Goal: Task Accomplishment & Management: Manage account settings

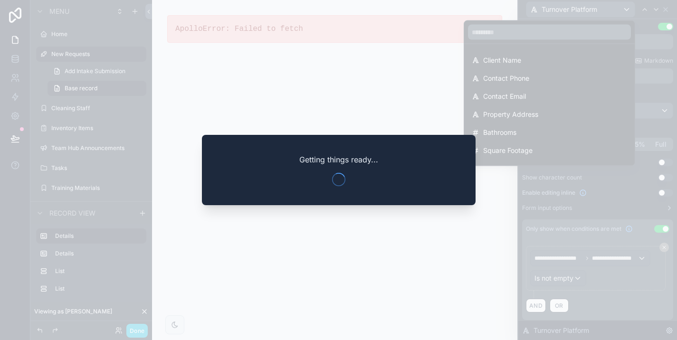
scroll to position [150, 0]
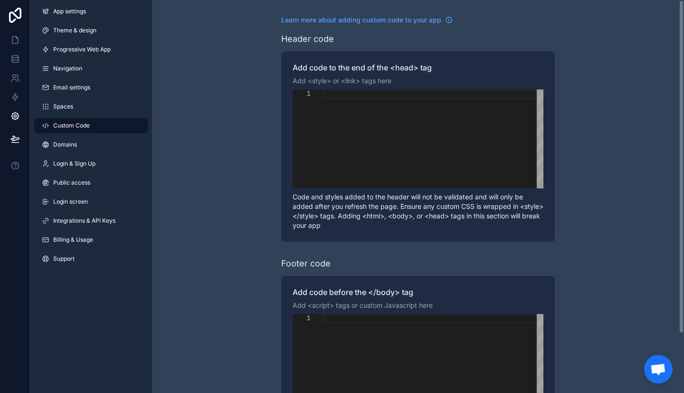
scroll to position [89, 0]
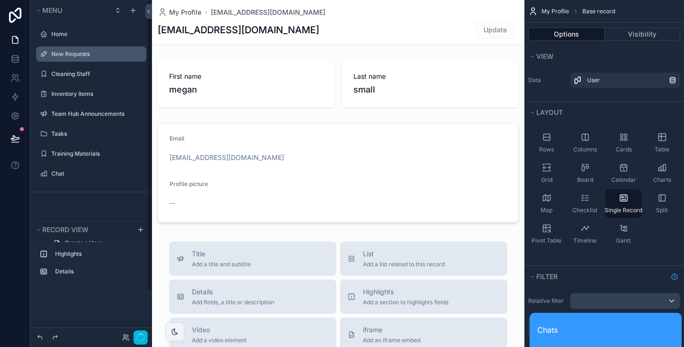
click at [80, 58] on label "New Requests" at bounding box center [95, 54] width 89 height 8
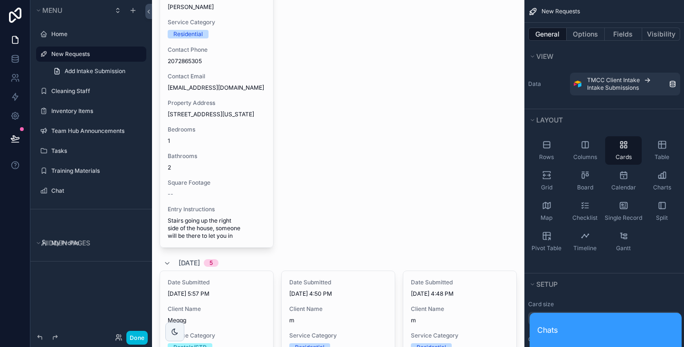
scroll to position [284, 0]
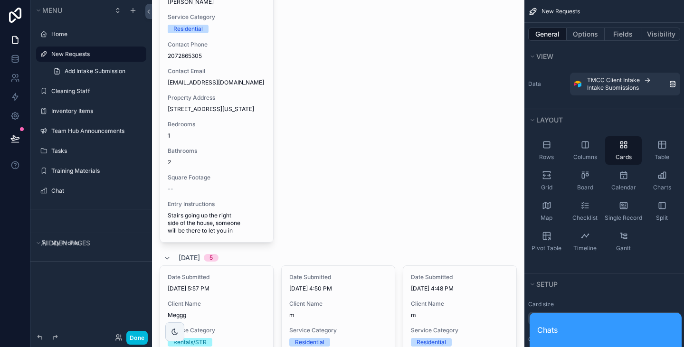
click at [214, 149] on div "scrollable content" at bounding box center [338, 300] width 373 height 1169
click at [214, 149] on span "Bathrooms" at bounding box center [217, 151] width 98 height 8
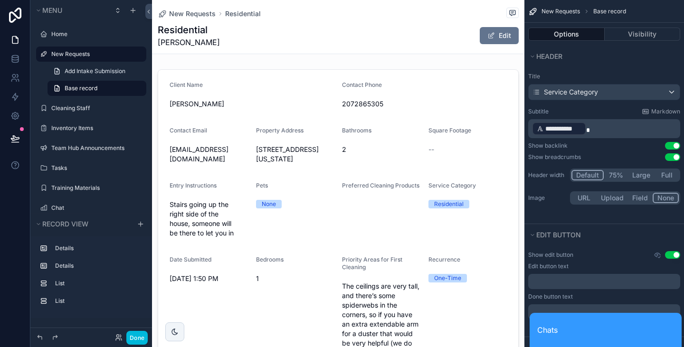
click at [671, 255] on div "Chats Contacts I'm Available" at bounding box center [606, 235] width 152 height 226
click at [639, 329] on div "Chats" at bounding box center [606, 330] width 152 height 34
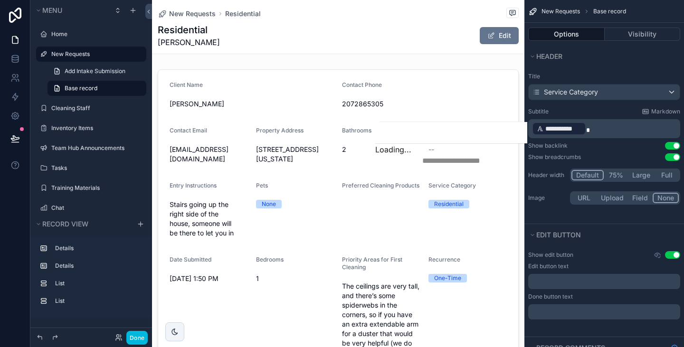
click at [379, 144] on icon at bounding box center [379, 144] width 0 height 0
click at [626, 111] on div "Subtitle Markdown" at bounding box center [605, 112] width 152 height 8
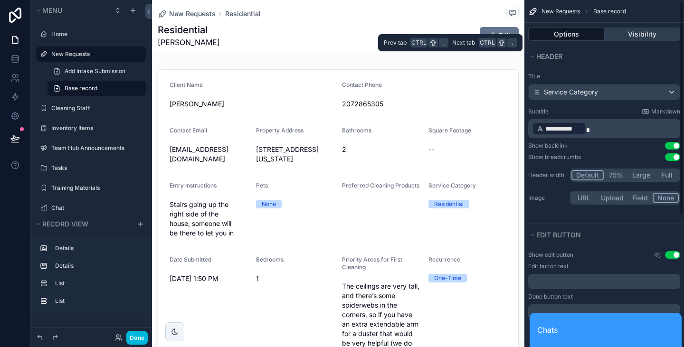
click at [632, 31] on button "Visibility" at bounding box center [643, 34] width 76 height 13
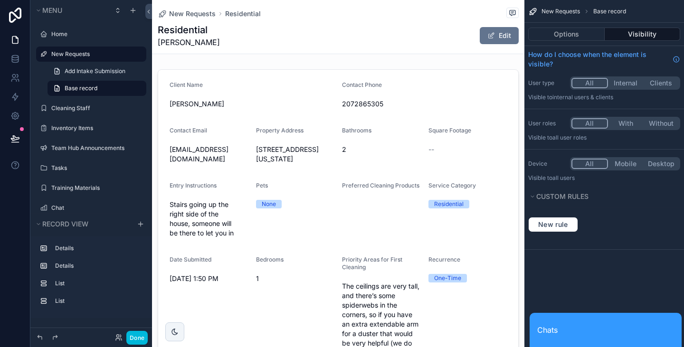
click at [622, 118] on button "With" at bounding box center [626, 123] width 36 height 10
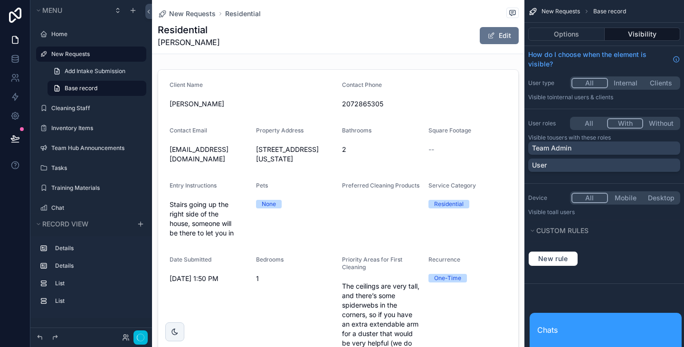
click at [593, 118] on button "All" at bounding box center [590, 123] width 36 height 10
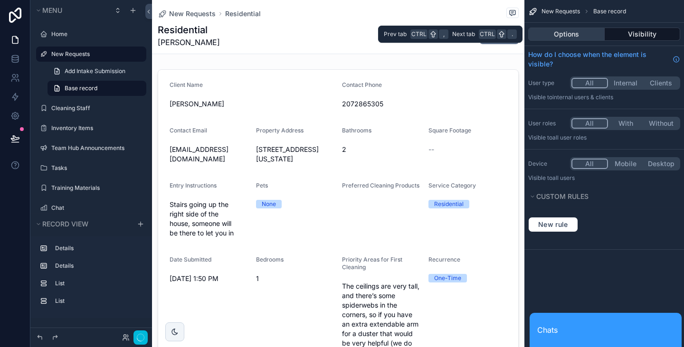
click at [574, 33] on button "Options" at bounding box center [567, 34] width 77 height 13
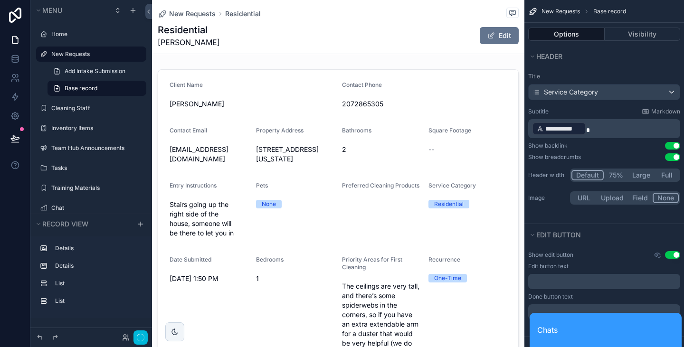
click at [673, 253] on div "Chats Groups No groups found" at bounding box center [606, 235] width 152 height 226
click at [654, 254] on div "Chats Groups No groups found" at bounding box center [606, 235] width 152 height 226
click at [638, 252] on div "Chats Groups No groups found" at bounding box center [606, 235] width 152 height 226
click at [675, 256] on div "Chats Groups No groups found" at bounding box center [606, 235] width 152 height 226
type textarea "*****"
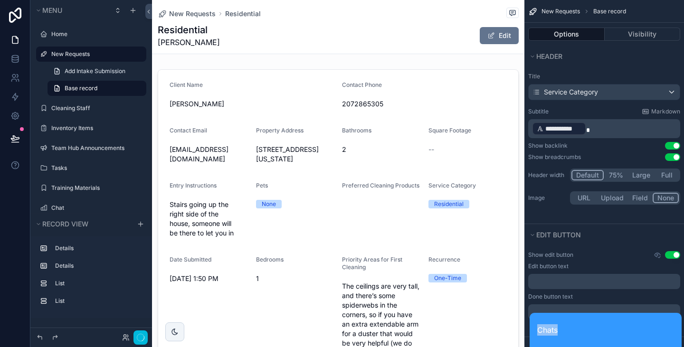
click at [675, 256] on div "Chats Groups No groups found" at bounding box center [606, 235] width 152 height 226
click at [646, 227] on div "Chats Groups No groups found" at bounding box center [606, 235] width 152 height 226
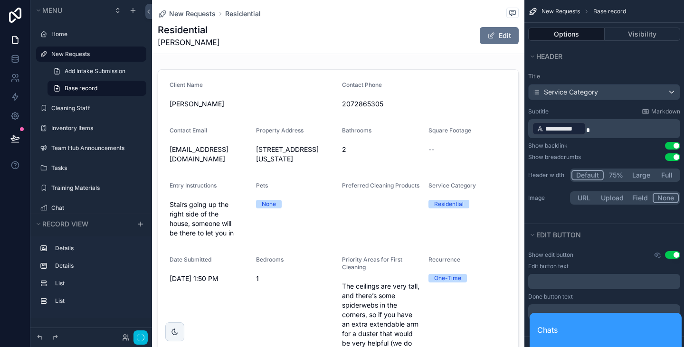
click at [558, 9] on span "New Requests" at bounding box center [561, 12] width 38 height 8
click at [492, 35] on button "Edit" at bounding box center [499, 35] width 39 height 17
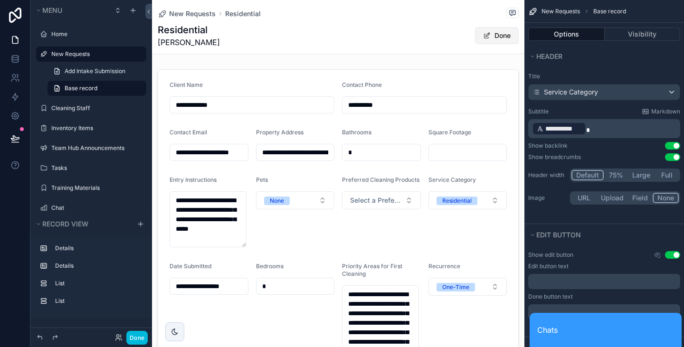
click at [494, 34] on button "Done" at bounding box center [497, 35] width 44 height 17
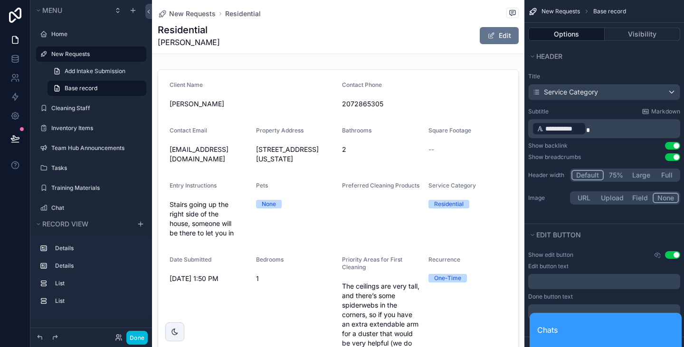
click at [558, 325] on span "Chats" at bounding box center [548, 330] width 20 height 11
click at [557, 325] on span "Chats" at bounding box center [548, 330] width 20 height 11
click at [13, 77] on icon at bounding box center [15, 78] width 10 height 10
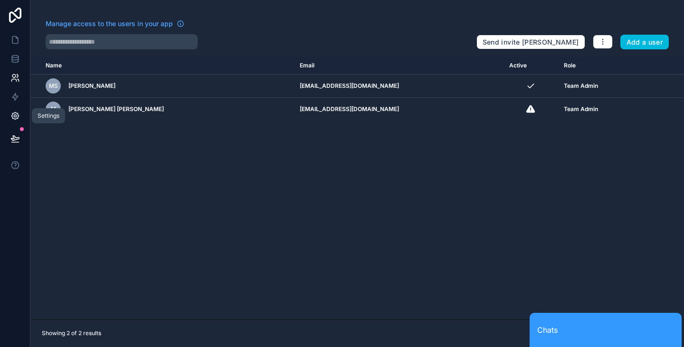
click at [16, 118] on icon at bounding box center [14, 116] width 7 height 7
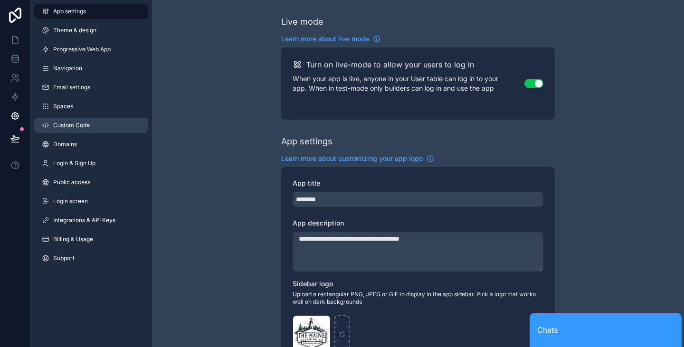
click at [77, 122] on span "Custom Code" at bounding box center [71, 126] width 37 height 8
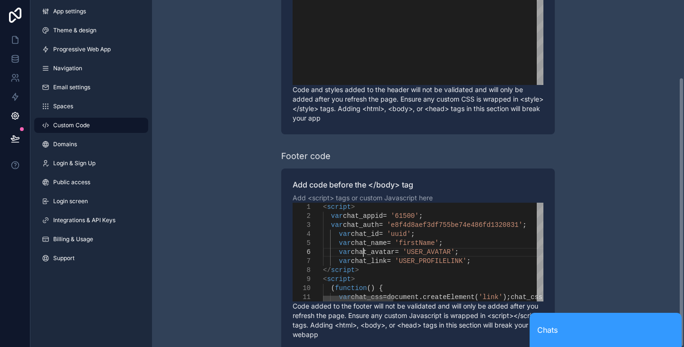
click at [362, 249] on span "chat_avatar" at bounding box center [373, 253] width 44 height 8
drag, startPoint x: 432, startPoint y: 234, endPoint x: 404, endPoint y: 235, distance: 28.1
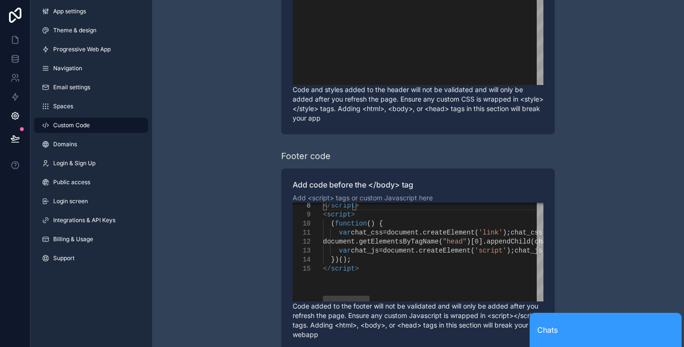
type textarea "**********"
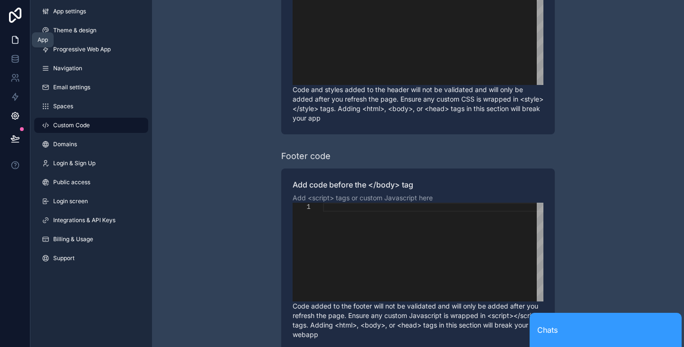
click at [15, 43] on icon at bounding box center [15, 40] width 6 height 7
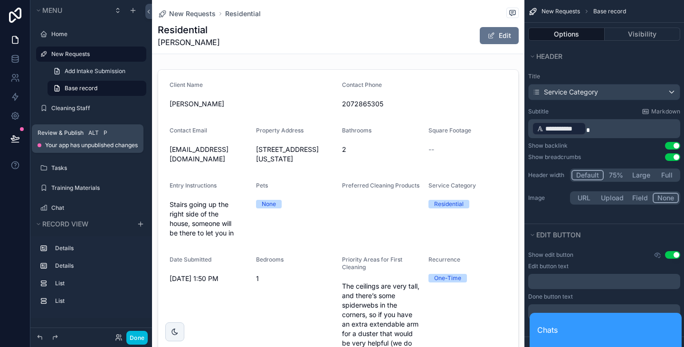
click at [15, 132] on button at bounding box center [15, 138] width 21 height 27
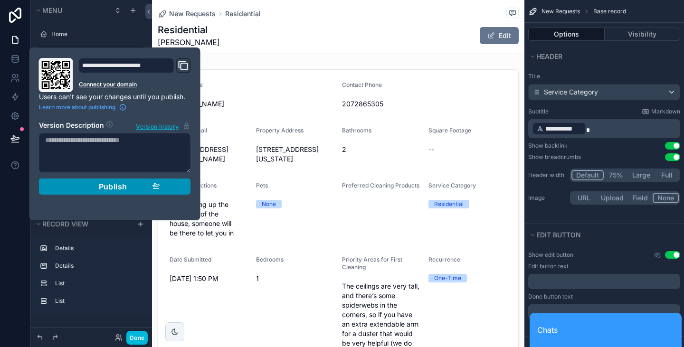
click at [117, 187] on span "Publish" at bounding box center [113, 187] width 29 height 10
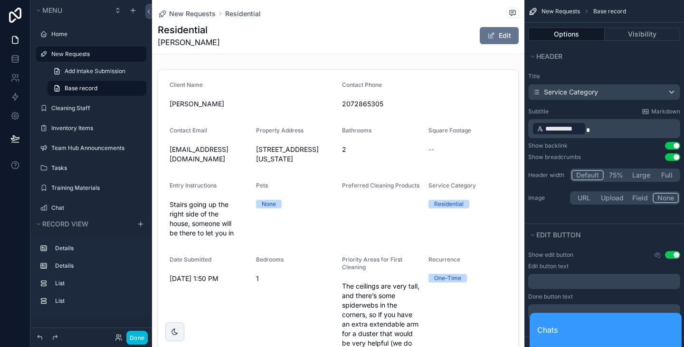
click at [603, 67] on div "**********" at bounding box center [605, 145] width 160 height 157
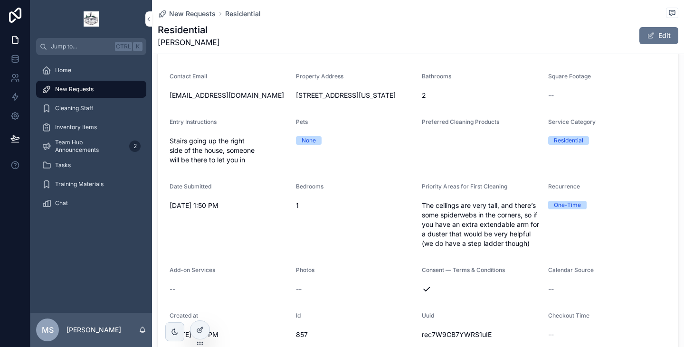
scroll to position [55, 0]
click at [647, 35] on span "scrollable content" at bounding box center [651, 36] width 8 height 8
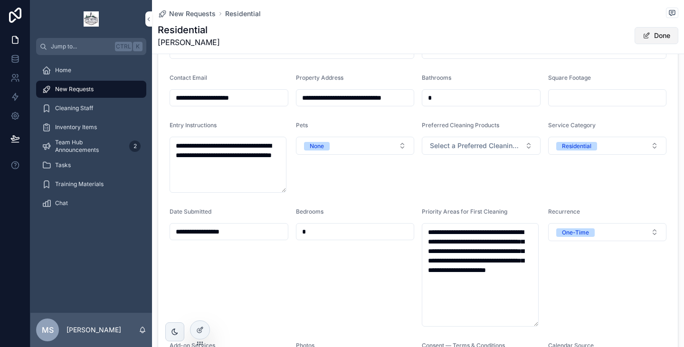
click at [643, 36] on span "scrollable content" at bounding box center [647, 36] width 8 height 8
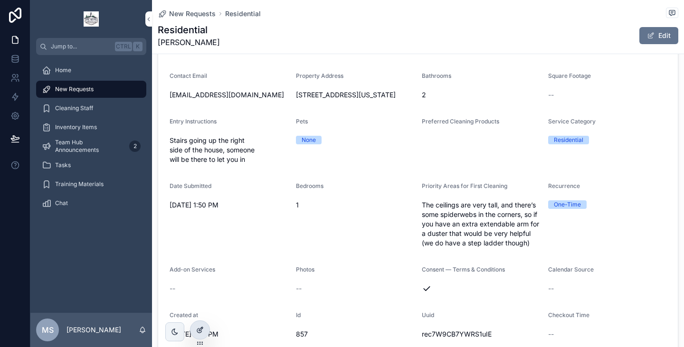
click at [194, 331] on div at bounding box center [200, 330] width 19 height 18
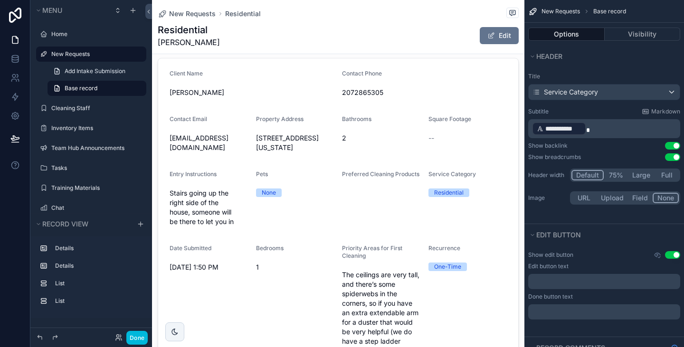
scroll to position [11, 0]
click at [616, 175] on button "75%" at bounding box center [616, 175] width 24 height 10
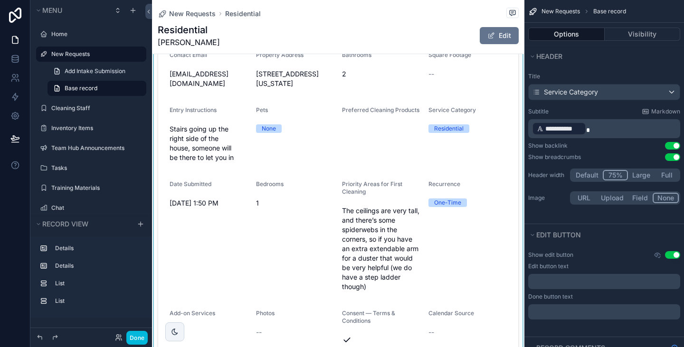
scroll to position [58, 0]
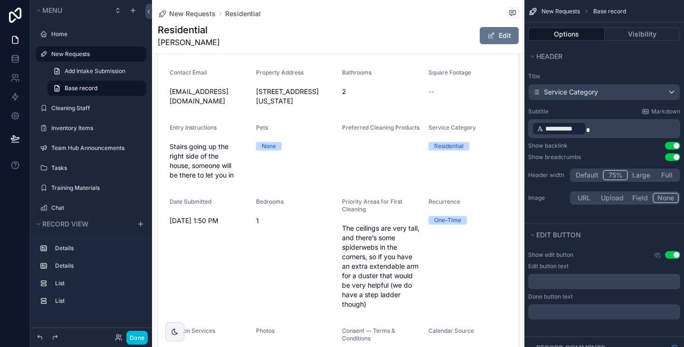
click at [676, 252] on button "Use setting" at bounding box center [672, 255] width 15 height 8
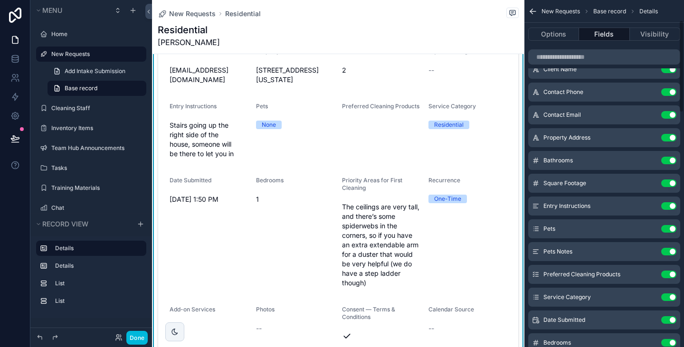
scroll to position [84, 0]
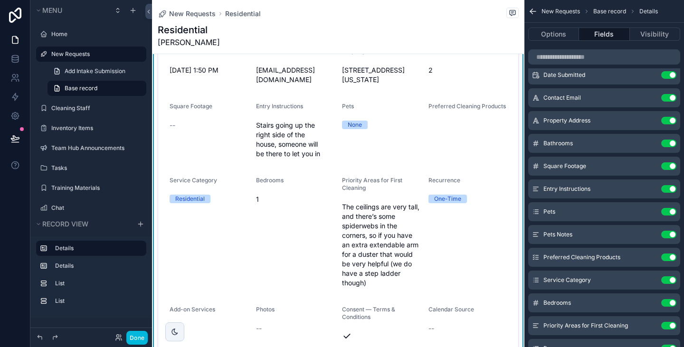
click at [675, 99] on button "Use setting" at bounding box center [669, 98] width 15 height 8
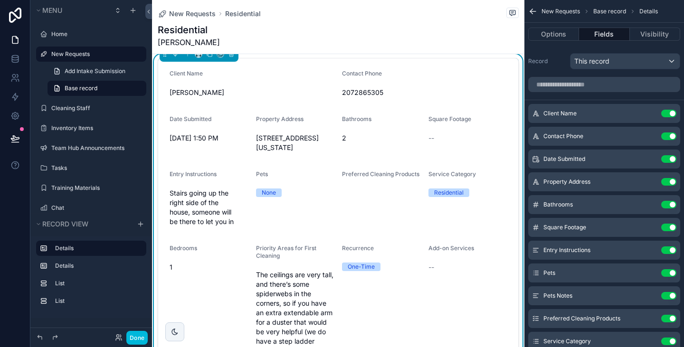
scroll to position [0, 0]
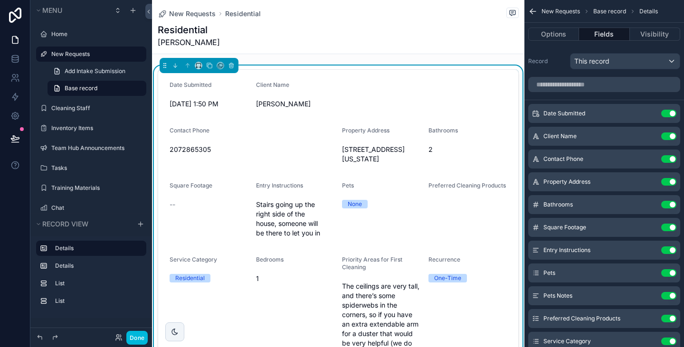
click at [277, 99] on span "[PERSON_NAME]" at bounding box center [338, 104] width 165 height 10
click at [0, 0] on icon "scrollable content" at bounding box center [0, 0] width 0 height 0
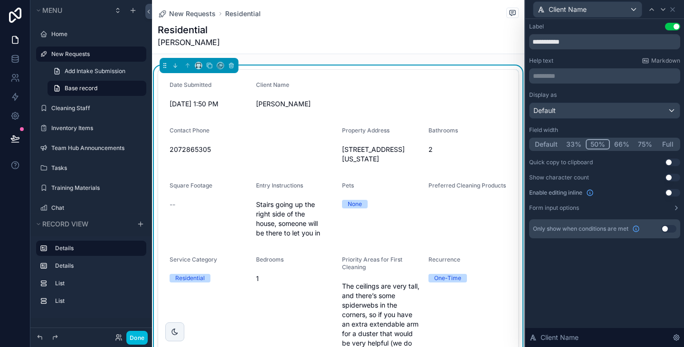
click at [578, 144] on button "33%" at bounding box center [574, 144] width 24 height 10
click at [674, 7] on icon at bounding box center [673, 10] width 8 height 8
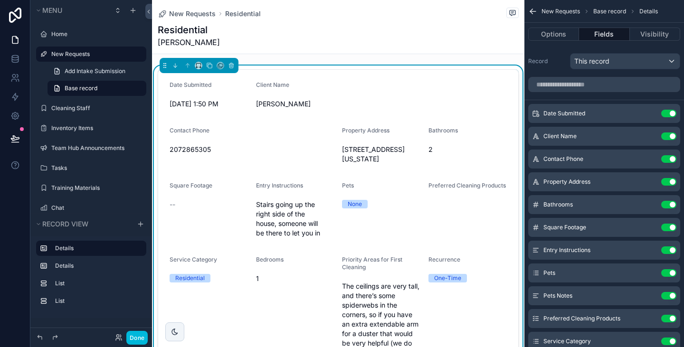
click at [0, 0] on icon "scrollable content" at bounding box center [0, 0] width 0 height 0
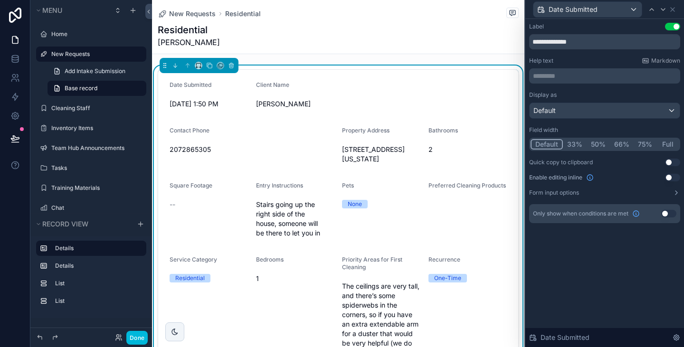
click at [572, 145] on button "33%" at bounding box center [575, 144] width 24 height 10
click at [543, 144] on button "Default" at bounding box center [546, 144] width 31 height 10
click at [576, 144] on button "33%" at bounding box center [575, 144] width 24 height 10
click at [547, 144] on button "Default" at bounding box center [546, 144] width 31 height 10
click at [591, 109] on div "Default" at bounding box center [605, 110] width 150 height 15
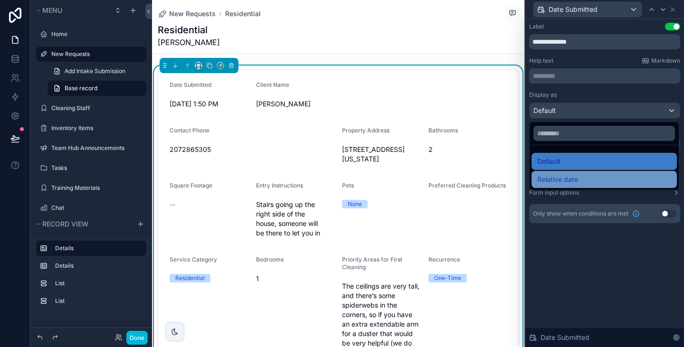
click at [565, 176] on span "Relative date" at bounding box center [558, 179] width 41 height 11
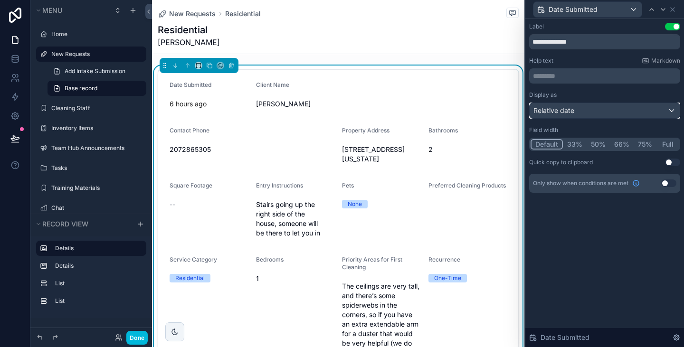
click at [577, 111] on div "Relative date" at bounding box center [605, 110] width 150 height 15
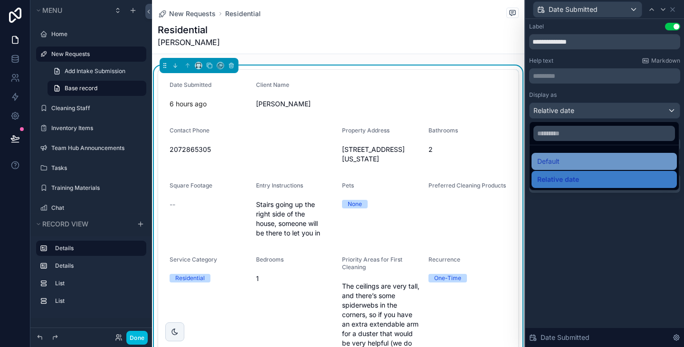
click at [569, 165] on div "Default" at bounding box center [605, 161] width 134 height 11
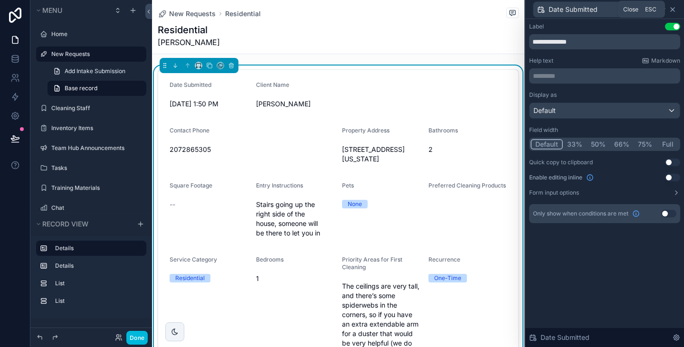
click at [675, 8] on icon at bounding box center [673, 10] width 8 height 8
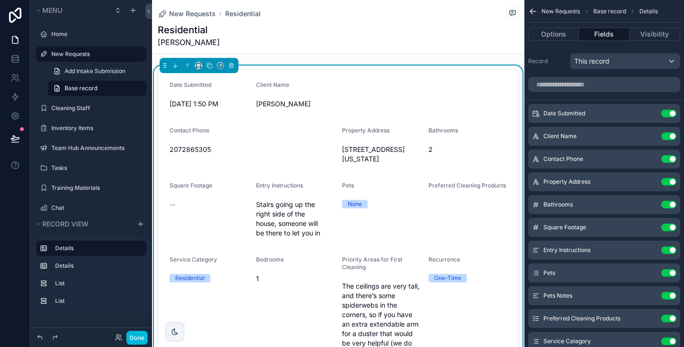
click at [0, 0] on icon "scrollable content" at bounding box center [0, 0] width 0 height 0
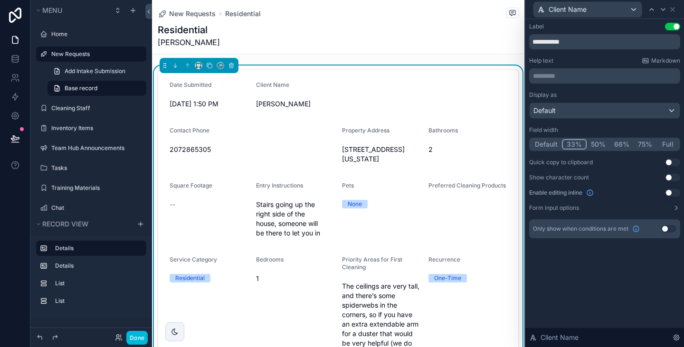
click at [545, 145] on button "Default" at bounding box center [546, 144] width 31 height 10
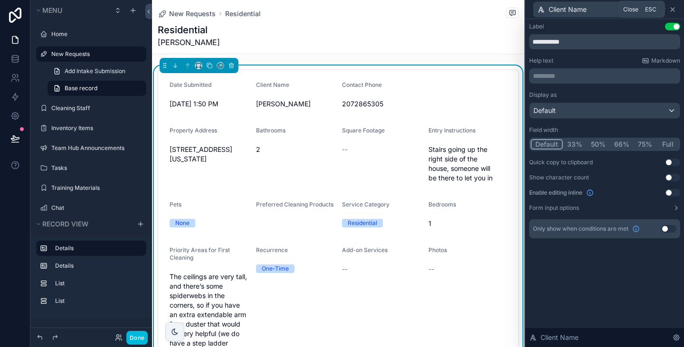
click at [673, 10] on icon at bounding box center [673, 10] width 4 height 4
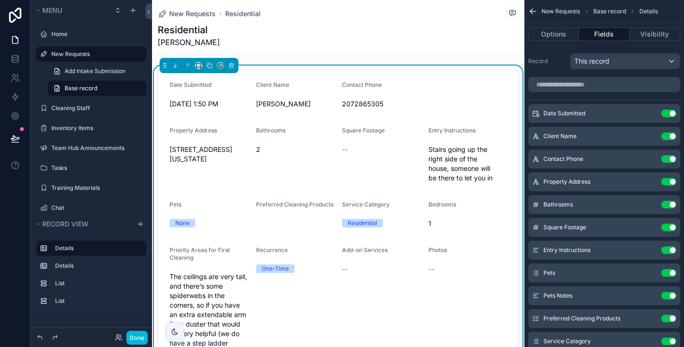
click at [0, 0] on icon "scrollable content" at bounding box center [0, 0] width 0 height 0
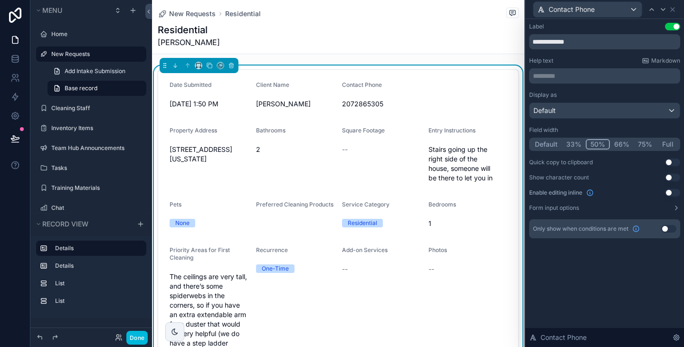
click at [572, 146] on button "33%" at bounding box center [574, 144] width 24 height 10
click at [539, 146] on button "Default" at bounding box center [546, 144] width 31 height 10
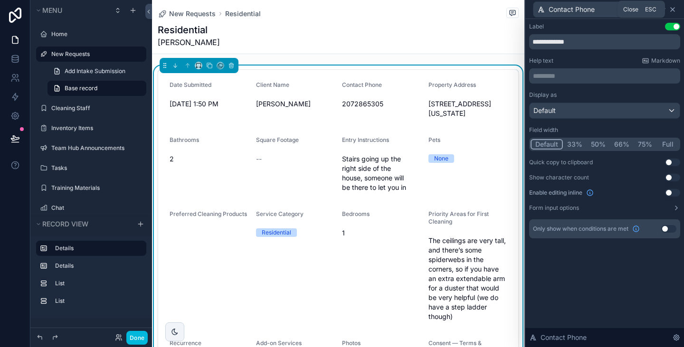
click at [676, 6] on icon at bounding box center [673, 10] width 8 height 8
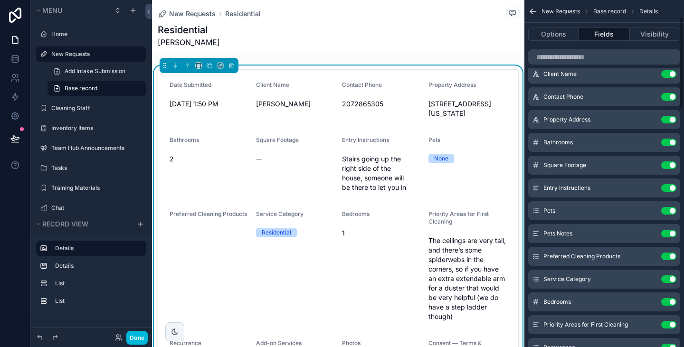
scroll to position [63, 0]
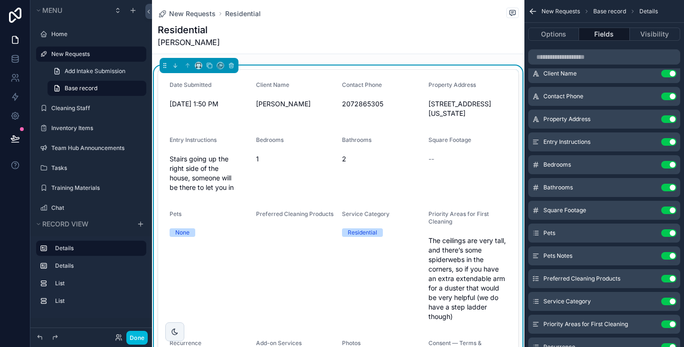
click at [0, 0] on icon "scrollable content" at bounding box center [0, 0] width 0 height 0
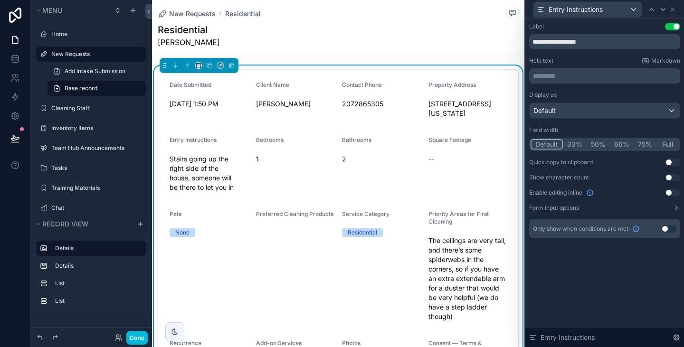
click at [620, 144] on button "66%" at bounding box center [622, 144] width 24 height 10
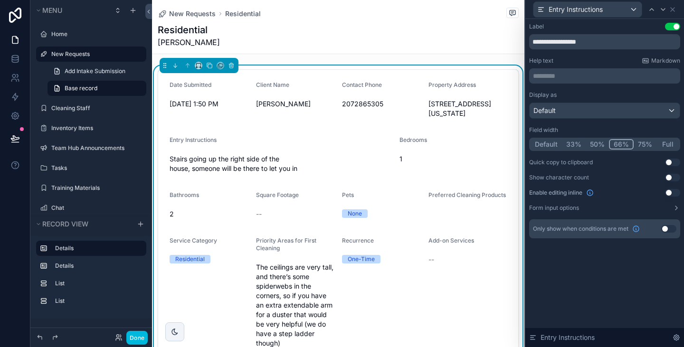
click at [597, 146] on button "50%" at bounding box center [597, 144] width 23 height 10
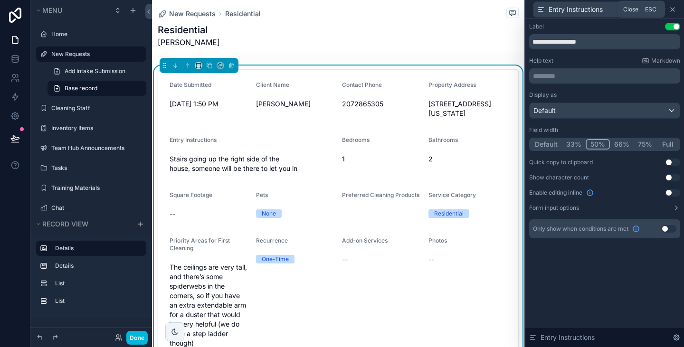
click at [674, 8] on icon at bounding box center [673, 10] width 4 height 4
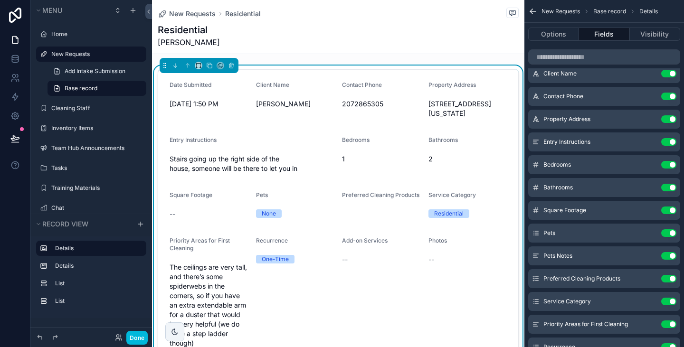
click at [0, 0] on icon "scrollable content" at bounding box center [0, 0] width 0 height 0
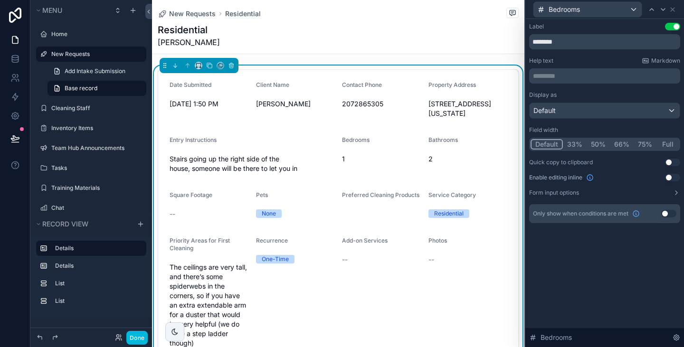
click at [575, 143] on button "33%" at bounding box center [575, 144] width 24 height 10
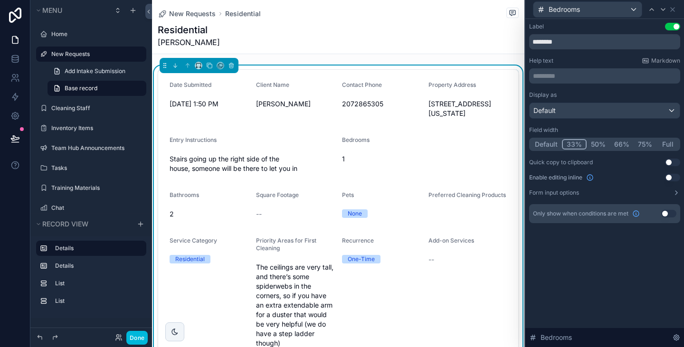
click at [548, 144] on button "Default" at bounding box center [546, 144] width 31 height 10
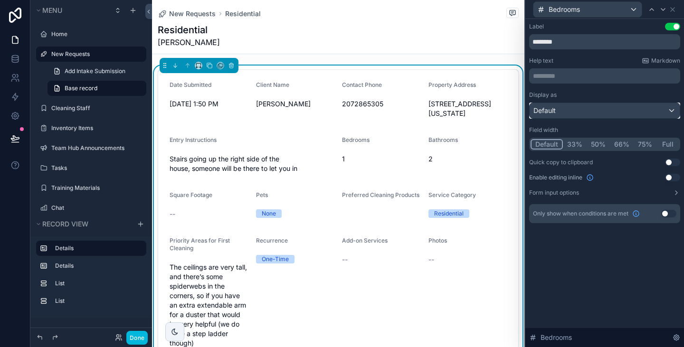
click at [604, 115] on div "Default" at bounding box center [605, 110] width 150 height 15
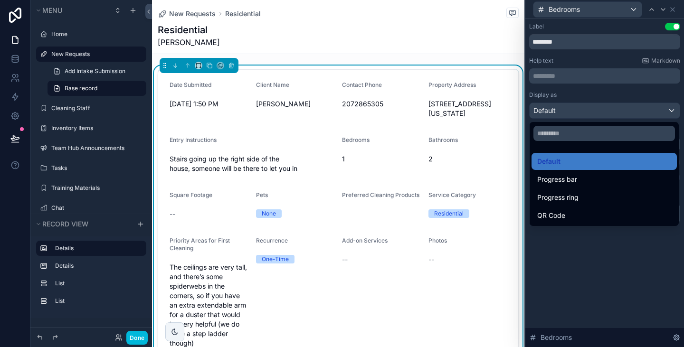
click at [572, 256] on div at bounding box center [605, 173] width 159 height 347
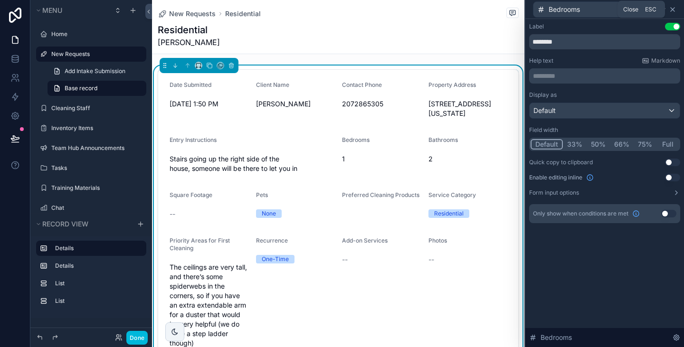
click at [673, 8] on icon at bounding box center [673, 10] width 8 height 8
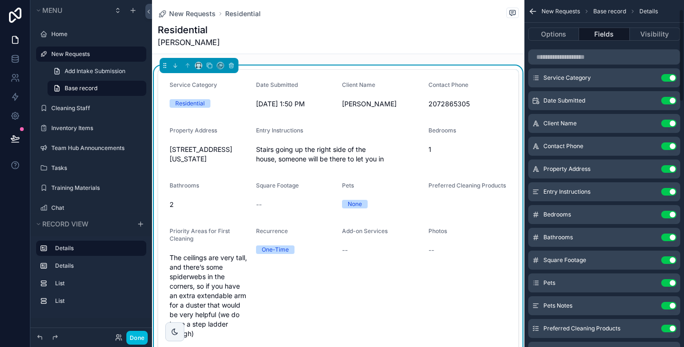
scroll to position [35, 0]
click at [669, 78] on button "Use setting" at bounding box center [669, 79] width 15 height 8
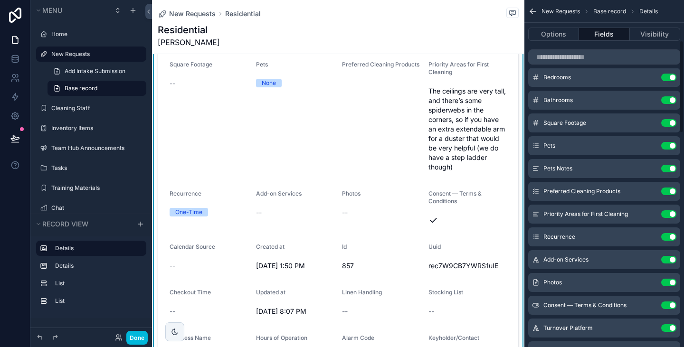
scroll to position [152, 0]
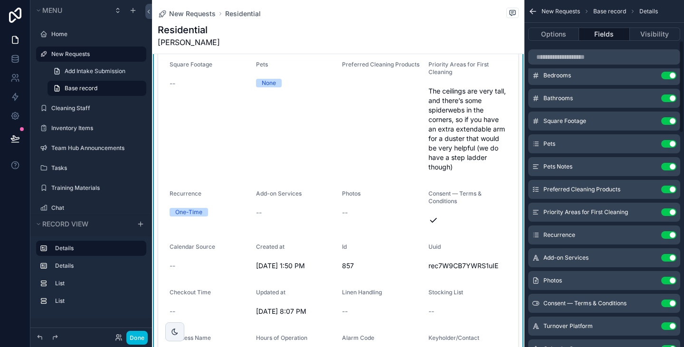
click at [673, 302] on button "Use setting" at bounding box center [669, 304] width 15 height 8
click at [673, 323] on button "Use setting" at bounding box center [669, 327] width 15 height 8
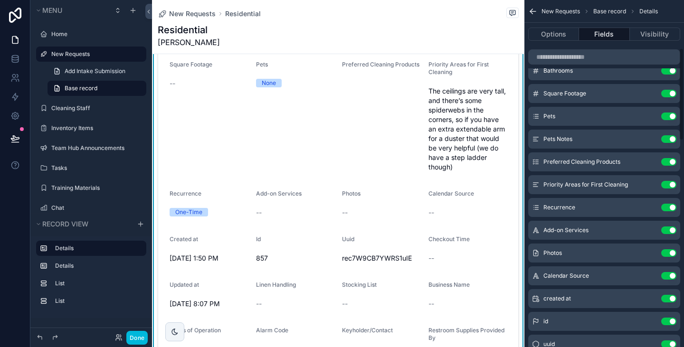
scroll to position [180, 0]
click at [670, 321] on button "Use setting" at bounding box center [669, 321] width 15 height 8
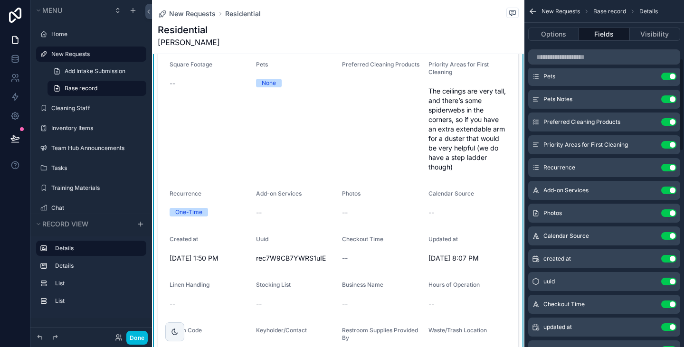
scroll to position [220, 0]
click at [669, 258] on button "Use setting" at bounding box center [669, 259] width 15 height 8
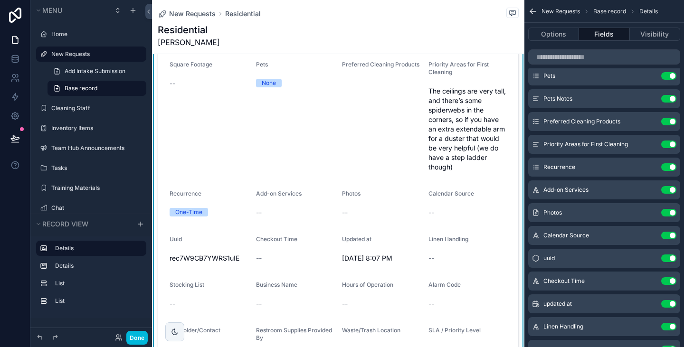
click at [0, 0] on icon "scrollable content" at bounding box center [0, 0] width 0 height 0
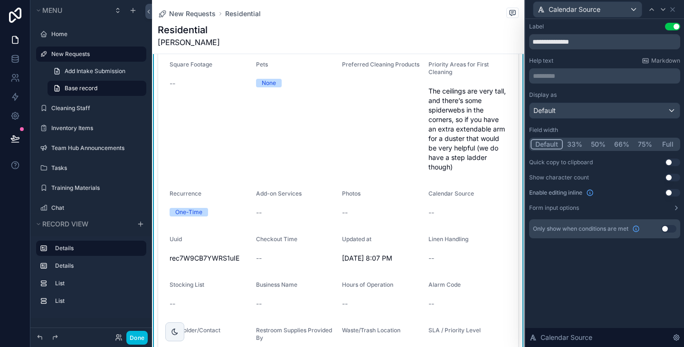
click at [669, 230] on button "Use setting" at bounding box center [669, 229] width 15 height 8
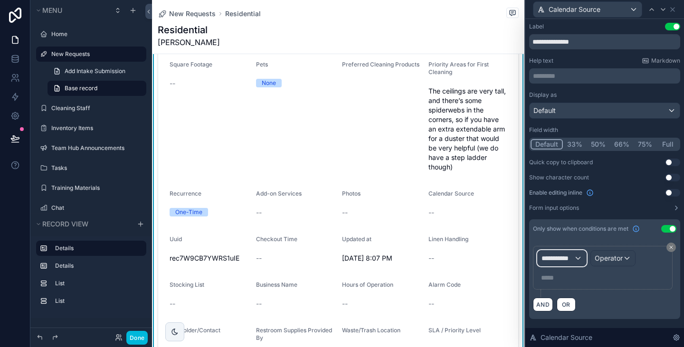
click at [564, 254] on span "**********" at bounding box center [558, 259] width 32 height 10
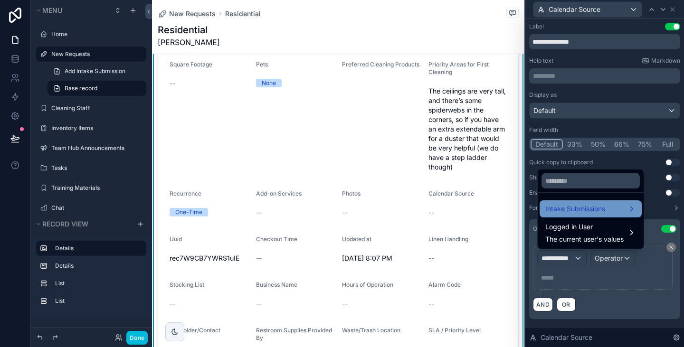
click at [577, 213] on span "Intake Submissions" at bounding box center [576, 208] width 60 height 11
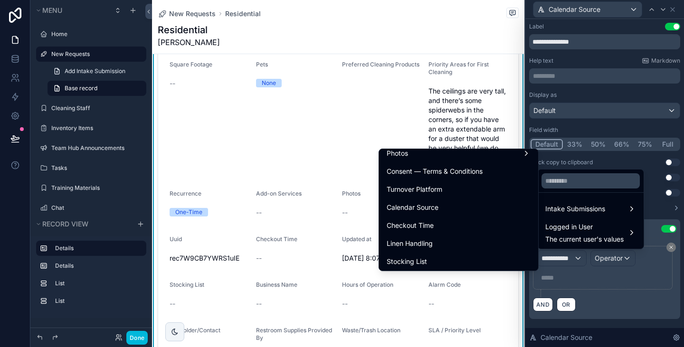
scroll to position [368, 0]
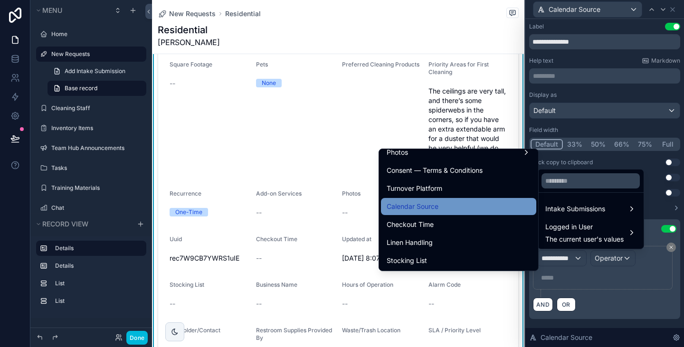
click at [457, 210] on div "Calendar Source" at bounding box center [459, 206] width 144 height 11
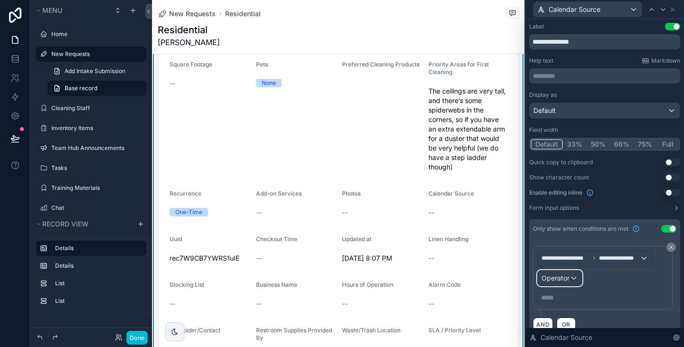
click at [561, 279] on span "Operator" at bounding box center [556, 278] width 28 height 8
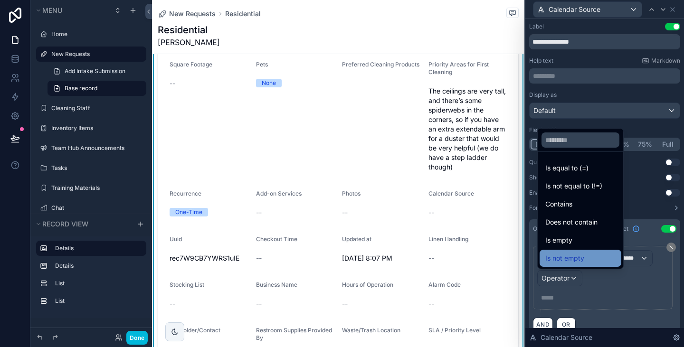
click at [577, 255] on span "Is not empty" at bounding box center [565, 258] width 39 height 11
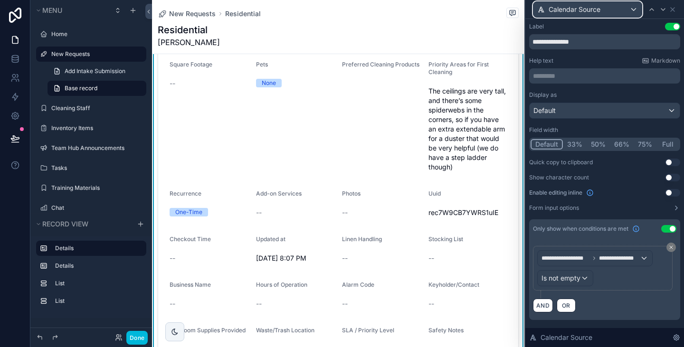
click at [622, 10] on div "Calendar Source" at bounding box center [588, 9] width 108 height 15
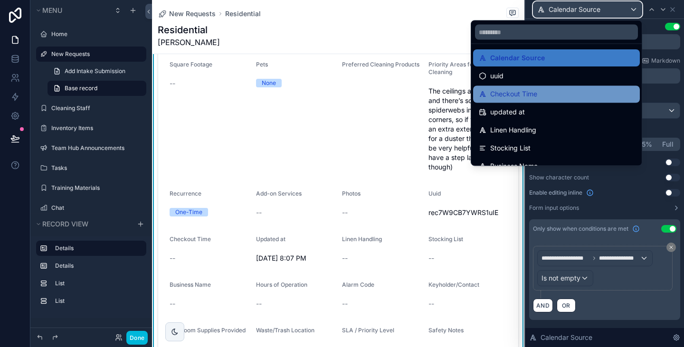
scroll to position [273, 0]
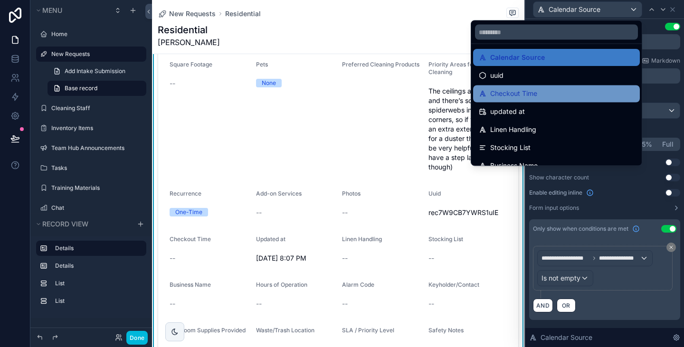
click at [565, 95] on div "Checkout Time" at bounding box center [556, 93] width 155 height 11
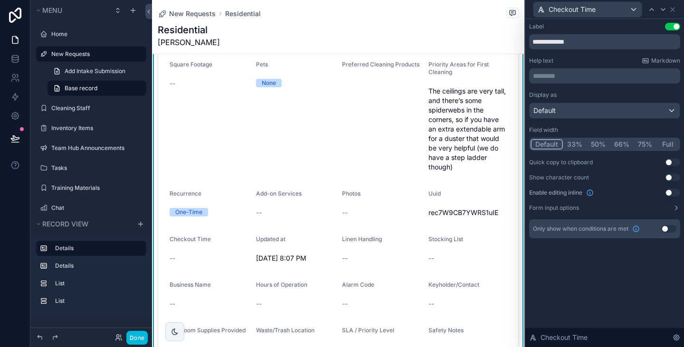
click at [668, 231] on button "Use setting" at bounding box center [669, 229] width 15 height 8
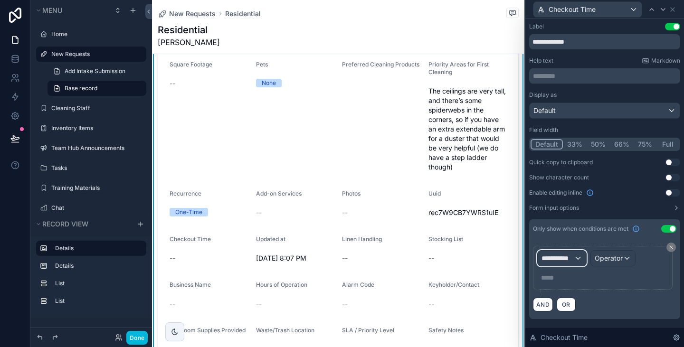
click at [545, 264] on div "**********" at bounding box center [562, 258] width 48 height 15
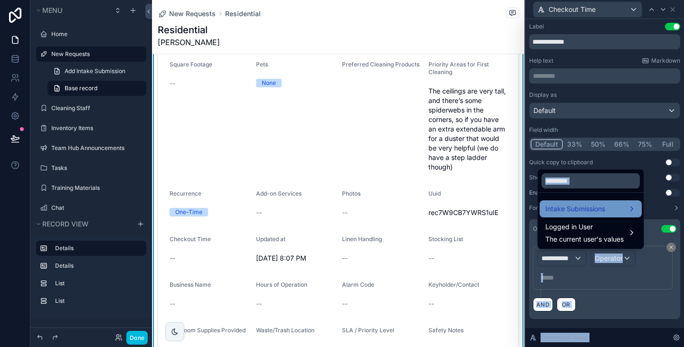
drag, startPoint x: 545, startPoint y: 264, endPoint x: 567, endPoint y: 214, distance: 53.9
type textarea "**********"
click at [567, 214] on div "**********" at bounding box center [342, 173] width 684 height 347
click at [567, 214] on span "Intake Submissions" at bounding box center [576, 208] width 60 height 11
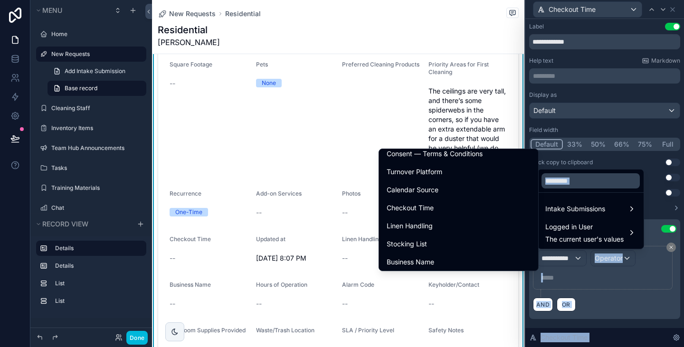
scroll to position [387, 0]
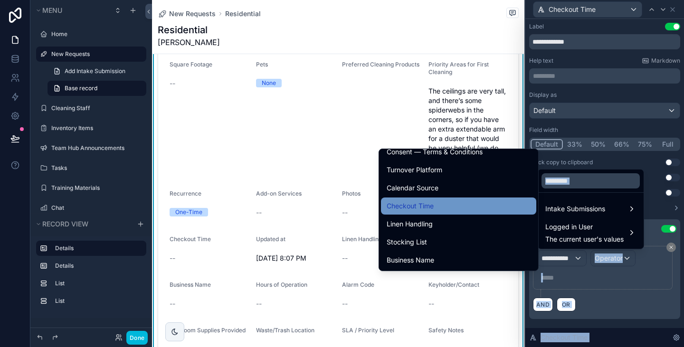
click at [429, 202] on span "Checkout Time" at bounding box center [410, 206] width 47 height 11
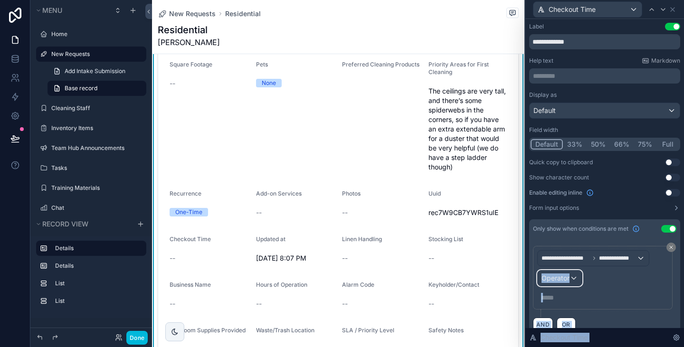
click at [566, 279] on span "Operator" at bounding box center [556, 278] width 28 height 8
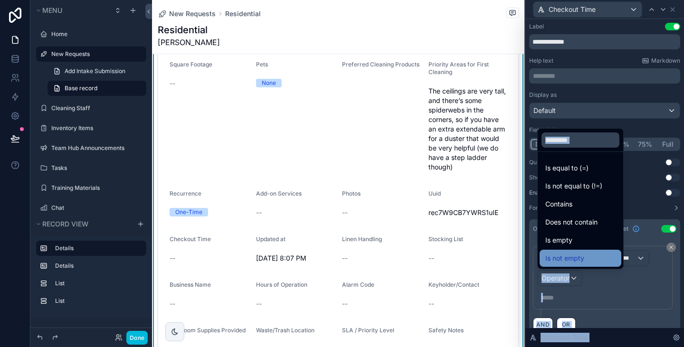
click at [575, 253] on span "Is not empty" at bounding box center [565, 258] width 39 height 11
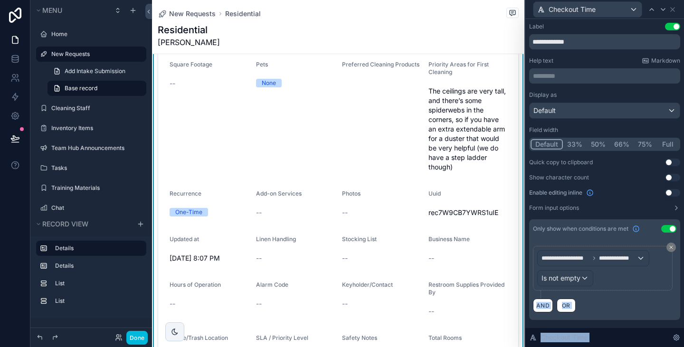
scroll to position [153, 0]
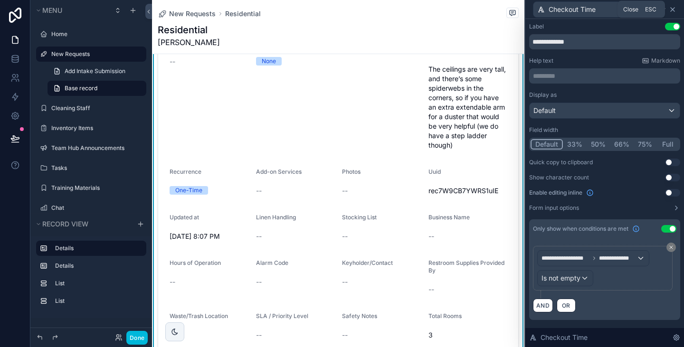
click at [671, 10] on icon at bounding box center [673, 10] width 8 height 8
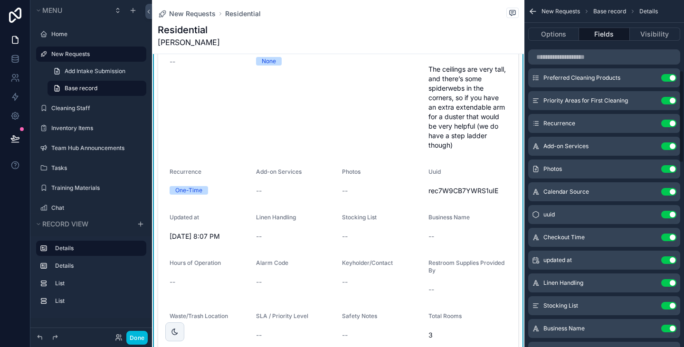
scroll to position [264, 0]
click at [669, 217] on button "Use setting" at bounding box center [669, 215] width 15 height 8
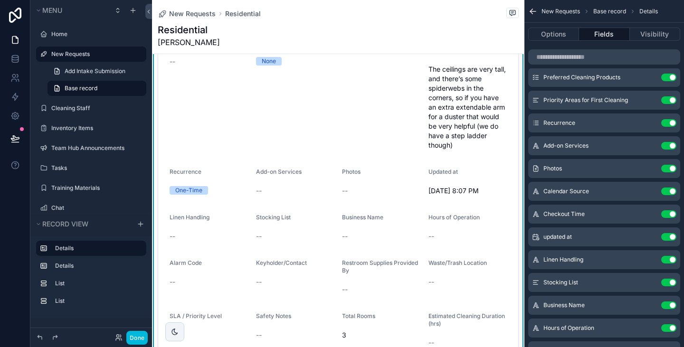
click at [675, 237] on button "Use setting" at bounding box center [669, 237] width 15 height 8
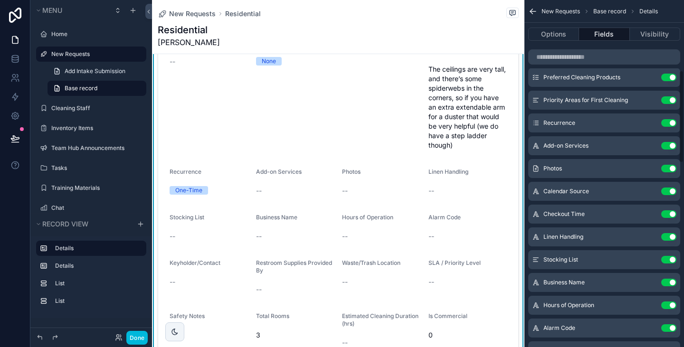
click at [668, 237] on button "Use setting" at bounding box center [669, 237] width 15 height 8
click at [669, 213] on button "Use setting" at bounding box center [669, 215] width 15 height 8
click at [668, 214] on button "Use setting" at bounding box center [669, 215] width 15 height 8
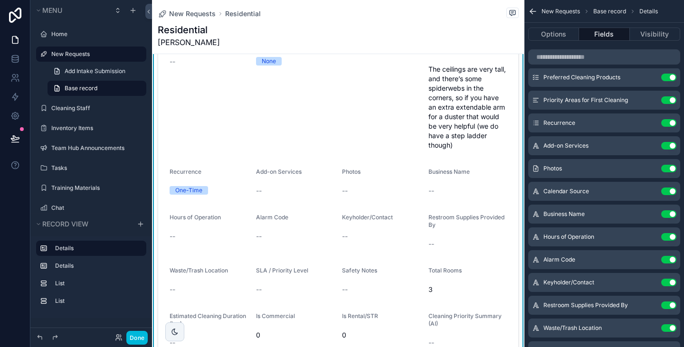
click at [668, 214] on button "Use setting" at bounding box center [669, 215] width 15 height 8
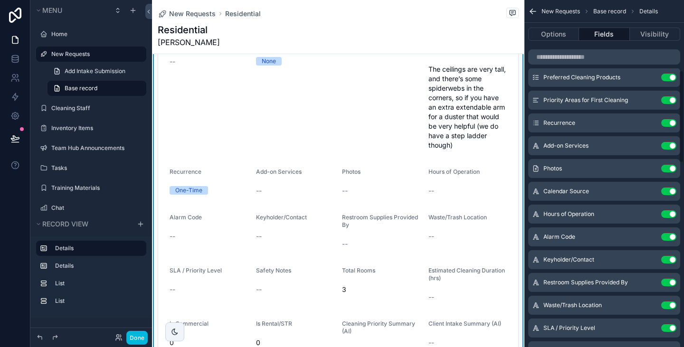
click at [670, 214] on button "Use setting" at bounding box center [669, 215] width 15 height 8
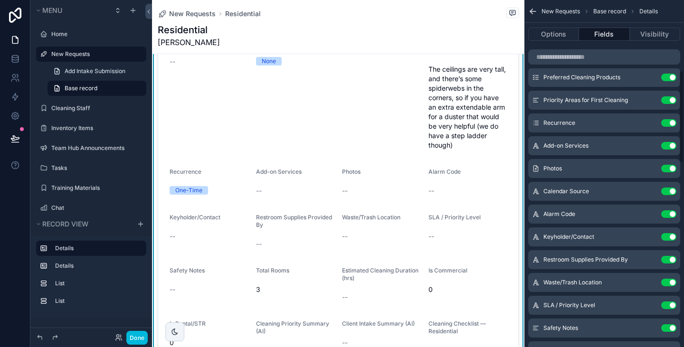
click at [670, 214] on button "Use setting" at bounding box center [669, 215] width 15 height 8
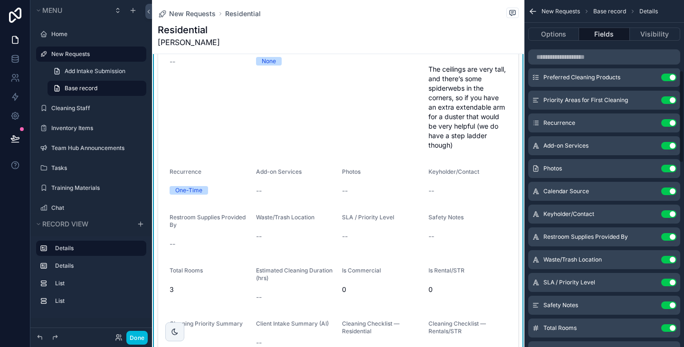
click at [670, 214] on button "Use setting" at bounding box center [669, 215] width 15 height 8
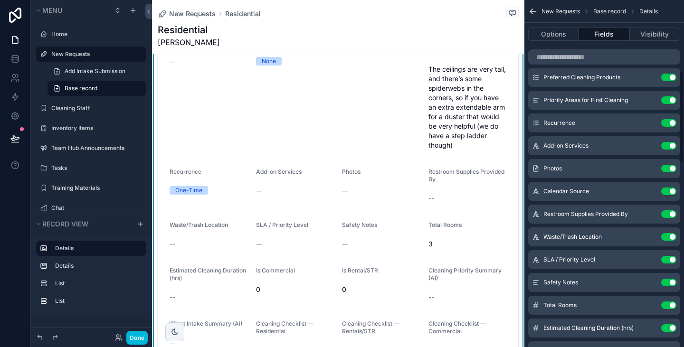
click at [670, 214] on button "Use setting" at bounding box center [669, 215] width 15 height 8
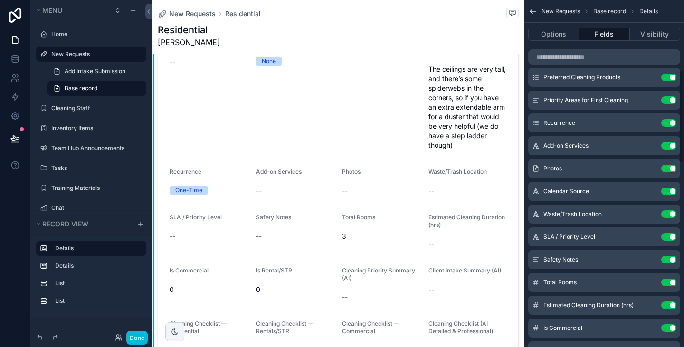
click at [670, 214] on button "Use setting" at bounding box center [669, 215] width 15 height 8
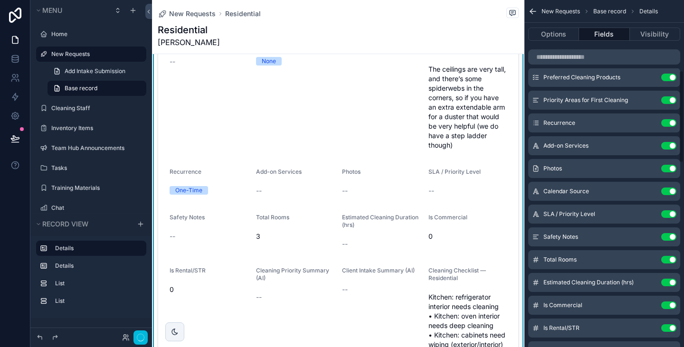
click at [670, 214] on button "Use setting" at bounding box center [669, 215] width 15 height 8
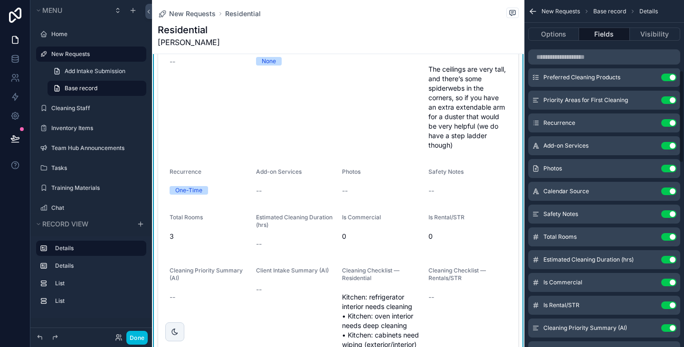
click at [670, 214] on button "Use setting" at bounding box center [669, 215] width 15 height 8
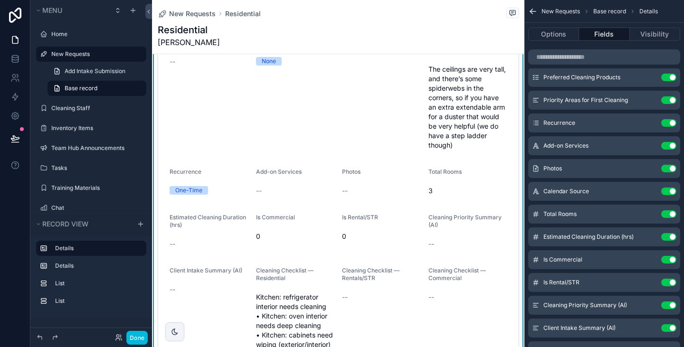
click at [670, 237] on button "Use setting" at bounding box center [669, 237] width 15 height 8
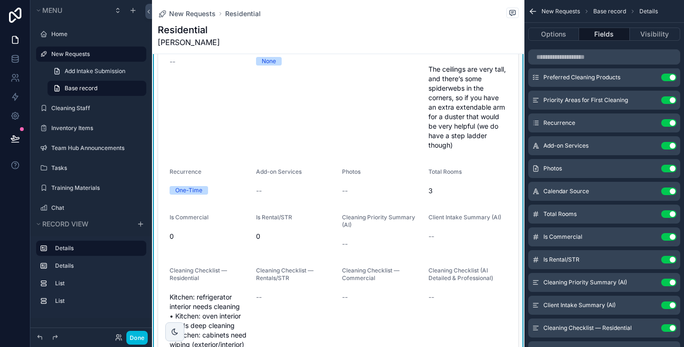
click at [670, 237] on button "Use setting" at bounding box center [669, 237] width 15 height 8
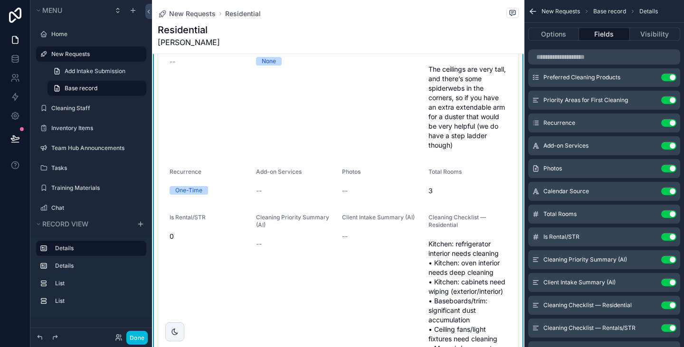
click at [670, 237] on button "Use setting" at bounding box center [669, 237] width 15 height 8
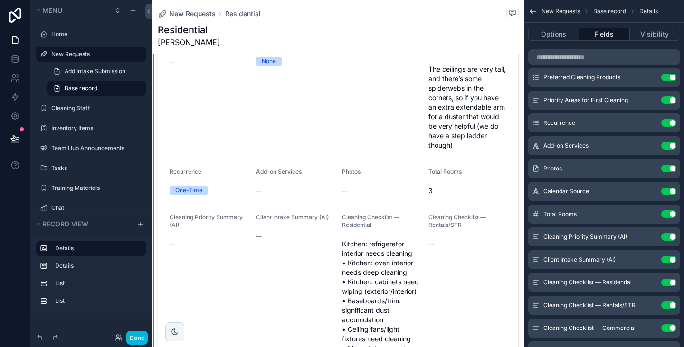
click at [670, 237] on button "Use setting" at bounding box center [669, 237] width 15 height 8
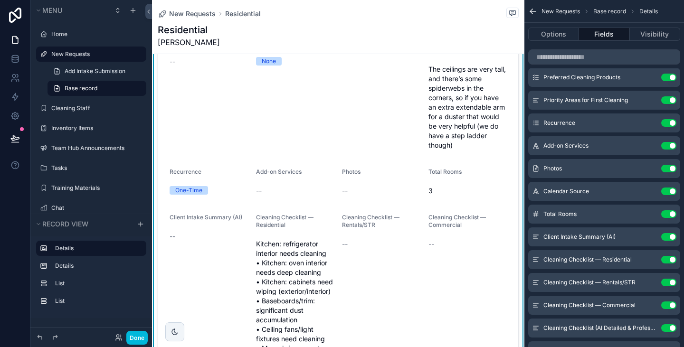
click at [670, 237] on button "Use setting" at bounding box center [669, 237] width 15 height 8
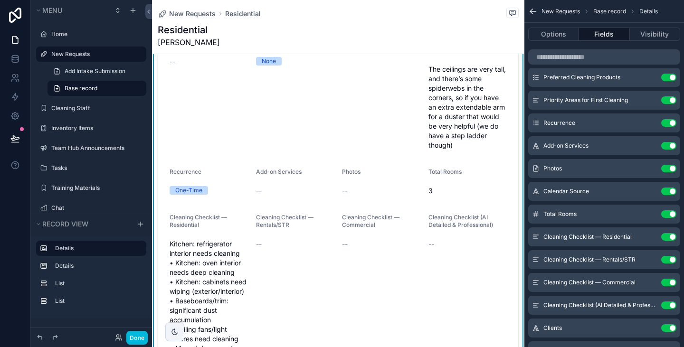
click at [671, 262] on button "Use setting" at bounding box center [669, 260] width 15 height 8
click at [670, 260] on button "Use setting" at bounding box center [669, 260] width 15 height 8
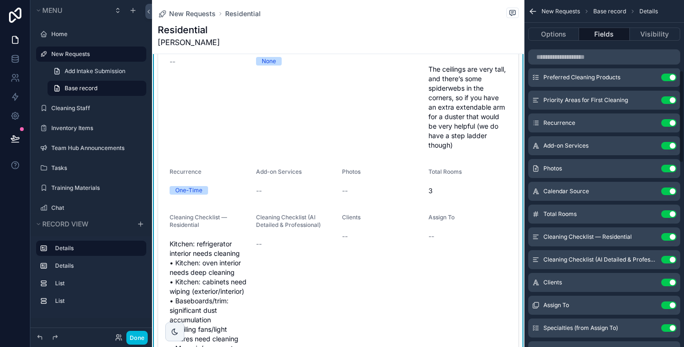
click at [672, 260] on button "Use setting" at bounding box center [669, 260] width 15 height 8
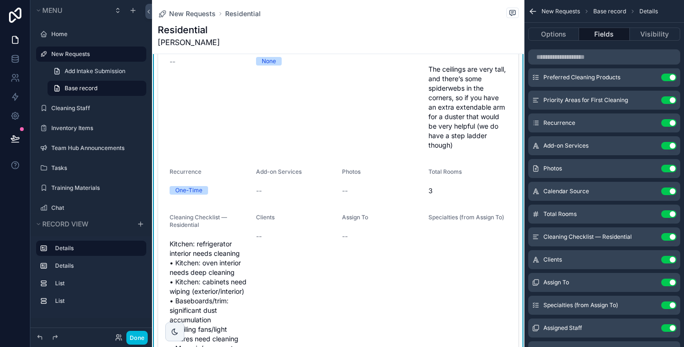
click at [671, 262] on button "Use setting" at bounding box center [669, 260] width 15 height 8
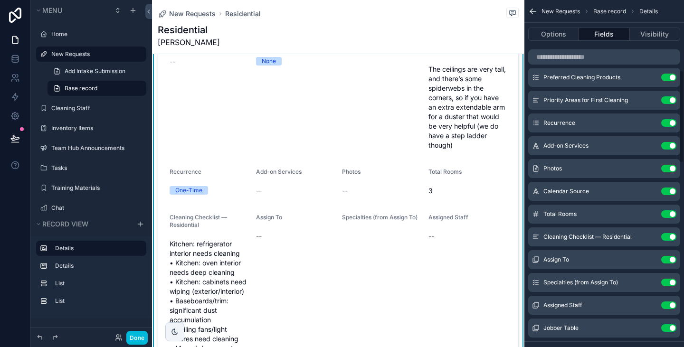
click at [671, 262] on button "Use setting" at bounding box center [669, 260] width 15 height 8
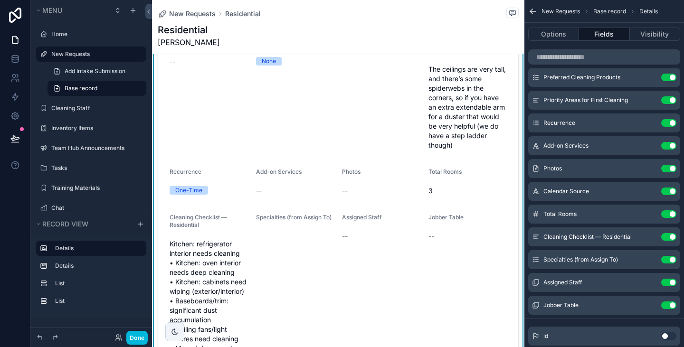
click at [671, 262] on button "Use setting" at bounding box center [669, 260] width 15 height 8
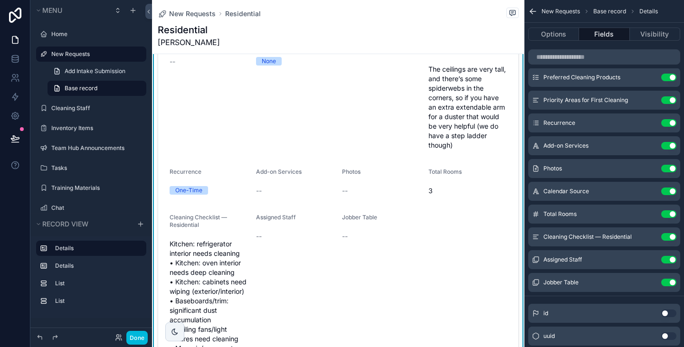
click at [671, 262] on button "Use setting" at bounding box center [669, 260] width 15 height 8
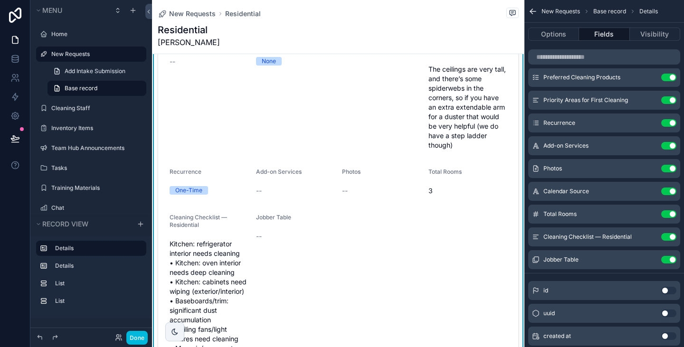
click at [671, 262] on button "Use setting" at bounding box center [669, 260] width 15 height 8
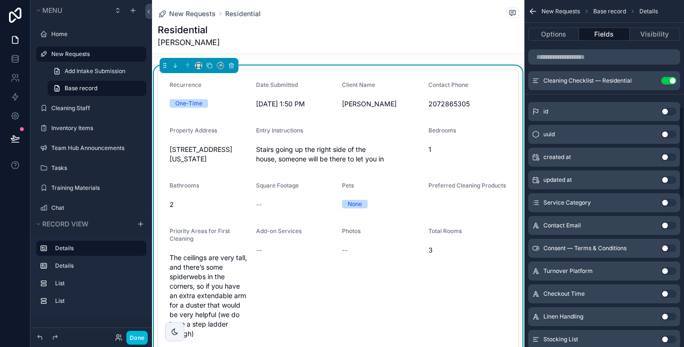
scroll to position [422, 0]
click at [670, 205] on button "Use setting" at bounding box center [669, 202] width 15 height 8
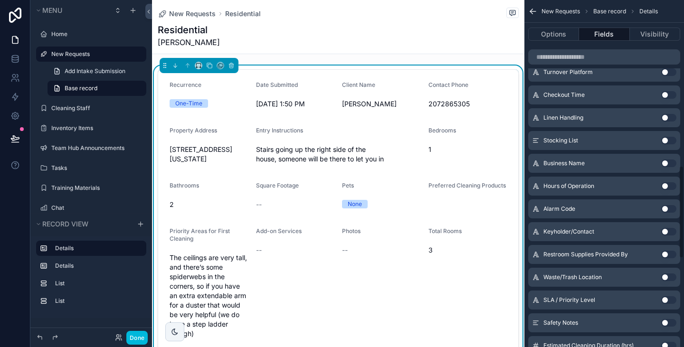
scroll to position [620, 0]
click at [672, 209] on button "Use setting" at bounding box center [669, 209] width 15 height 8
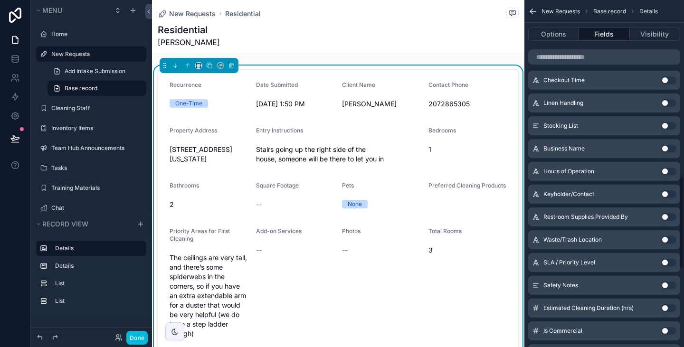
scroll to position [659, 0]
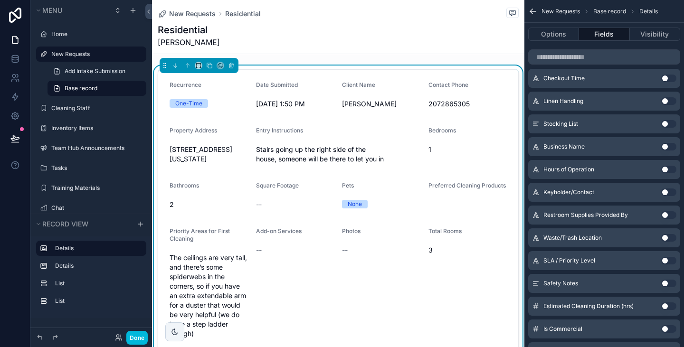
click at [670, 240] on div "Waste/Trash Location Use setting" at bounding box center [605, 238] width 152 height 19
click at [670, 240] on button "Use setting" at bounding box center [669, 238] width 15 height 8
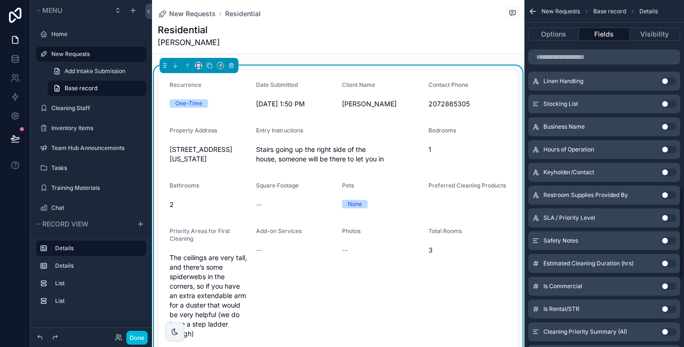
click at [667, 238] on button "Use setting" at bounding box center [669, 241] width 15 height 8
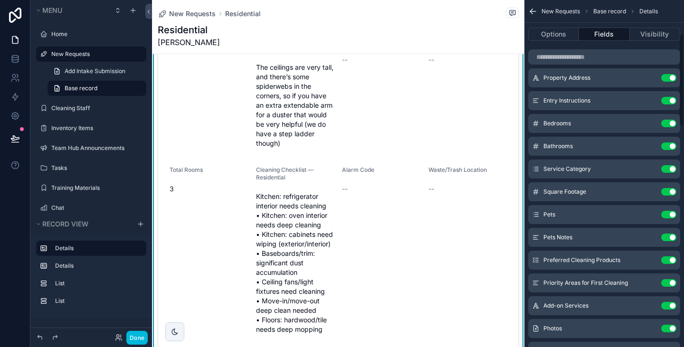
scroll to position [126, 0]
click at [536, 174] on div "Service Category Use setting" at bounding box center [605, 170] width 152 height 19
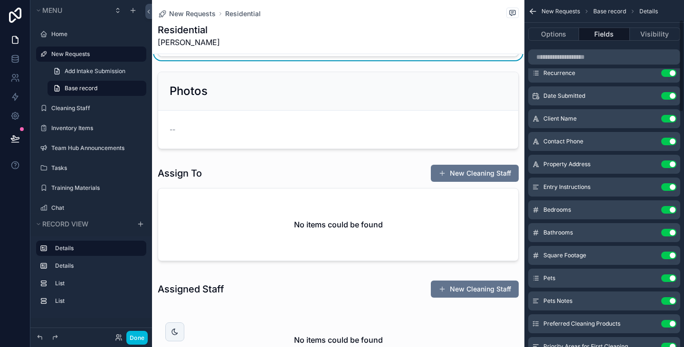
scroll to position [74, 0]
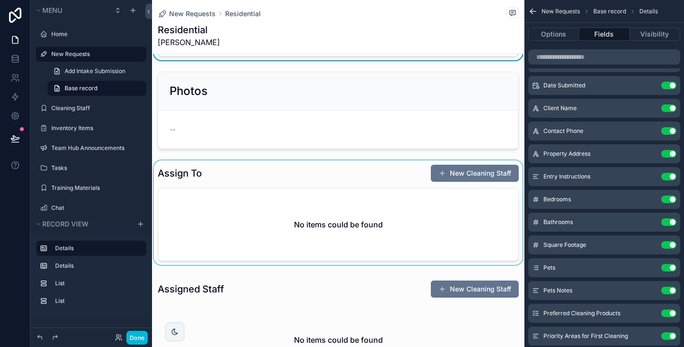
click at [459, 195] on div "scrollable content" at bounding box center [338, 215] width 373 height 108
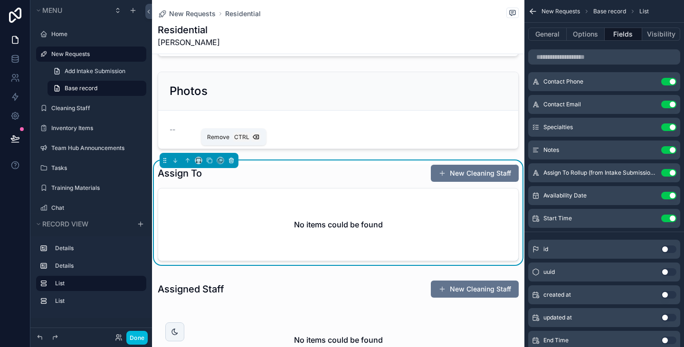
click at [229, 157] on icon "scrollable content" at bounding box center [231, 160] width 7 height 7
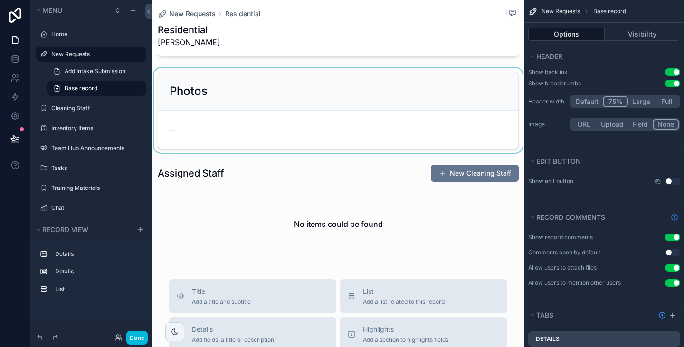
click at [243, 94] on div "scrollable content" at bounding box center [338, 110] width 373 height 85
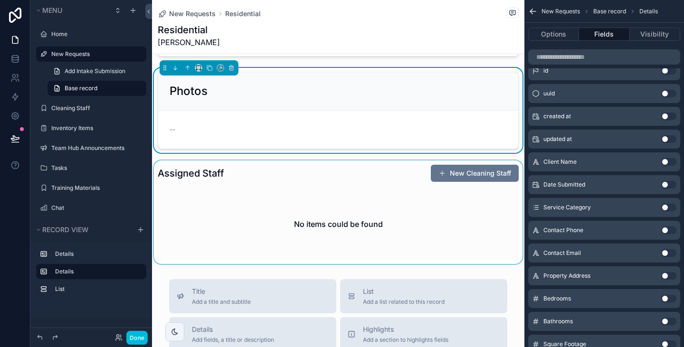
click at [221, 190] on div "scrollable content" at bounding box center [338, 213] width 373 height 104
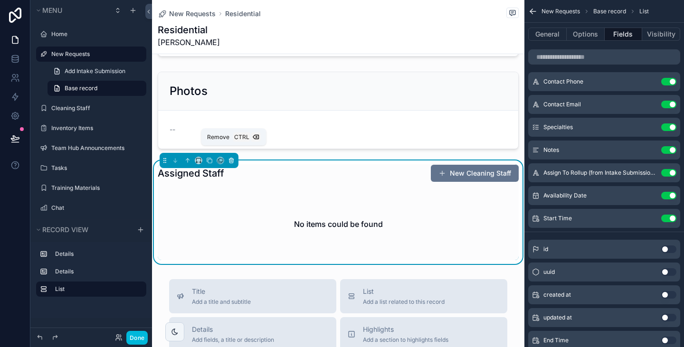
click at [232, 159] on icon "scrollable content" at bounding box center [232, 161] width 4 height 4
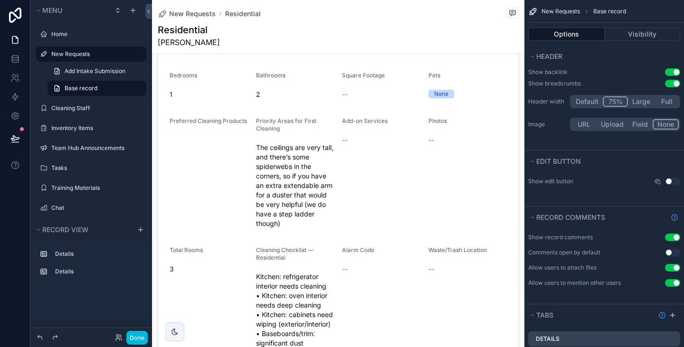
scroll to position [0, 0]
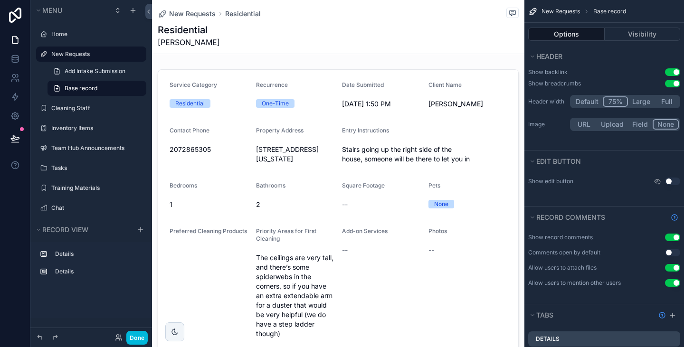
click at [194, 32] on h1 "Residential" at bounding box center [189, 29] width 62 height 13
click at [200, 30] on h1 "Residential" at bounding box center [189, 29] width 62 height 13
drag, startPoint x: 200, startPoint y: 30, endPoint x: 370, endPoint y: 46, distance: 170.9
click at [370, 46] on div "Residential [PERSON_NAME]" at bounding box center [338, 35] width 361 height 25
click at [433, 45] on div "Residential [PERSON_NAME]" at bounding box center [338, 35] width 361 height 25
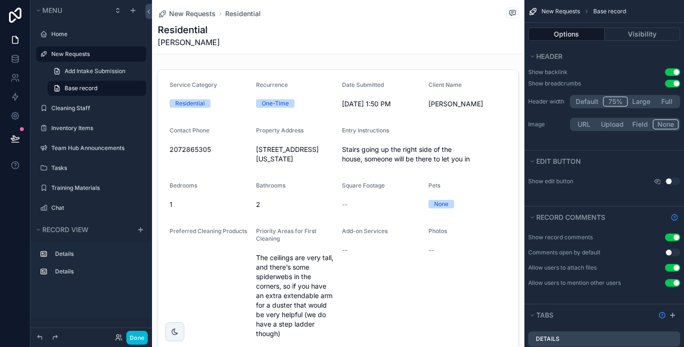
click at [311, 36] on div "Residential [PERSON_NAME]" at bounding box center [338, 35] width 361 height 25
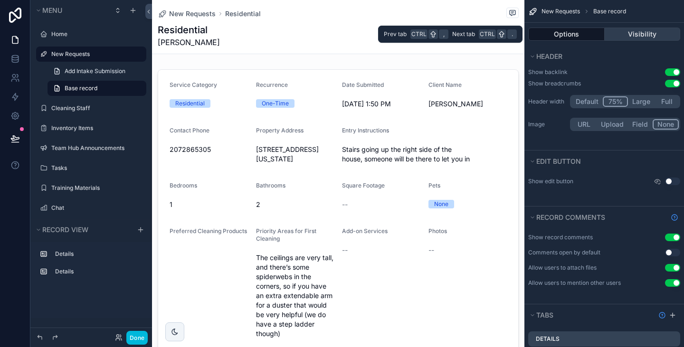
click at [647, 36] on button "Visibility" at bounding box center [643, 34] width 76 height 13
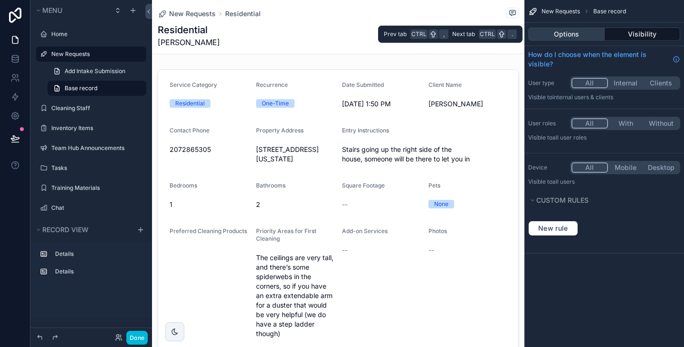
click at [571, 35] on button "Options" at bounding box center [567, 34] width 77 height 13
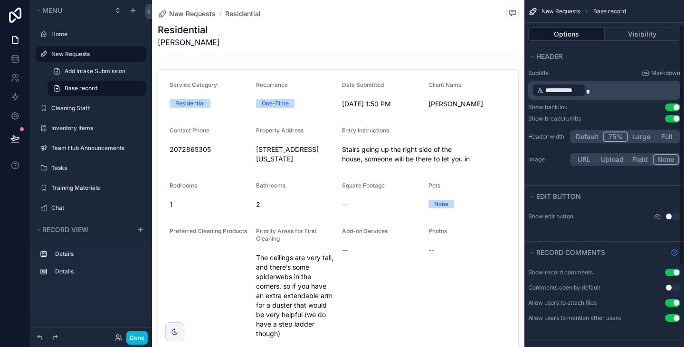
scroll to position [39, 0]
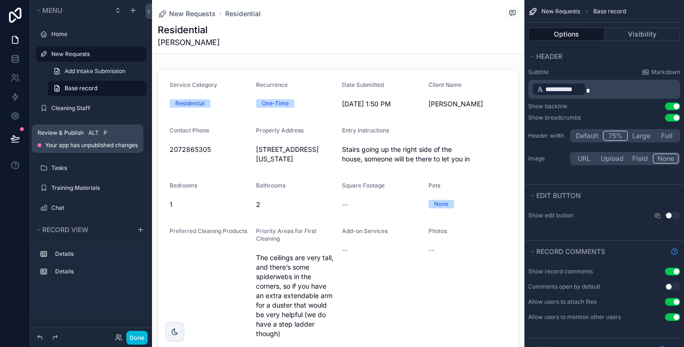
click at [12, 139] on icon at bounding box center [15, 139] width 10 height 10
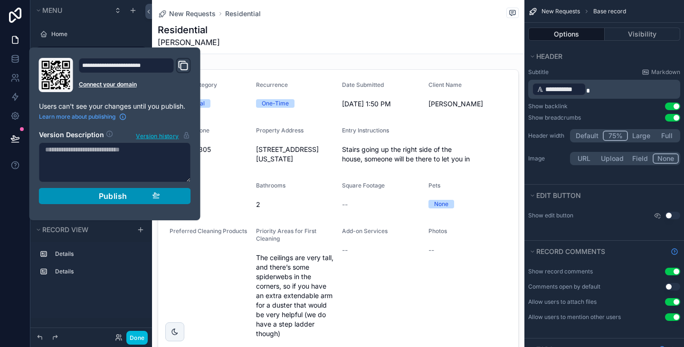
click at [97, 192] on div "Publish" at bounding box center [115, 197] width 90 height 10
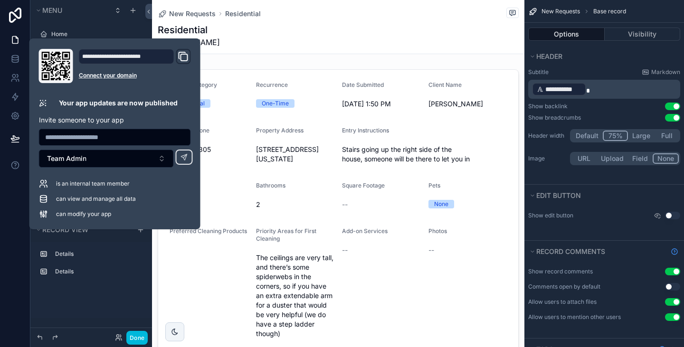
click at [185, 58] on icon "Domain and Custom Link" at bounding box center [183, 56] width 11 height 11
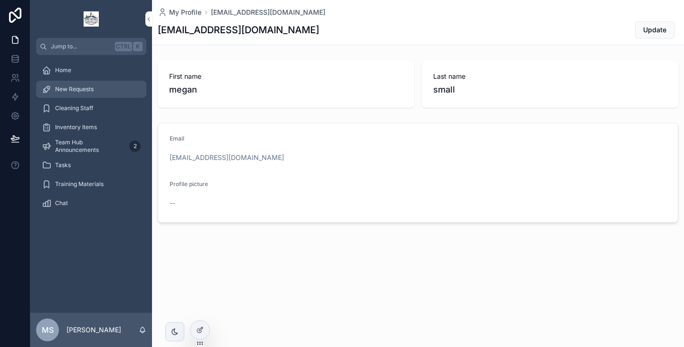
click at [75, 92] on span "New Requests" at bounding box center [74, 90] width 38 height 8
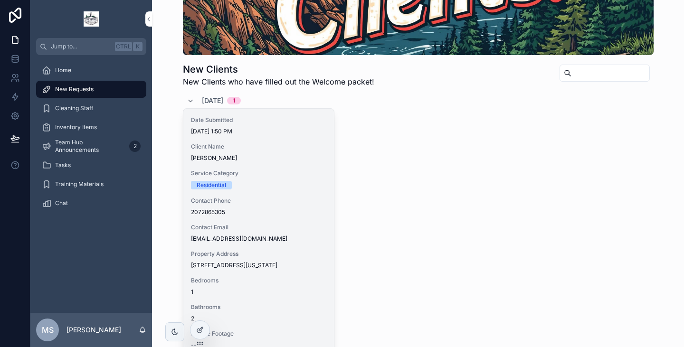
scroll to position [129, 0]
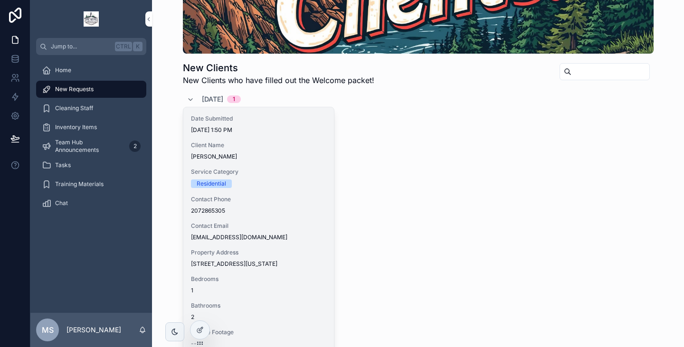
click at [267, 185] on div "Residential" at bounding box center [259, 184] width 136 height 9
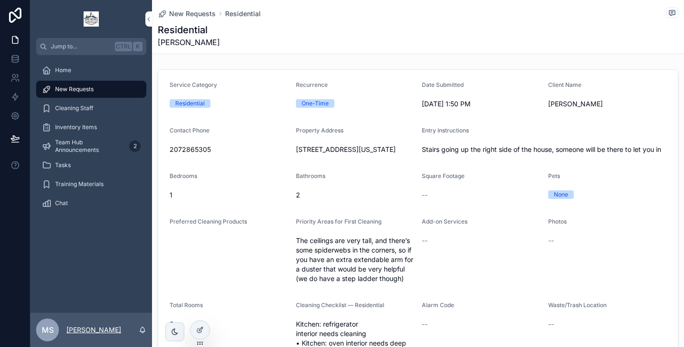
click at [95, 327] on p "[PERSON_NAME]" at bounding box center [94, 331] width 55 height 10
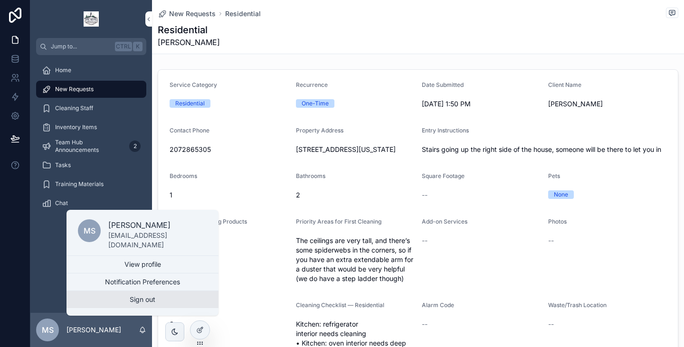
click at [132, 296] on button "Sign out" at bounding box center [143, 299] width 152 height 17
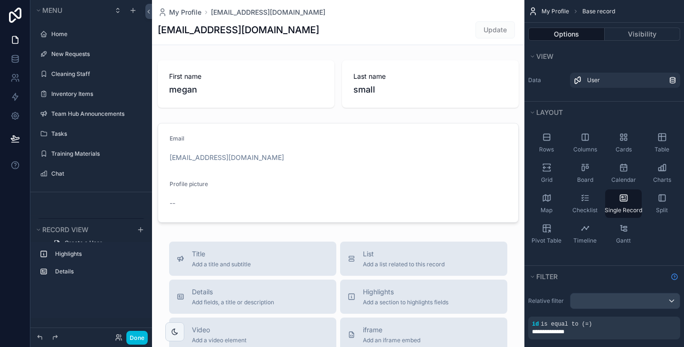
scroll to position [48, 0]
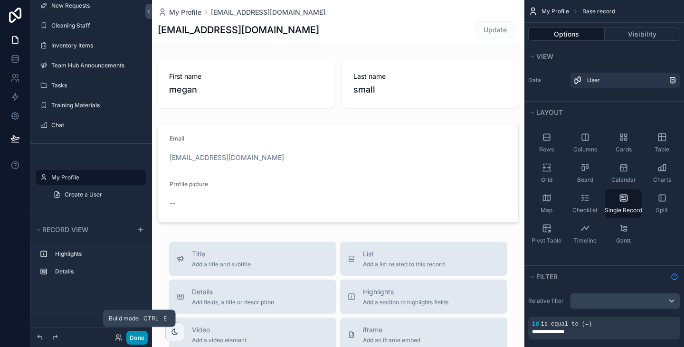
click at [140, 339] on button "Done" at bounding box center [136, 338] width 21 height 14
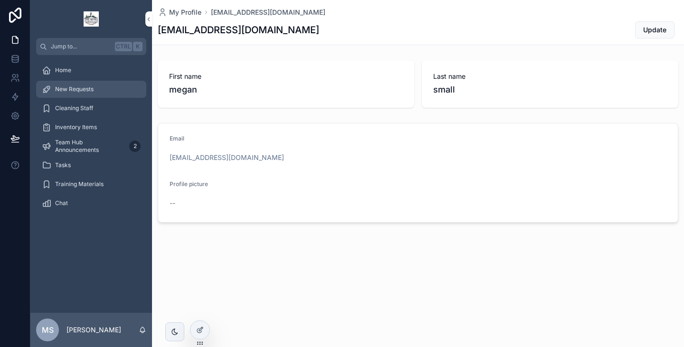
click at [67, 88] on span "New Requests" at bounding box center [74, 90] width 38 height 8
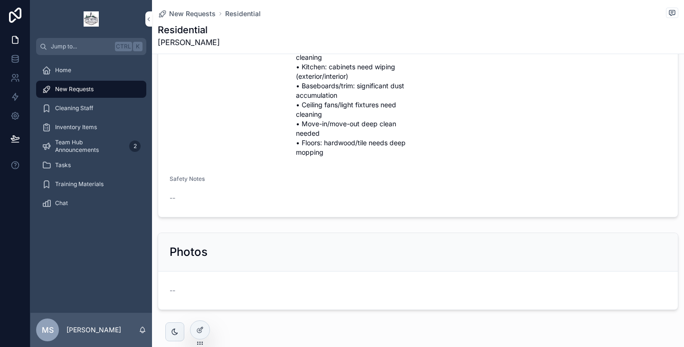
scroll to position [309, 0]
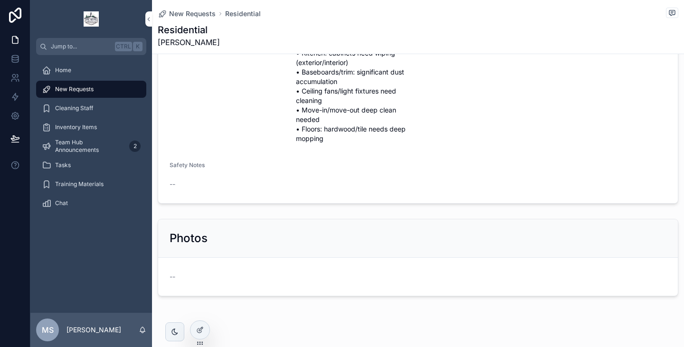
drag, startPoint x: 245, startPoint y: 67, endPoint x: 209, endPoint y: 241, distance: 177.3
click at [209, 241] on div "Photos" at bounding box center [418, 238] width 497 height 15
click at [203, 327] on icon at bounding box center [200, 331] width 8 height 8
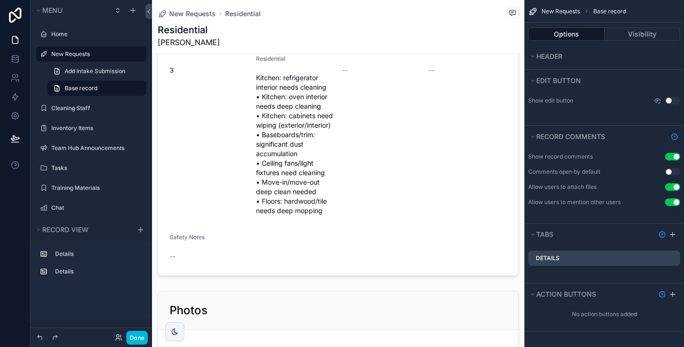
scroll to position [0, 0]
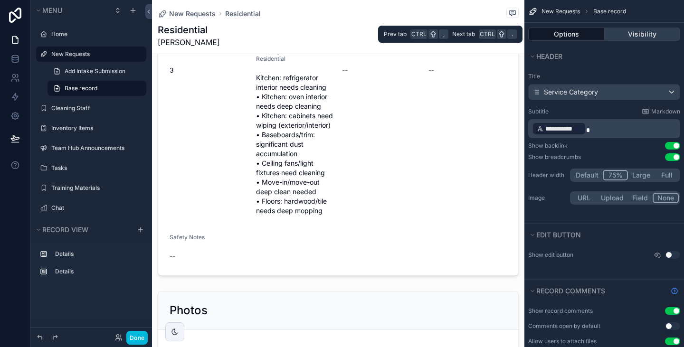
click at [633, 36] on button "Visibility" at bounding box center [643, 34] width 76 height 13
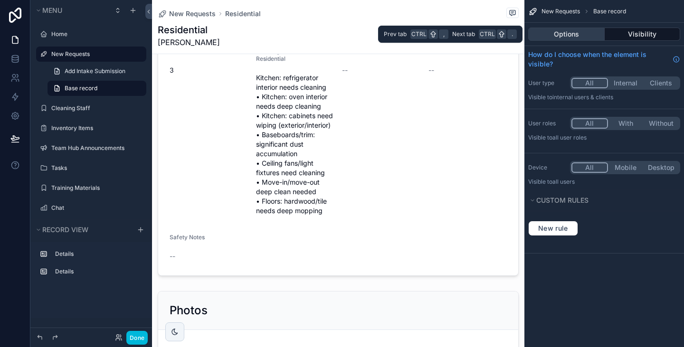
click at [576, 33] on button "Options" at bounding box center [567, 34] width 77 height 13
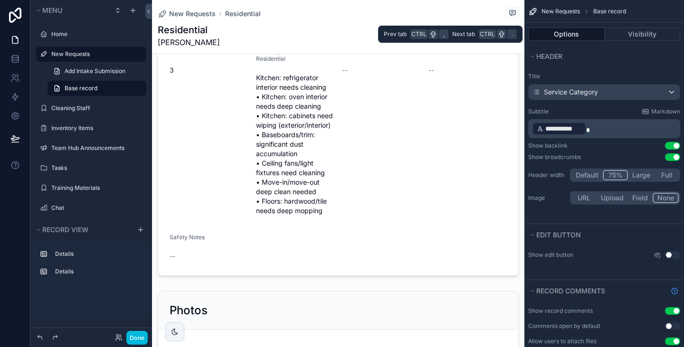
click at [576, 33] on button "Options" at bounding box center [567, 34] width 77 height 13
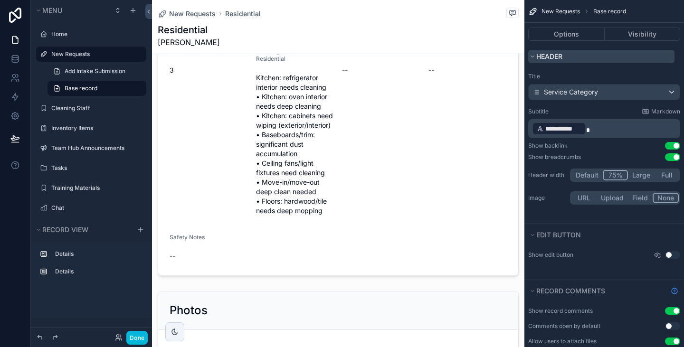
click at [552, 54] on span "Header" at bounding box center [550, 56] width 26 height 8
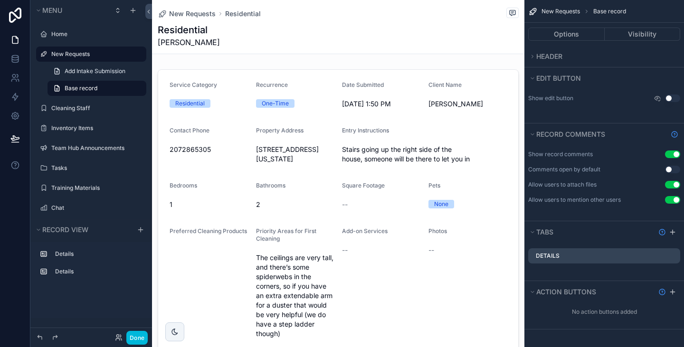
click at [79, 51] on label "New Requests" at bounding box center [95, 54] width 89 height 8
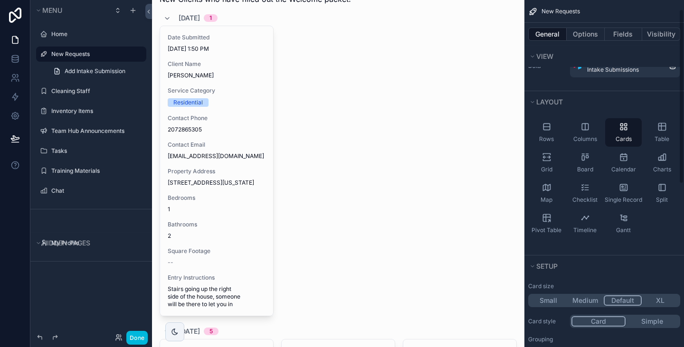
scroll to position [19, 0]
click at [661, 299] on button "XL" at bounding box center [660, 300] width 37 height 10
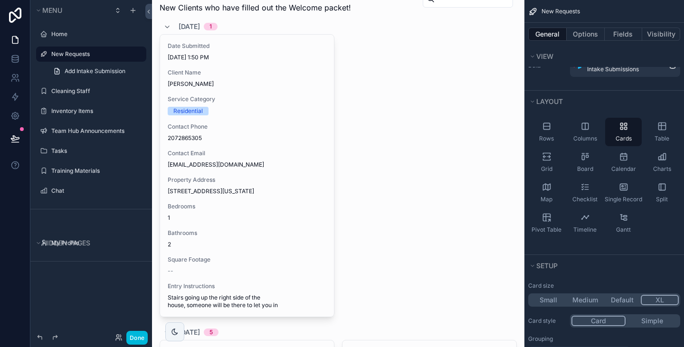
scroll to position [201, 0]
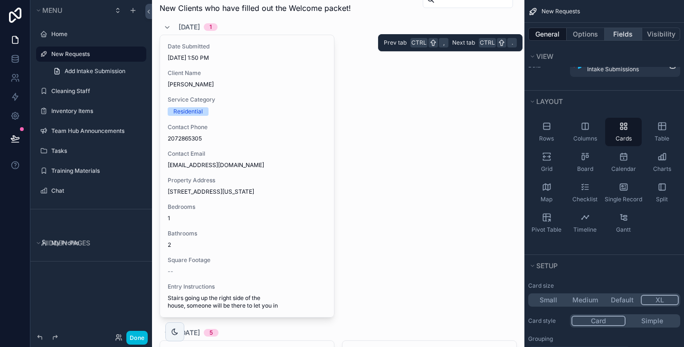
click at [616, 31] on button "Fields" at bounding box center [624, 34] width 38 height 13
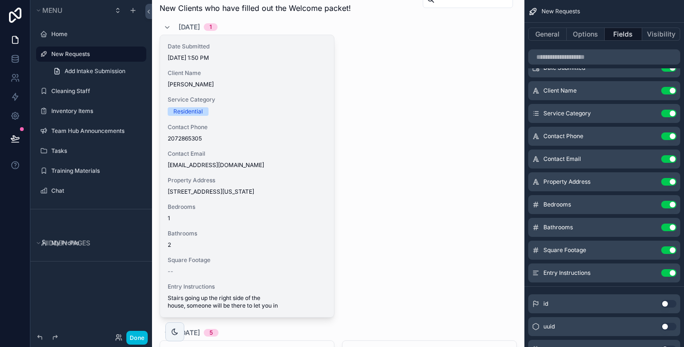
click at [217, 120] on div "Date Submitted [DATE] 1:50 PM Client Name [PERSON_NAME] Service Category Reside…" at bounding box center [247, 176] width 174 height 282
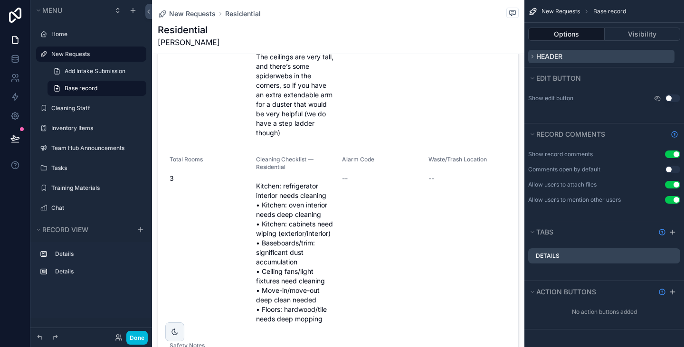
click at [555, 55] on span "Header" at bounding box center [550, 56] width 26 height 8
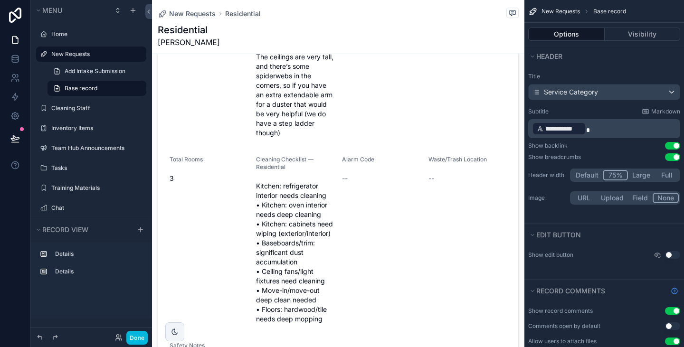
click at [586, 177] on button "Default" at bounding box center [587, 175] width 31 height 10
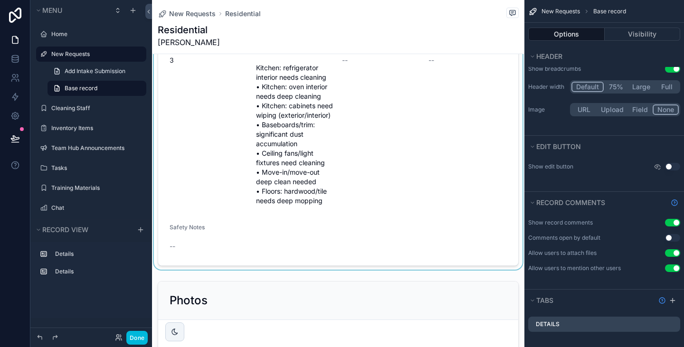
scroll to position [322, 0]
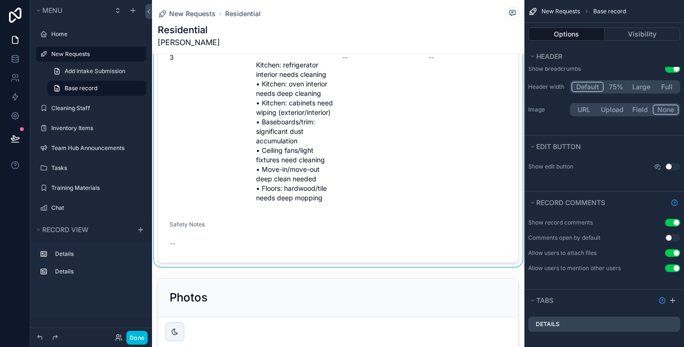
drag, startPoint x: 349, startPoint y: 222, endPoint x: 283, endPoint y: 234, distance: 66.7
click at [283, 234] on div "scrollable content" at bounding box center [338, 5] width 373 height 524
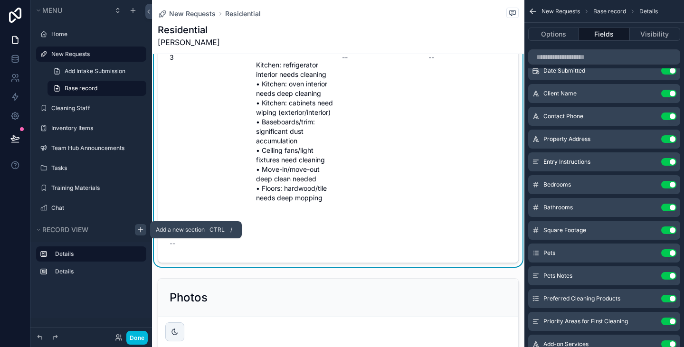
click at [141, 231] on icon "scrollable content" at bounding box center [141, 230] width 0 height 4
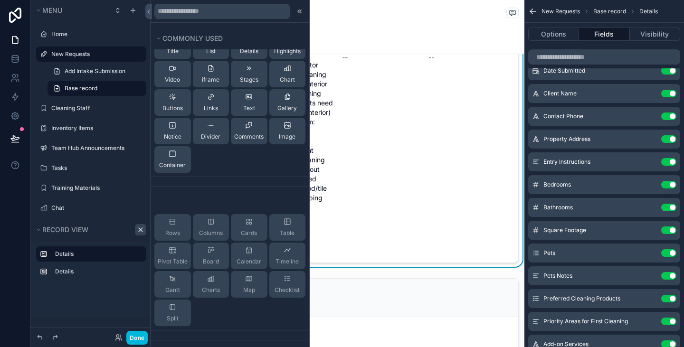
scroll to position [19, 0]
click at [250, 222] on icon at bounding box center [251, 222] width 2 height 2
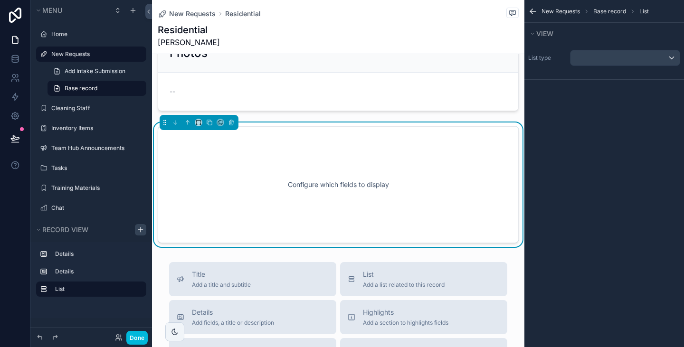
scroll to position [568, 0]
click at [432, 147] on div "Configure which fields to display" at bounding box center [338, 184] width 330 height 86
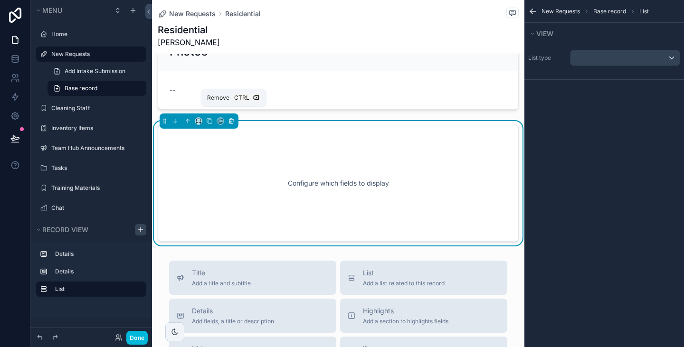
drag, startPoint x: 432, startPoint y: 147, endPoint x: 231, endPoint y: 113, distance: 203.9
click at [231, 118] on icon "scrollable content" at bounding box center [231, 121] width 7 height 7
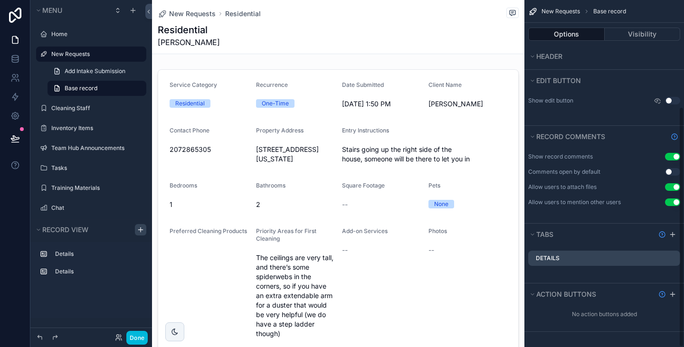
scroll to position [0, 0]
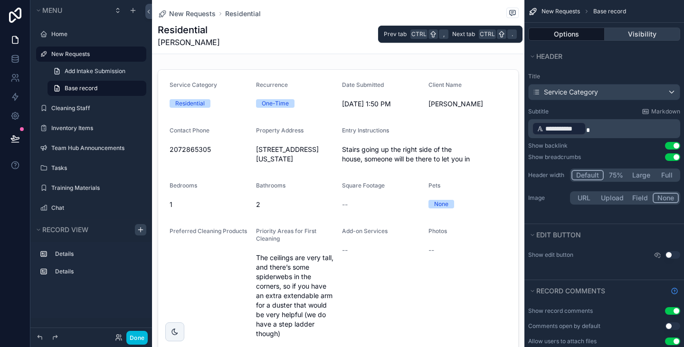
click at [620, 38] on button "Visibility" at bounding box center [643, 34] width 76 height 13
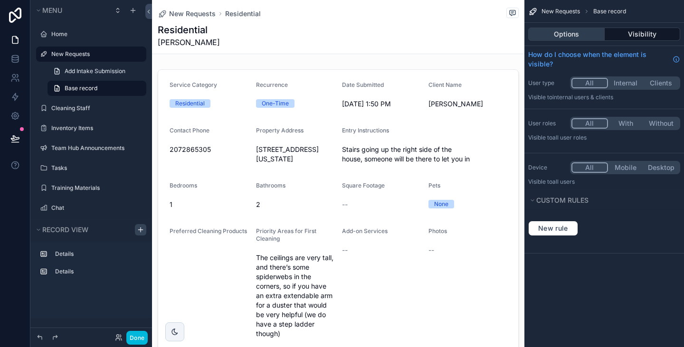
click at [565, 39] on button "Options" at bounding box center [567, 34] width 77 height 13
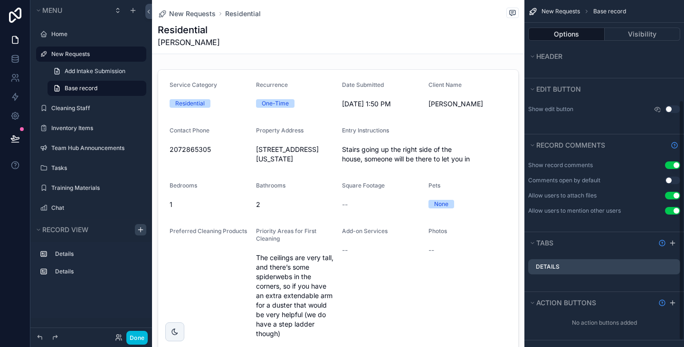
scroll to position [146, 0]
click at [189, 35] on h1 "Residential" at bounding box center [189, 29] width 62 height 13
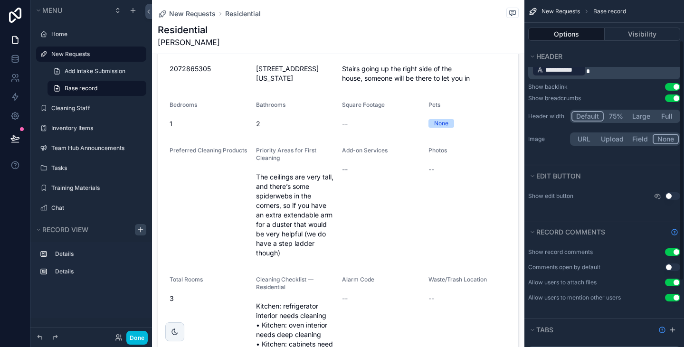
scroll to position [0, 0]
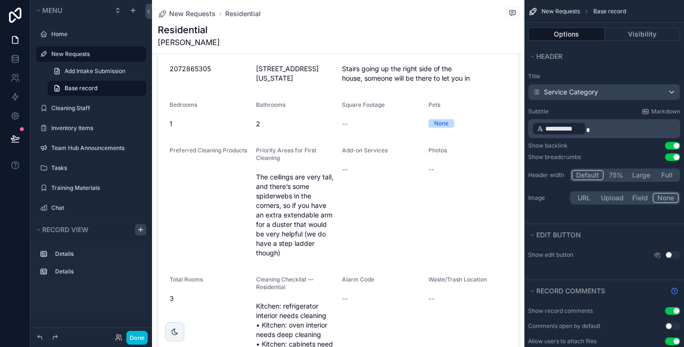
drag, startPoint x: 381, startPoint y: 36, endPoint x: 364, endPoint y: 40, distance: 18.0
click at [364, 40] on div "Residential [PERSON_NAME]" at bounding box center [338, 35] width 361 height 25
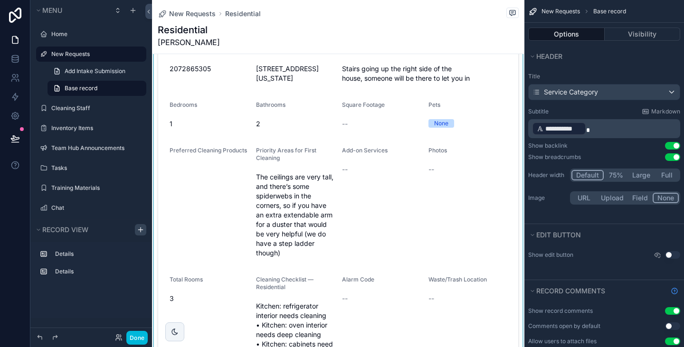
click at [203, 88] on div "scrollable content" at bounding box center [338, 247] width 373 height 524
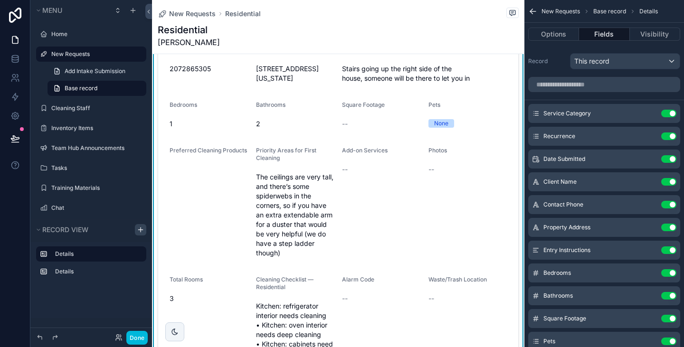
click at [203, 88] on form "Service Category Residential Recurrence One-Time Date Submitted 10/9/2025 1:50 …" at bounding box center [338, 246] width 360 height 515
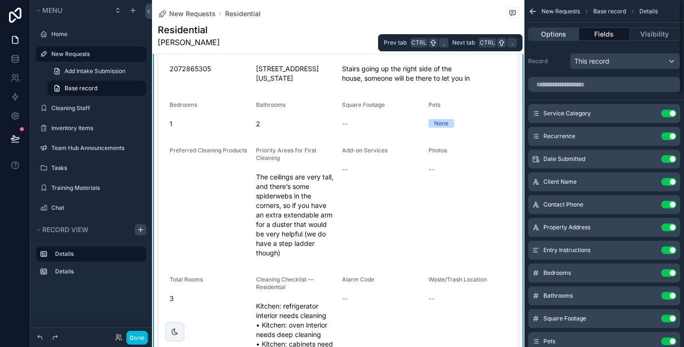
click at [569, 34] on button "Options" at bounding box center [554, 34] width 51 height 13
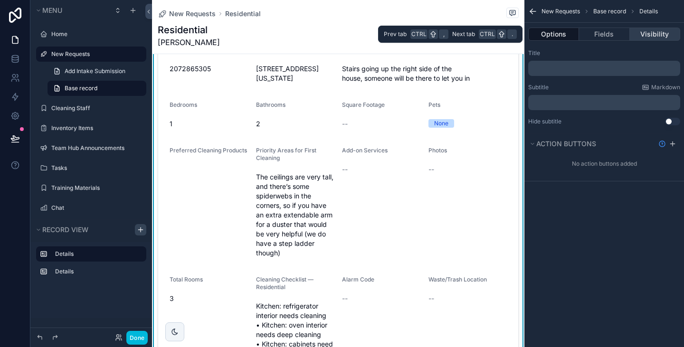
click at [645, 36] on button "Visibility" at bounding box center [655, 34] width 50 height 13
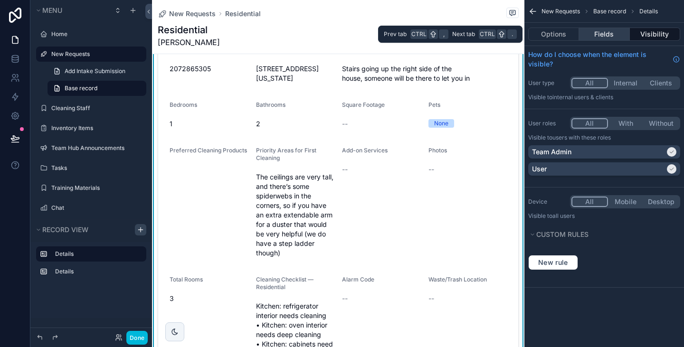
click at [602, 35] on button "Fields" at bounding box center [604, 34] width 50 height 13
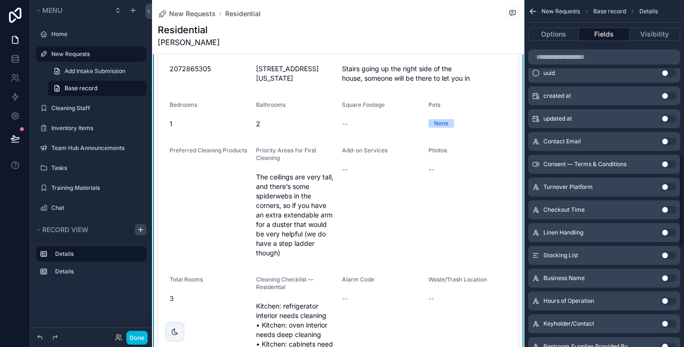
scroll to position [577, 0]
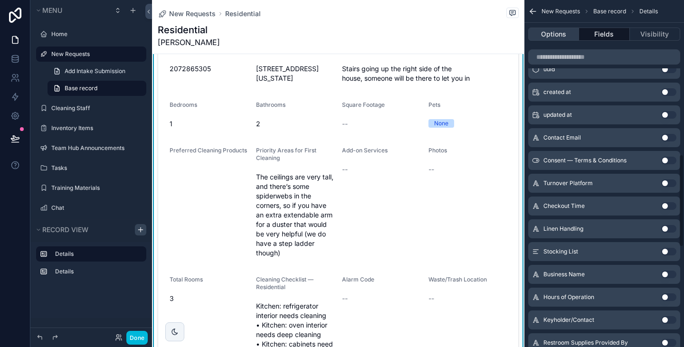
click at [555, 38] on button "Options" at bounding box center [554, 34] width 51 height 13
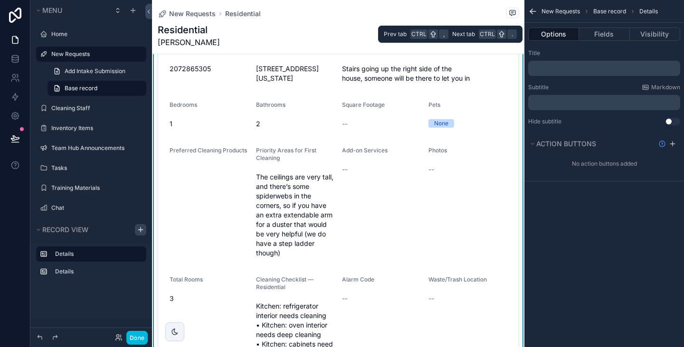
scroll to position [0, 0]
click at [600, 34] on button "Fields" at bounding box center [604, 34] width 50 height 13
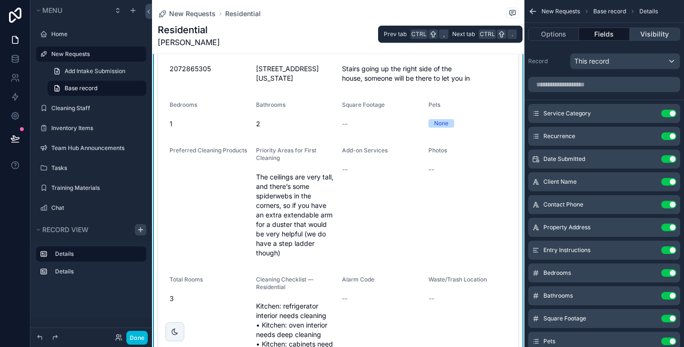
click at [646, 34] on button "Visibility" at bounding box center [655, 34] width 50 height 13
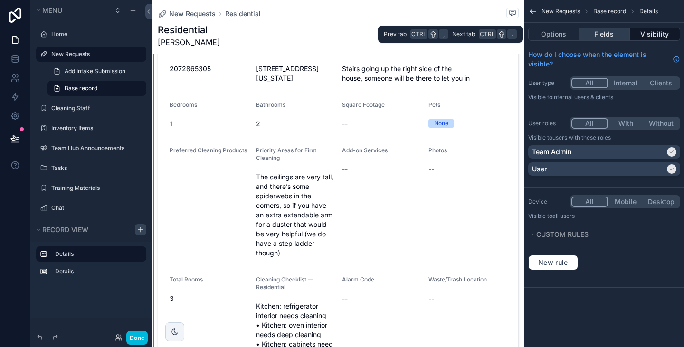
click at [598, 38] on button "Fields" at bounding box center [604, 34] width 50 height 13
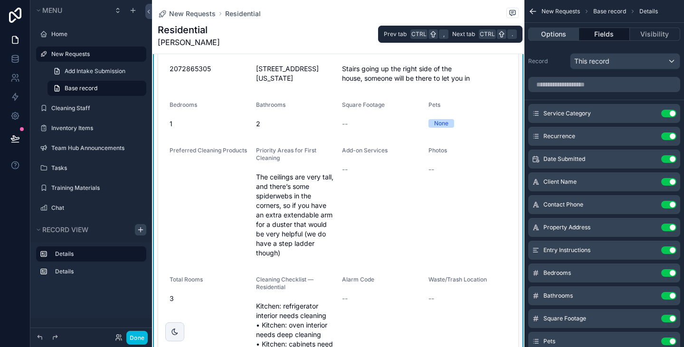
click at [555, 32] on button "Options" at bounding box center [554, 34] width 51 height 13
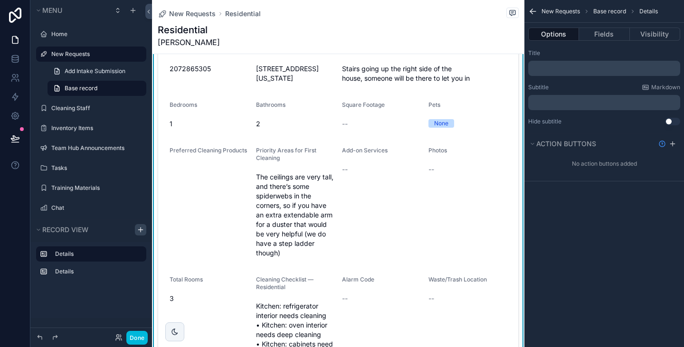
drag, startPoint x: 463, startPoint y: 25, endPoint x: 369, endPoint y: 48, distance: 96.6
click at [369, 48] on div "New Requests Residential Residential Kylea Ryerson" at bounding box center [338, 27] width 361 height 54
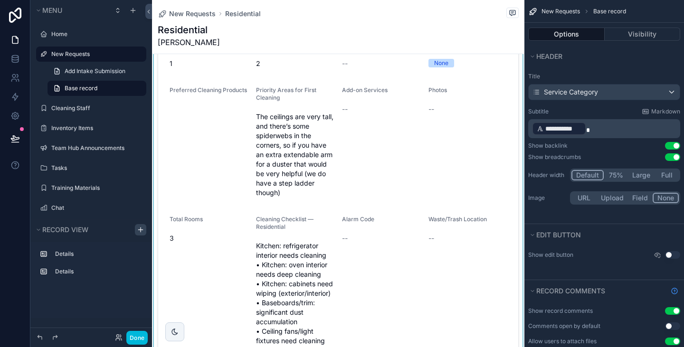
scroll to position [142, 0]
click at [82, 54] on label "New Requests" at bounding box center [95, 54] width 89 height 8
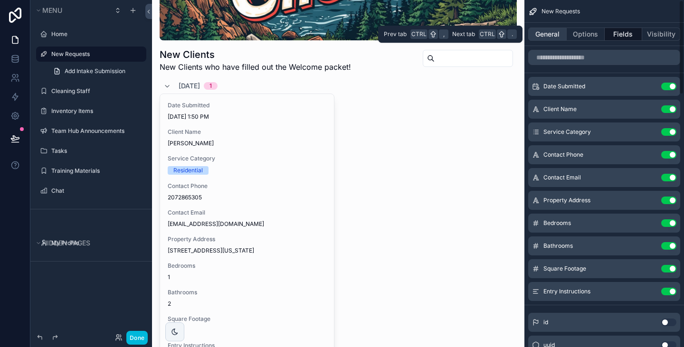
click at [547, 35] on button "General" at bounding box center [548, 34] width 38 height 13
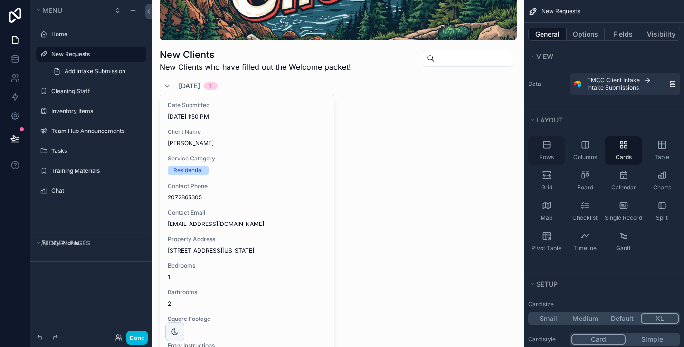
click at [554, 154] on div "Rows" at bounding box center [547, 150] width 37 height 29
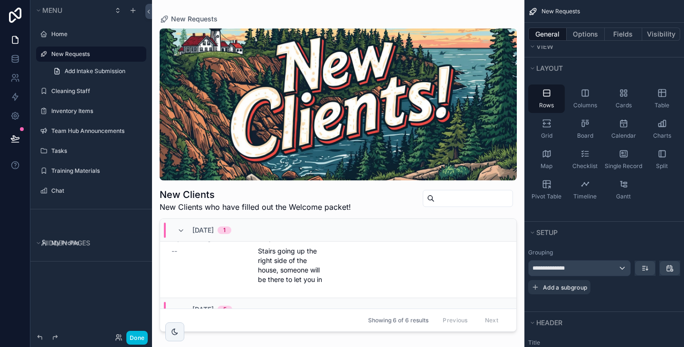
scroll to position [87, 0]
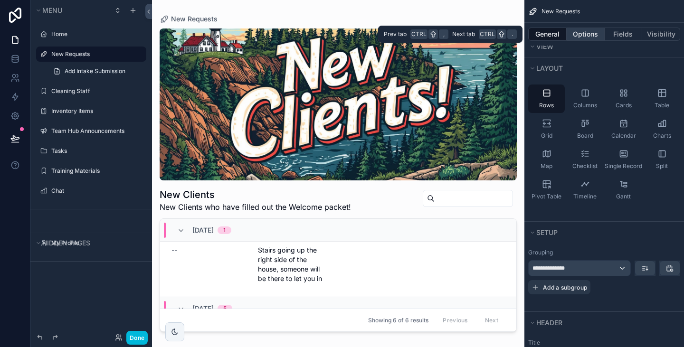
click at [581, 30] on button "Options" at bounding box center [586, 34] width 38 height 13
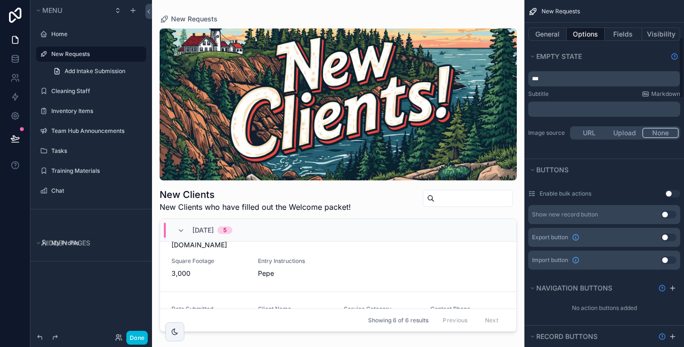
scroll to position [211, 0]
click at [548, 33] on button "General" at bounding box center [548, 34] width 38 height 13
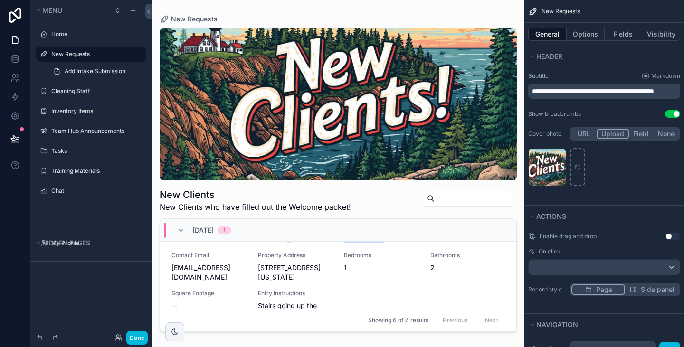
scroll to position [0, 0]
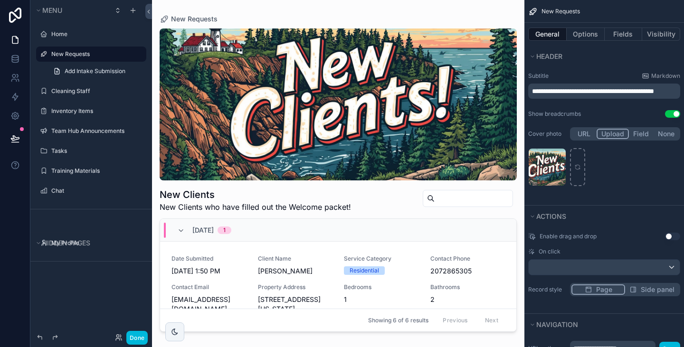
click at [287, 277] on div "Date Submitted 10/9/2025 1:50 PM Client Name Kylea Ryerson Service Category Res…" at bounding box center [339, 313] width 334 height 116
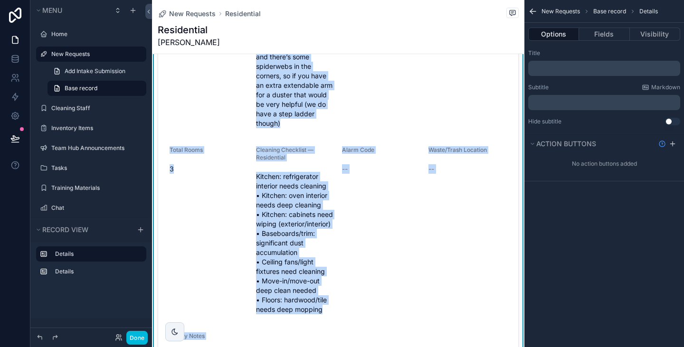
scroll to position [210, 0]
click at [674, 145] on icon "scrollable content" at bounding box center [673, 144] width 8 height 8
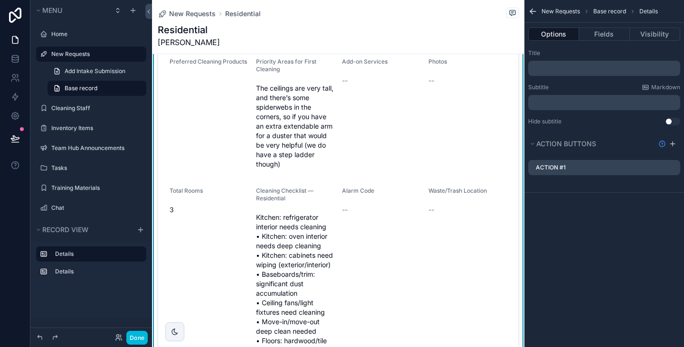
click at [609, 166] on div "Action #1" at bounding box center [605, 167] width 152 height 15
click at [0, 0] on icon "scrollable content" at bounding box center [0, 0] width 0 height 0
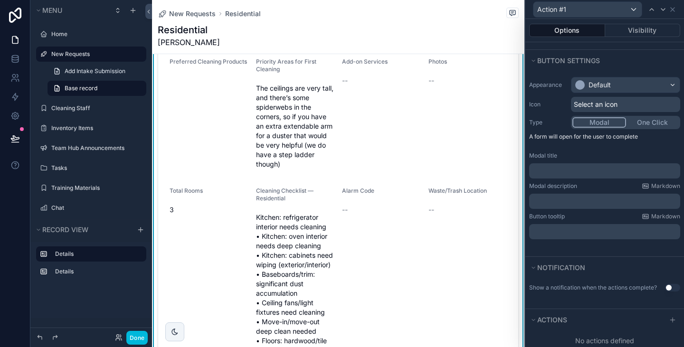
scroll to position [68, 0]
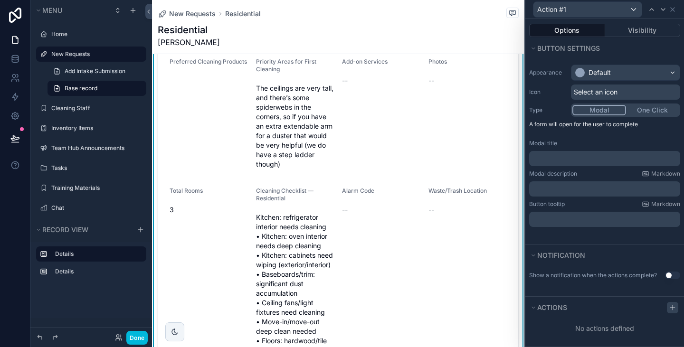
click at [669, 311] on icon at bounding box center [673, 308] width 8 height 8
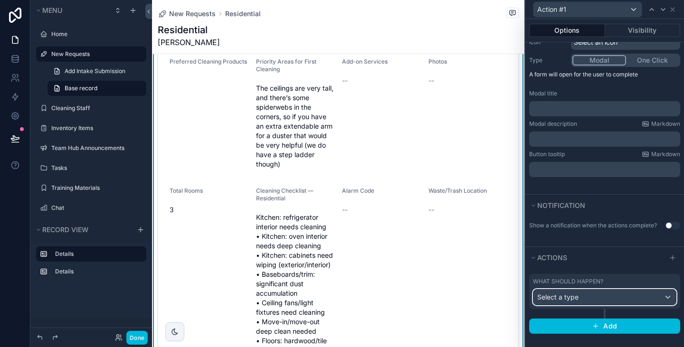
click at [593, 297] on div "Select a type" at bounding box center [605, 297] width 143 height 15
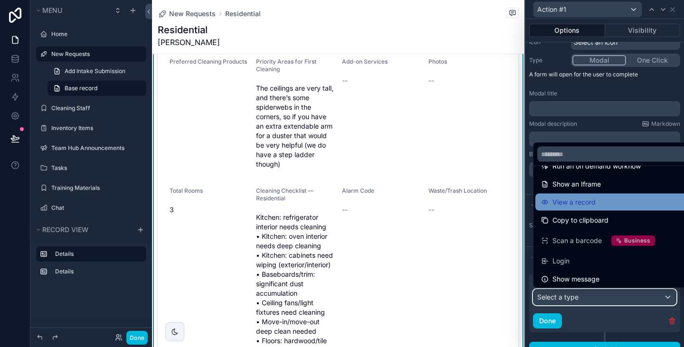
scroll to position [108, 0]
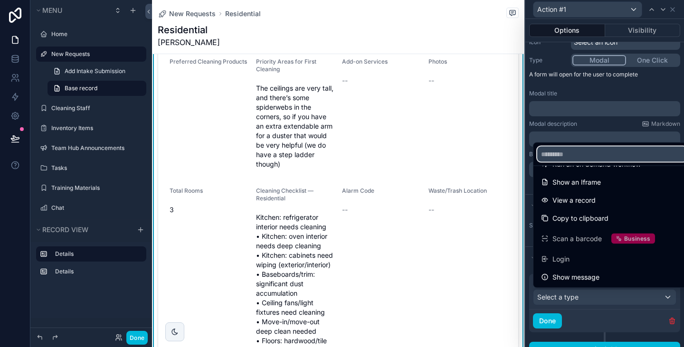
click at [599, 147] on input "text" at bounding box center [613, 154] width 150 height 15
click at [596, 119] on div at bounding box center [605, 173] width 159 height 347
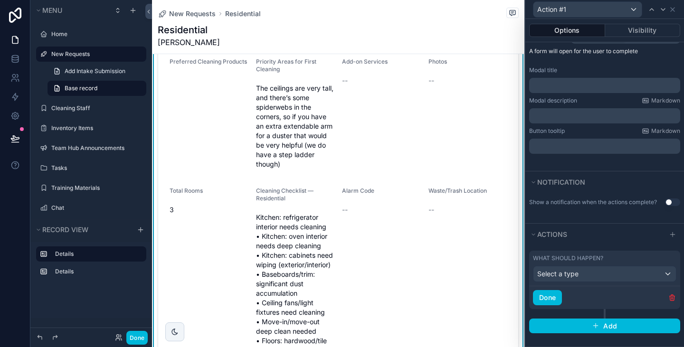
scroll to position [0, 0]
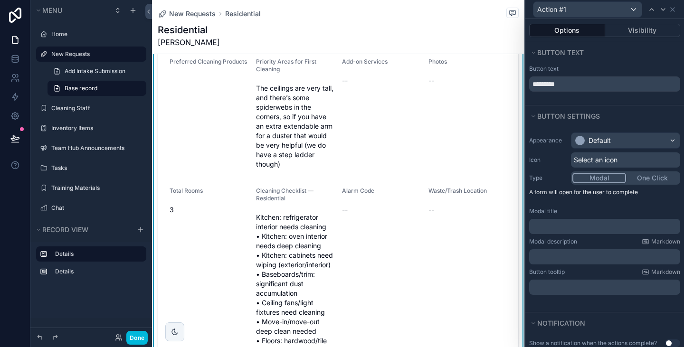
click at [678, 9] on div "Action #1" at bounding box center [604, 9] width 151 height 19
click at [672, 9] on icon at bounding box center [673, 10] width 4 height 4
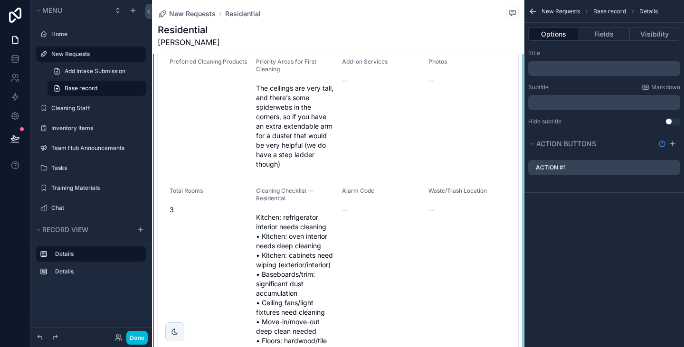
click at [0, 0] on icon "scrollable content" at bounding box center [0, 0] width 0 height 0
click at [660, 150] on icon at bounding box center [661, 150] width 2 height 1
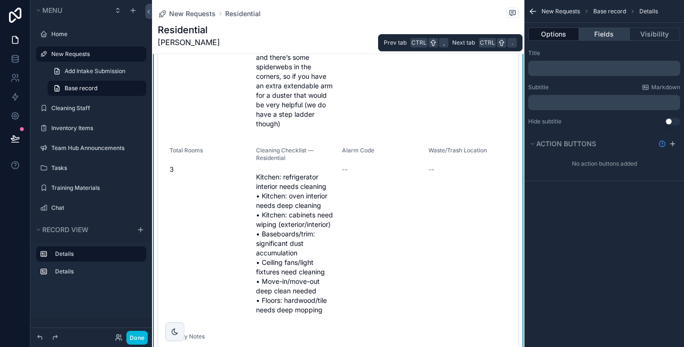
click at [606, 37] on button "Fields" at bounding box center [604, 34] width 50 height 13
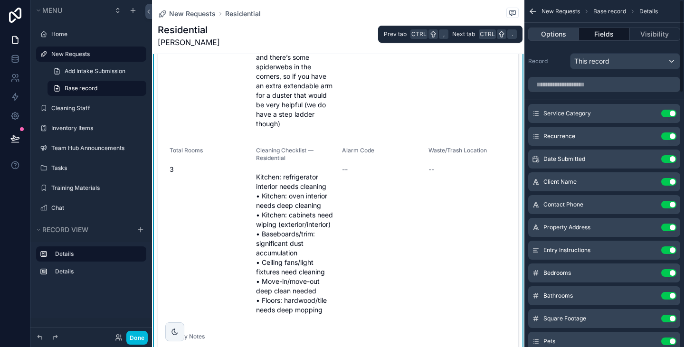
click at [557, 30] on button "Options" at bounding box center [554, 34] width 51 height 13
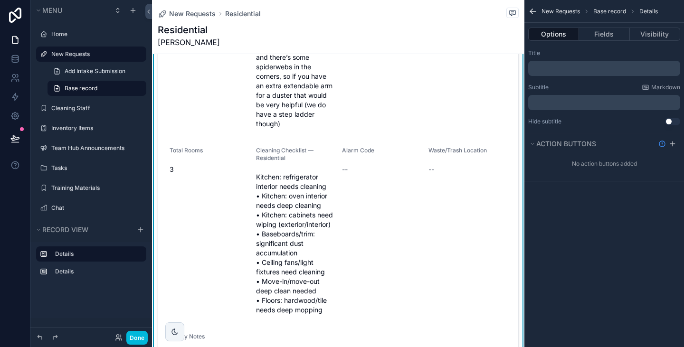
click at [442, 120] on div "Photos --" at bounding box center [468, 75] width 79 height 114
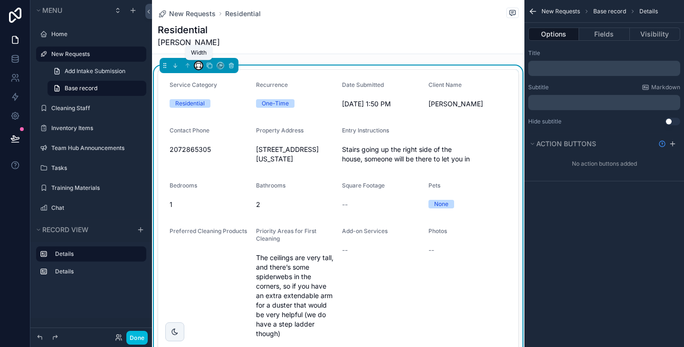
click at [199, 67] on icon "scrollable content" at bounding box center [200, 67] width 2 height 0
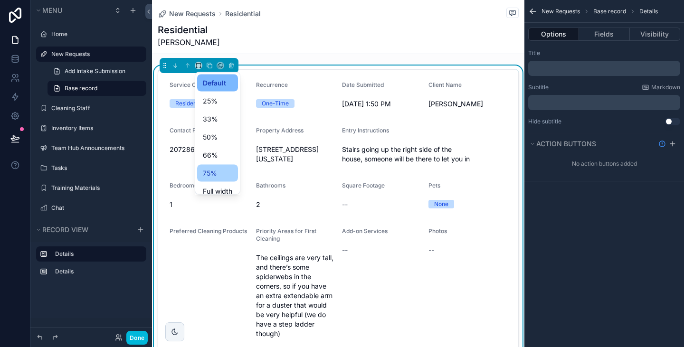
click at [213, 168] on span "75%" at bounding box center [210, 173] width 14 height 11
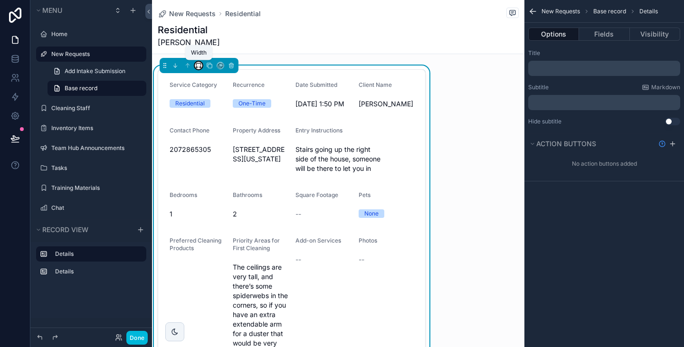
click at [198, 66] on icon "scrollable content" at bounding box center [198, 65] width 7 height 7
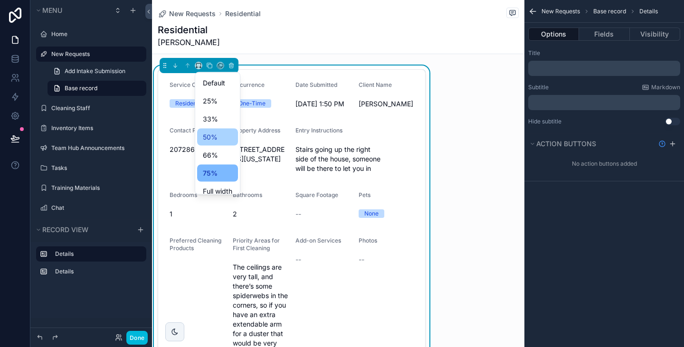
click at [211, 137] on span "50%" at bounding box center [210, 137] width 15 height 11
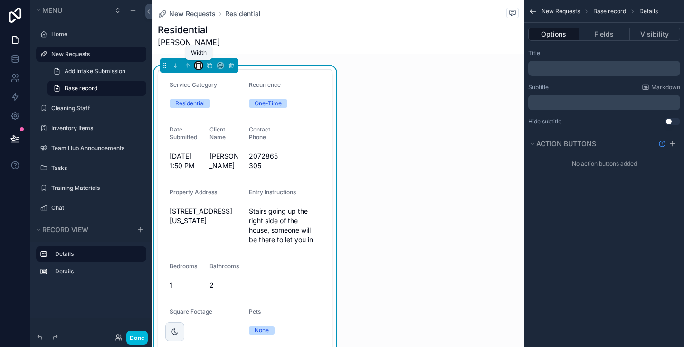
click at [197, 65] on icon "scrollable content" at bounding box center [198, 65] width 7 height 7
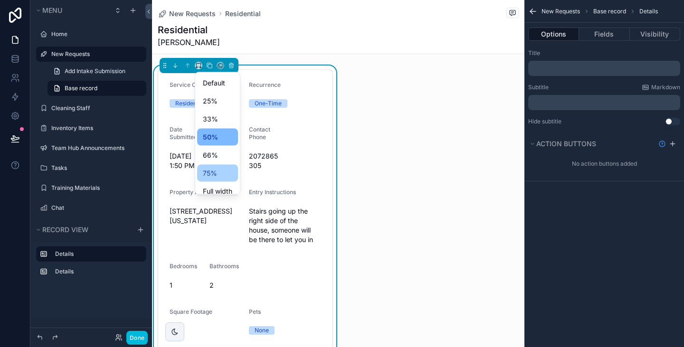
click at [216, 175] on div "75%" at bounding box center [217, 173] width 29 height 11
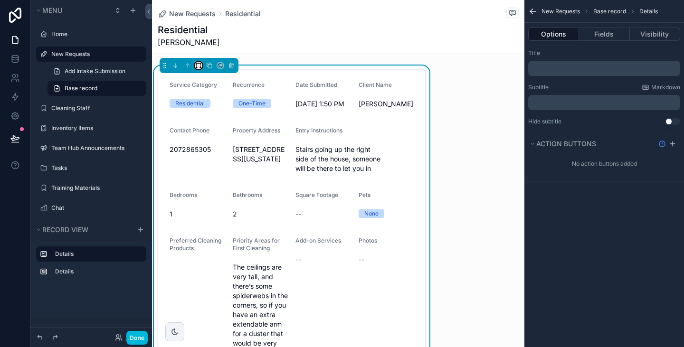
click at [197, 68] on button "scrollable content" at bounding box center [199, 66] width 8 height 8
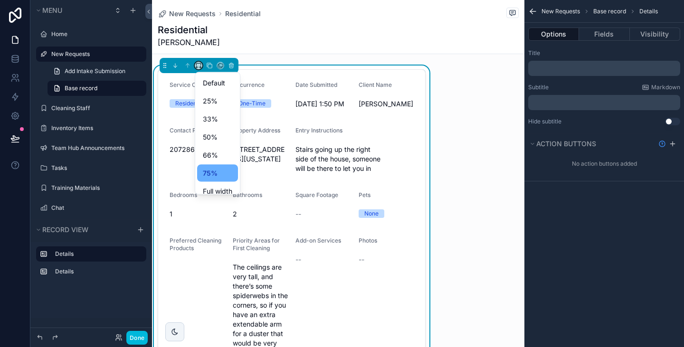
scroll to position [26, 0]
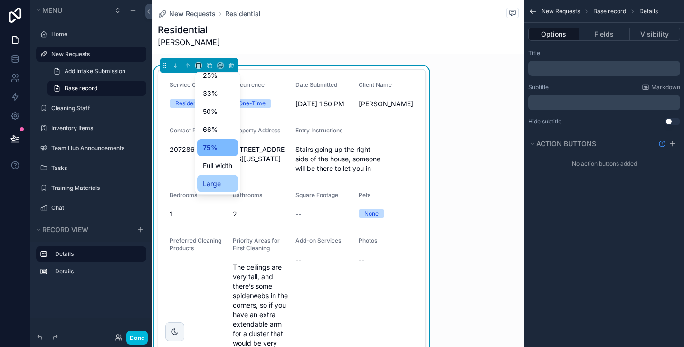
click at [218, 186] on span "Large" at bounding box center [212, 183] width 18 height 11
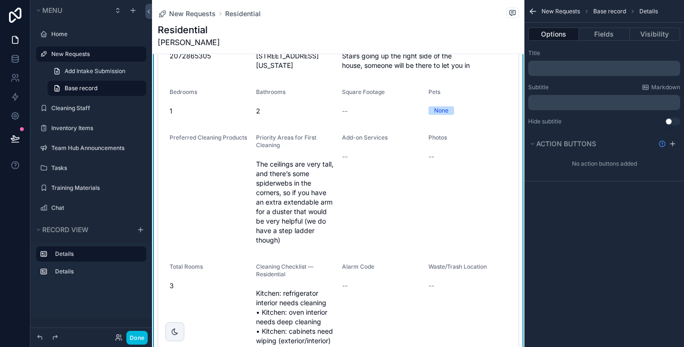
scroll to position [0, 0]
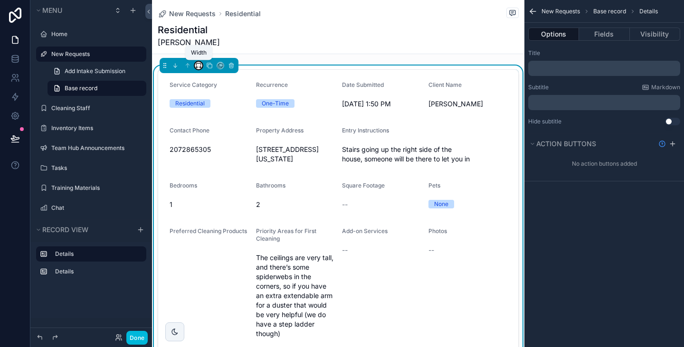
click at [196, 66] on icon "scrollable content" at bounding box center [198, 65] width 7 height 7
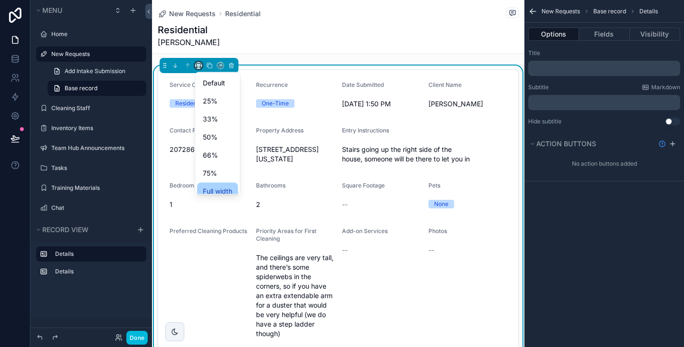
scroll to position [26, 0]
click at [212, 183] on span "Large" at bounding box center [212, 183] width 19 height 11
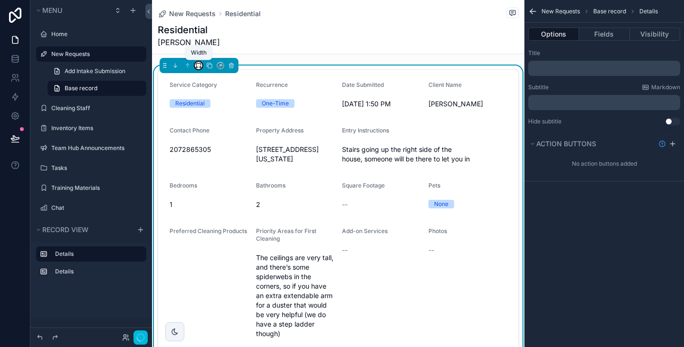
click at [196, 66] on icon "scrollable content" at bounding box center [198, 65] width 7 height 7
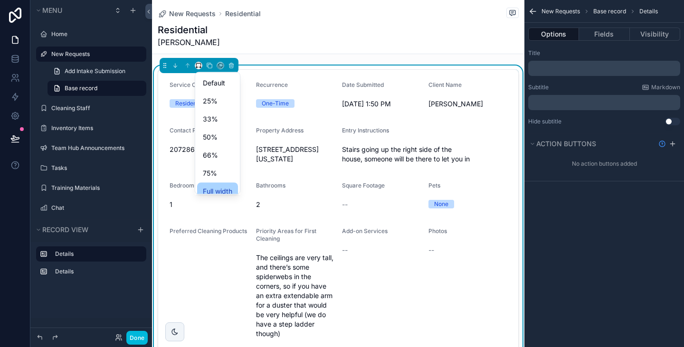
click at [215, 189] on span "Full width" at bounding box center [217, 191] width 29 height 11
click at [533, 12] on icon "scrollable content" at bounding box center [534, 12] width 10 height 10
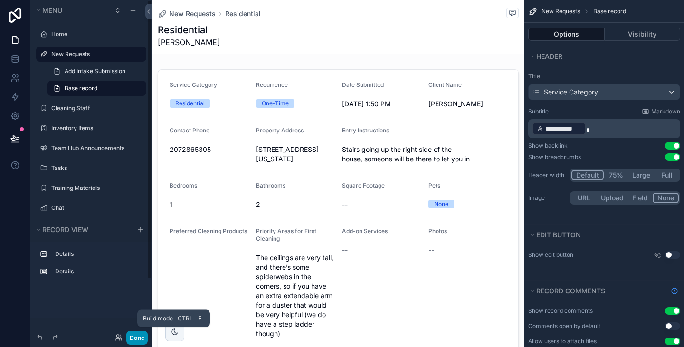
click at [140, 339] on button "Done" at bounding box center [136, 338] width 21 height 14
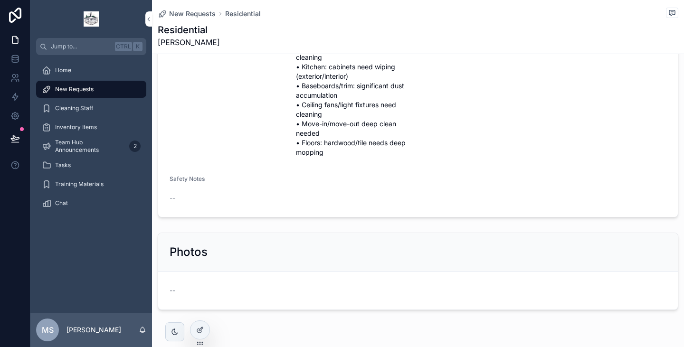
scroll to position [0, 0]
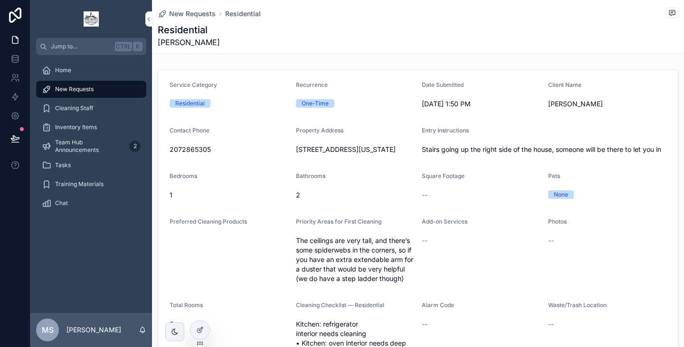
click at [433, 98] on div "[DATE] 1:50 PM" at bounding box center [481, 103] width 119 height 15
click at [148, 18] on icon "scrollable content" at bounding box center [149, 19] width 2 height 3
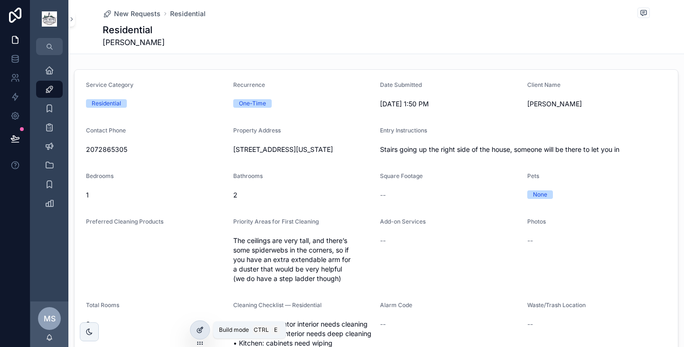
click at [202, 328] on icon at bounding box center [202, 328] width 1 height 1
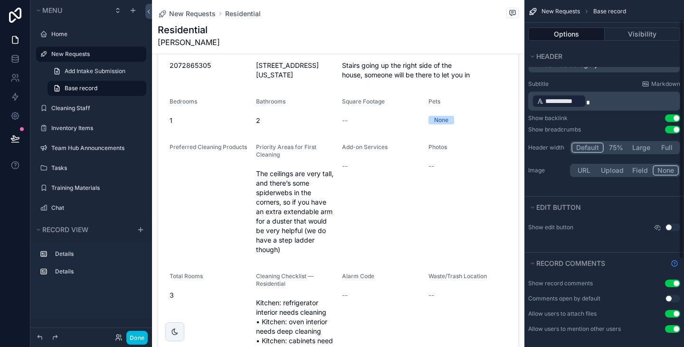
scroll to position [28, 0]
click at [673, 119] on button "Use setting" at bounding box center [672, 118] width 15 height 8
click at [673, 132] on button "Use setting" at bounding box center [672, 129] width 15 height 8
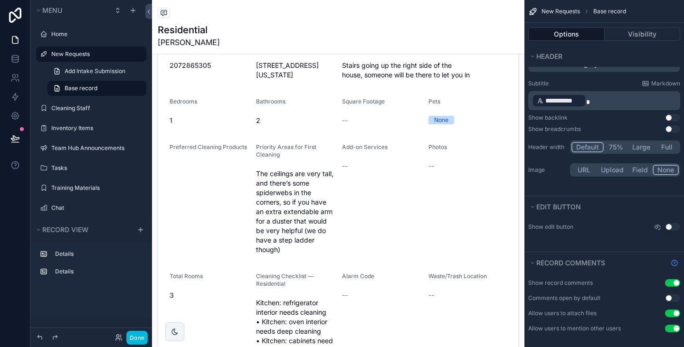
click at [673, 132] on button "Use setting" at bounding box center [672, 129] width 15 height 8
click at [642, 149] on button "Large" at bounding box center [641, 147] width 27 height 10
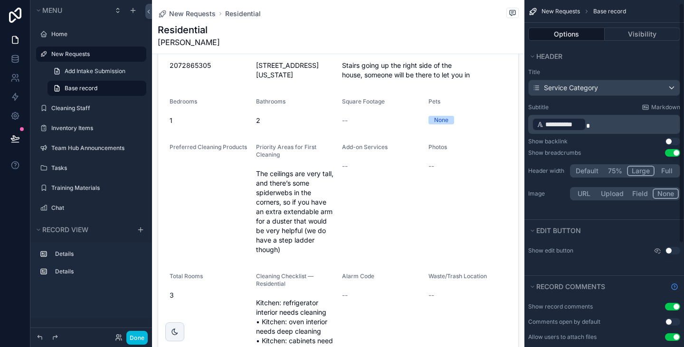
scroll to position [0, 0]
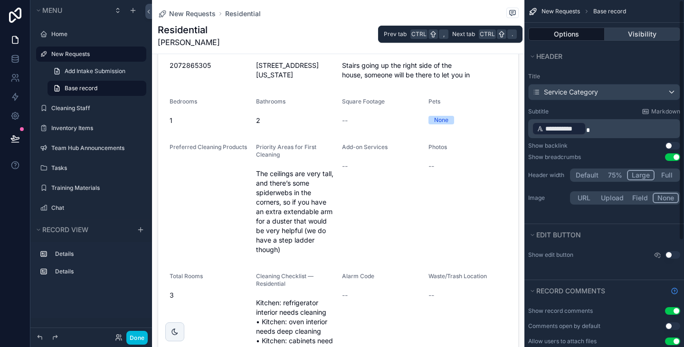
click at [638, 40] on button "Visibility" at bounding box center [643, 34] width 76 height 13
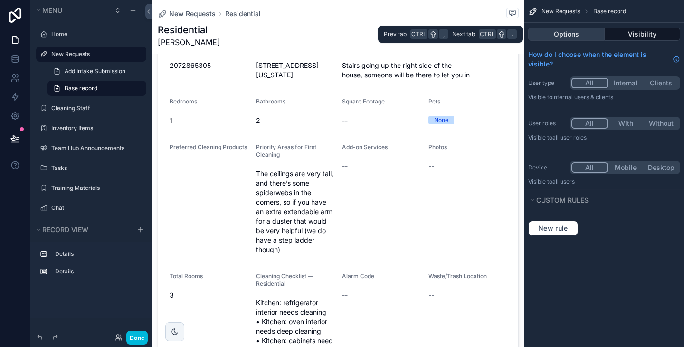
click at [589, 29] on button "Options" at bounding box center [567, 34] width 77 height 13
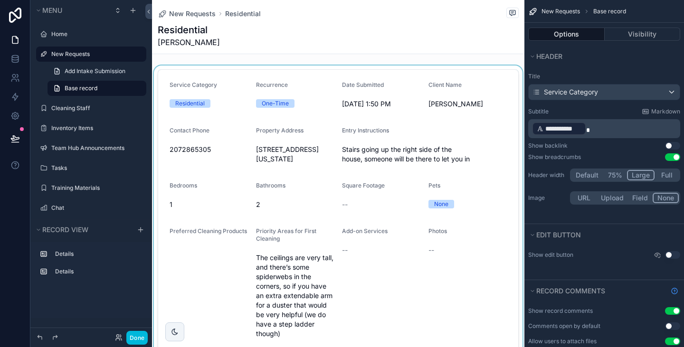
click at [339, 151] on div "scrollable content" at bounding box center [338, 328] width 373 height 524
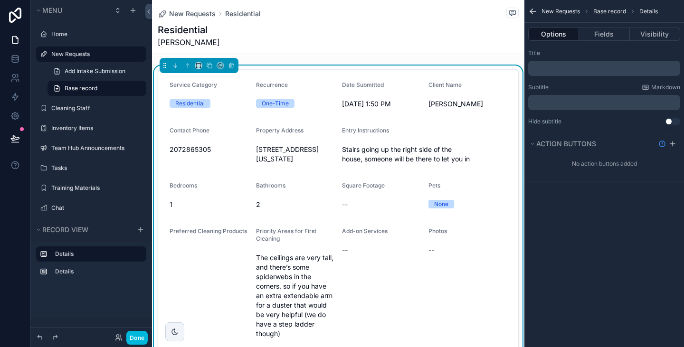
click at [673, 119] on button "Use setting" at bounding box center [672, 122] width 15 height 8
click at [678, 124] on button "Use setting" at bounding box center [672, 122] width 15 height 8
click at [611, 38] on button "Fields" at bounding box center [604, 34] width 50 height 13
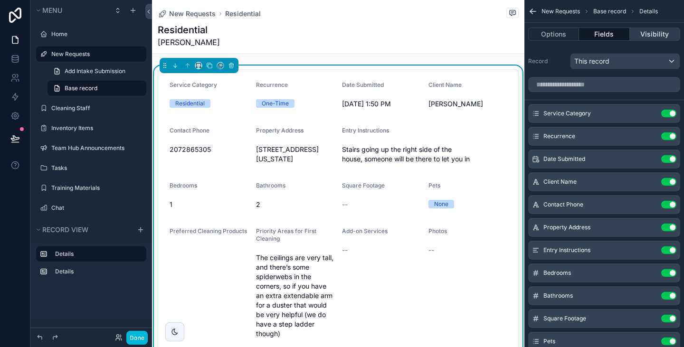
click at [652, 33] on button "Visibility" at bounding box center [655, 34] width 50 height 13
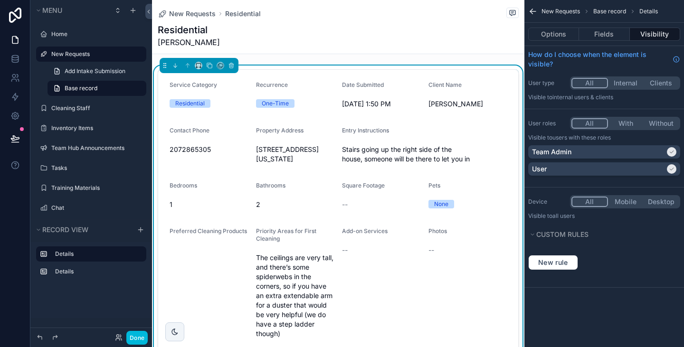
click at [557, 13] on span "New Requests" at bounding box center [561, 12] width 38 height 8
click at [208, 68] on icon "scrollable content" at bounding box center [209, 65] width 7 height 7
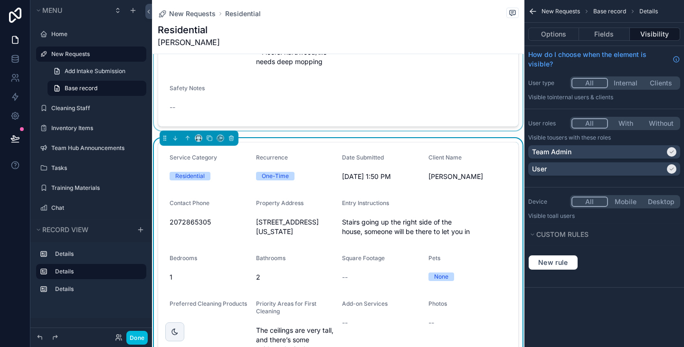
scroll to position [458, 0]
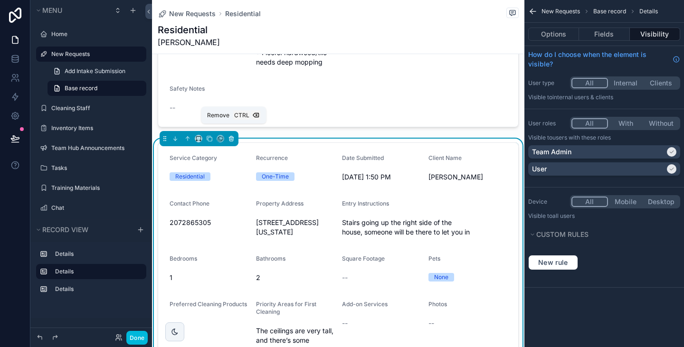
click at [230, 137] on icon "scrollable content" at bounding box center [232, 139] width 4 height 4
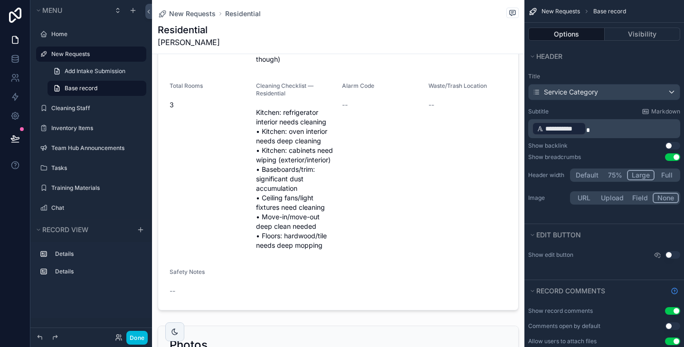
scroll to position [270, 0]
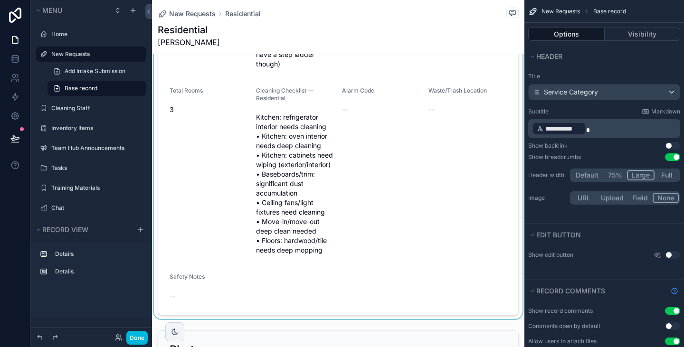
click at [459, 126] on div "scrollable content" at bounding box center [338, 58] width 373 height 524
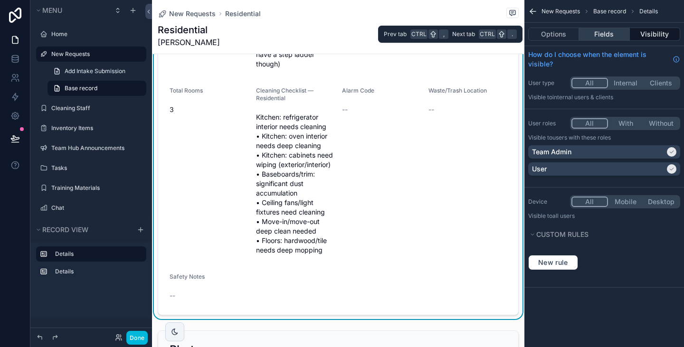
click at [591, 31] on button "Fields" at bounding box center [604, 34] width 50 height 13
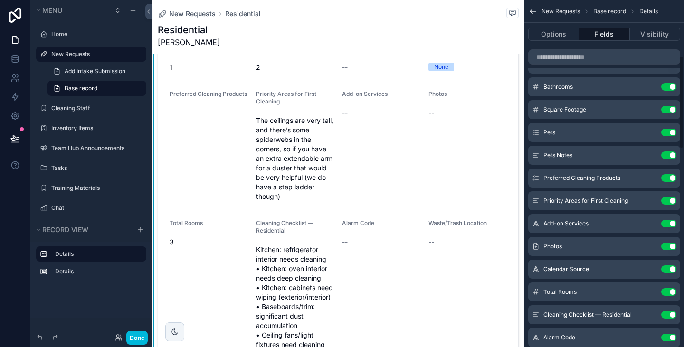
scroll to position [210, 0]
click at [669, 223] on button "Use setting" at bounding box center [669, 223] width 15 height 8
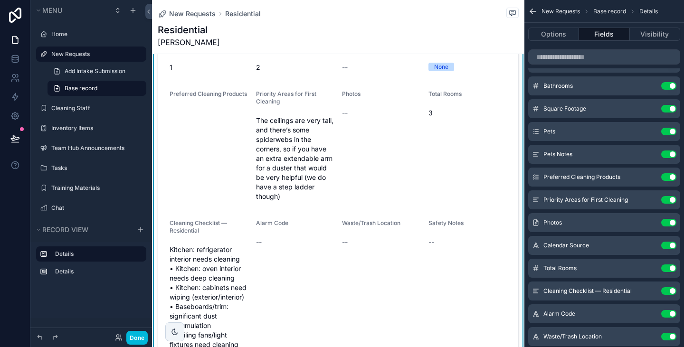
click at [669, 176] on button "Use setting" at bounding box center [669, 177] width 15 height 8
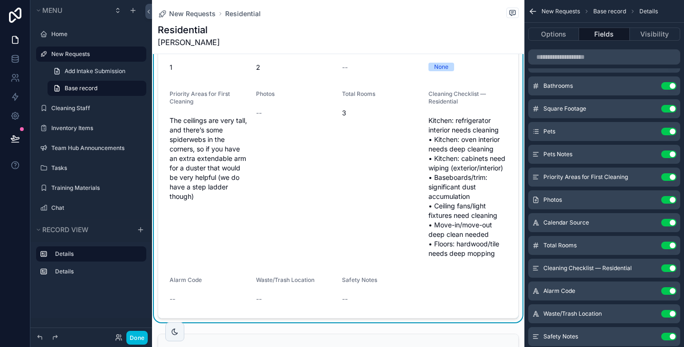
click at [0, 0] on icon "scrollable content" at bounding box center [0, 0] width 0 height 0
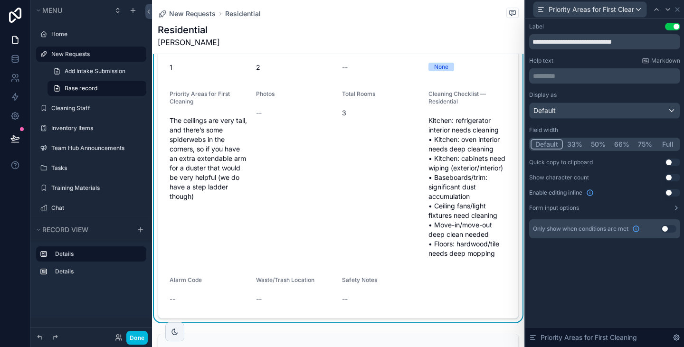
click at [598, 146] on button "50%" at bounding box center [598, 144] width 23 height 10
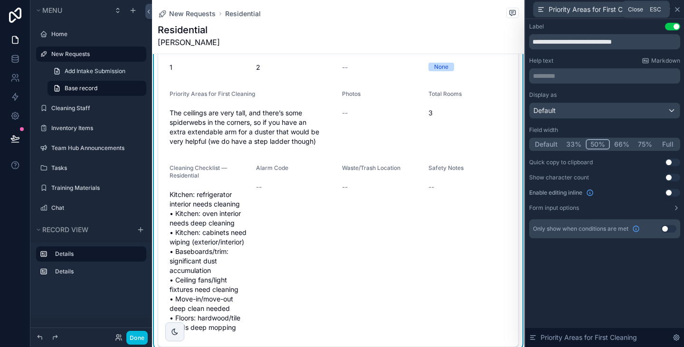
click at [679, 10] on icon at bounding box center [678, 10] width 8 height 8
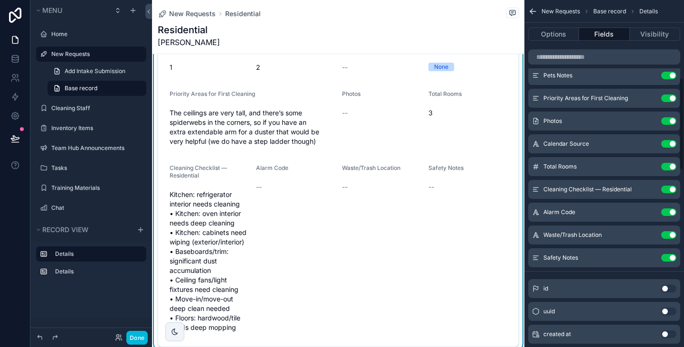
scroll to position [289, 0]
click at [0, 0] on icon "scrollable content" at bounding box center [0, 0] width 0 height 0
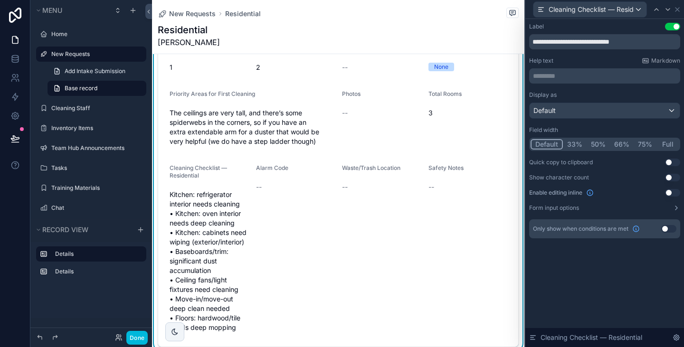
click at [593, 144] on button "50%" at bounding box center [598, 144] width 23 height 10
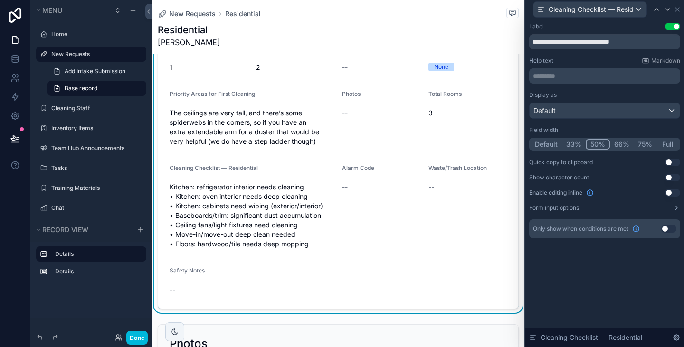
click at [619, 145] on button "66%" at bounding box center [622, 144] width 24 height 10
click at [590, 148] on button "50%" at bounding box center [597, 144] width 23 height 10
click at [679, 10] on icon at bounding box center [678, 10] width 4 height 4
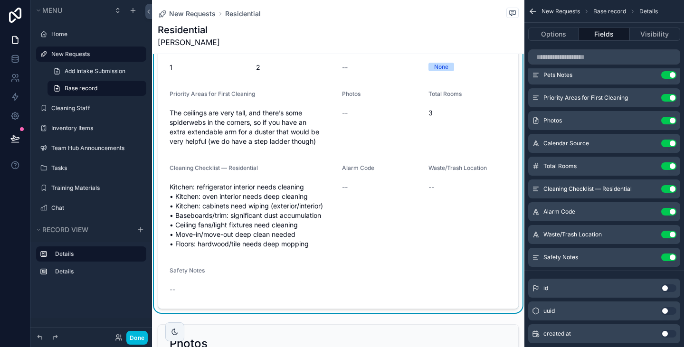
click at [0, 0] on icon "scrollable content" at bounding box center [0, 0] width 0 height 0
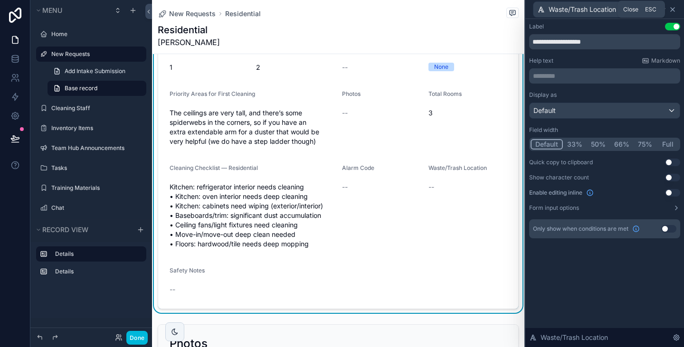
click at [676, 7] on icon at bounding box center [673, 10] width 8 height 8
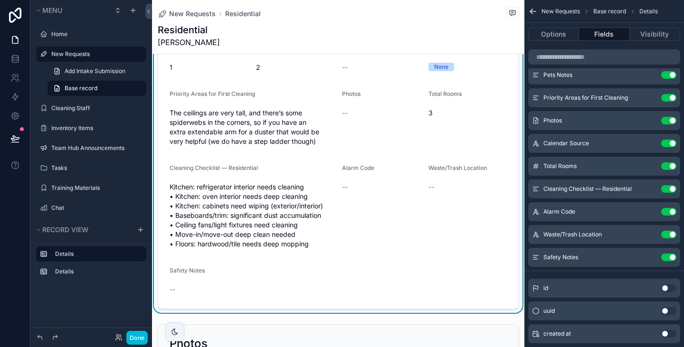
click at [672, 233] on button "Use setting" at bounding box center [669, 235] width 15 height 8
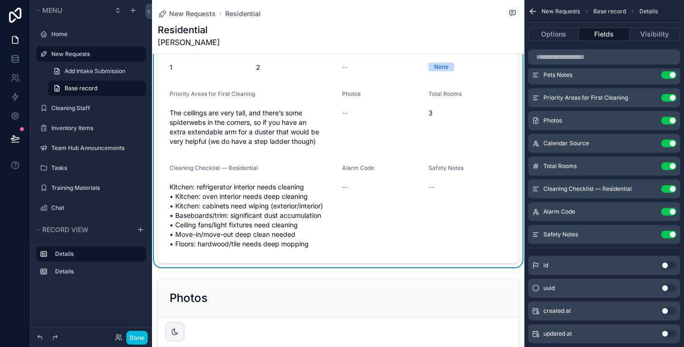
click at [673, 235] on button "Use setting" at bounding box center [669, 235] width 15 height 8
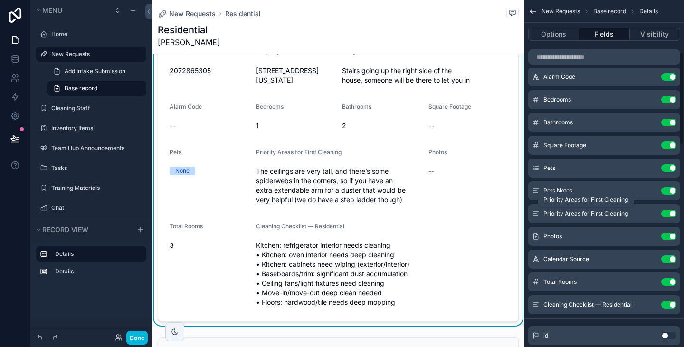
scroll to position [197, 0]
click at [669, 238] on button "Use setting" at bounding box center [669, 236] width 15 height 8
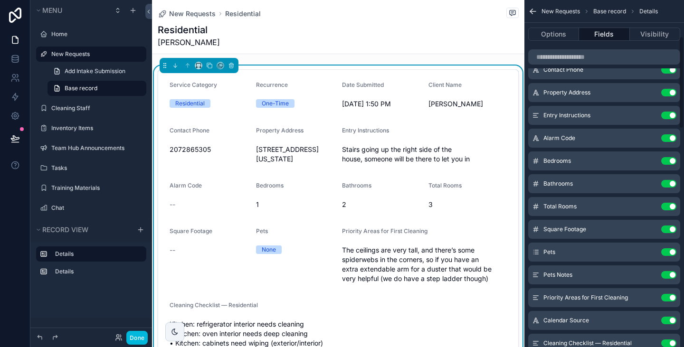
scroll to position [135, 0]
click at [0, 0] on icon "scrollable content" at bounding box center [0, 0] width 0 height 0
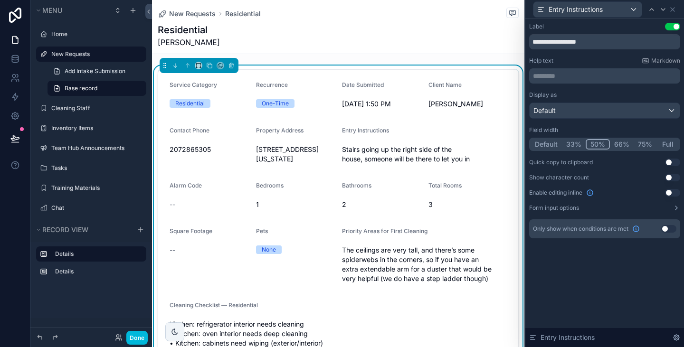
click at [576, 141] on button "33%" at bounding box center [574, 144] width 24 height 10
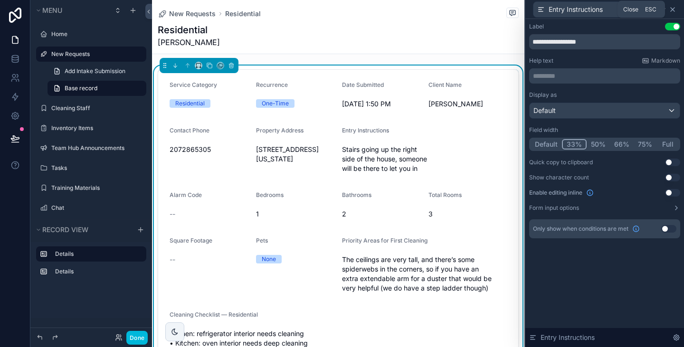
click at [675, 8] on icon at bounding box center [673, 10] width 8 height 8
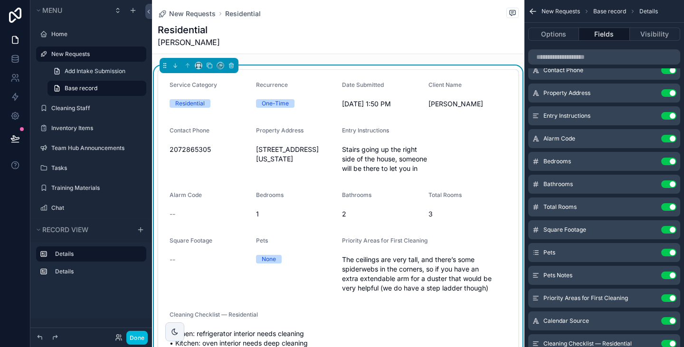
click at [582, 134] on div "Alarm Code Use setting" at bounding box center [605, 138] width 152 height 19
click at [0, 0] on icon "scrollable content" at bounding box center [0, 0] width 0 height 0
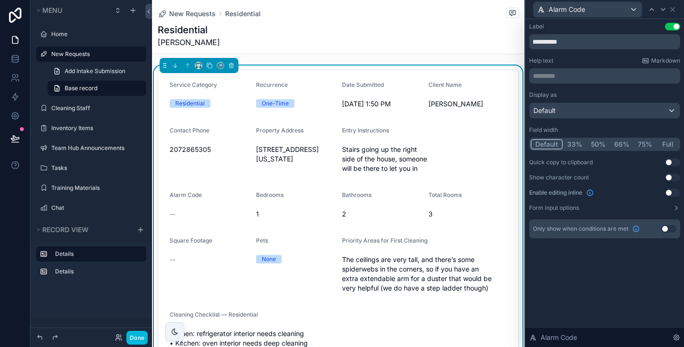
click at [574, 144] on button "33%" at bounding box center [575, 144] width 24 height 10
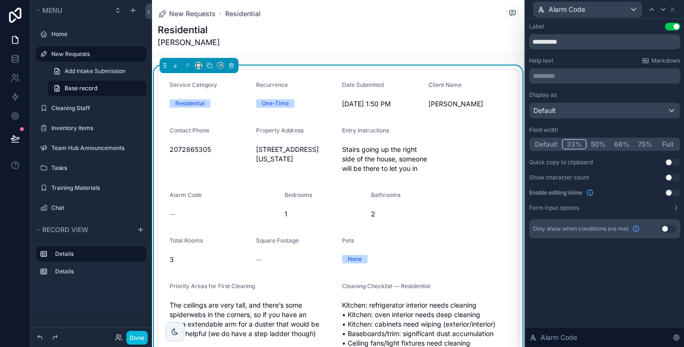
click at [543, 143] on button "Default" at bounding box center [546, 144] width 31 height 10
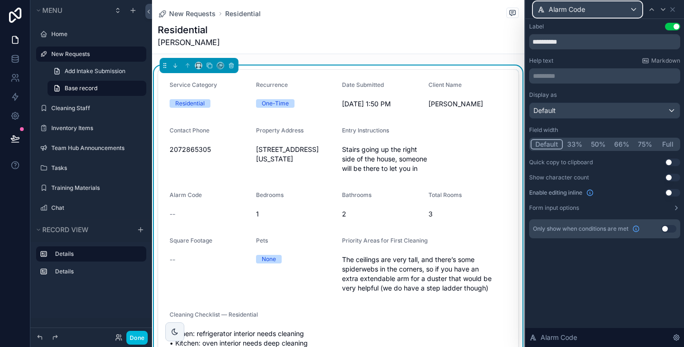
click at [614, 6] on div "Alarm Code" at bounding box center [588, 9] width 108 height 15
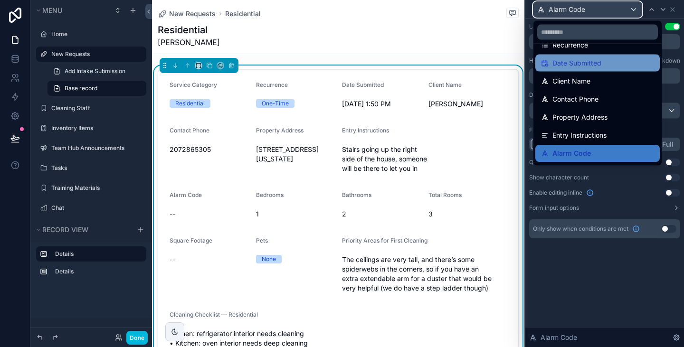
scroll to position [38, 0]
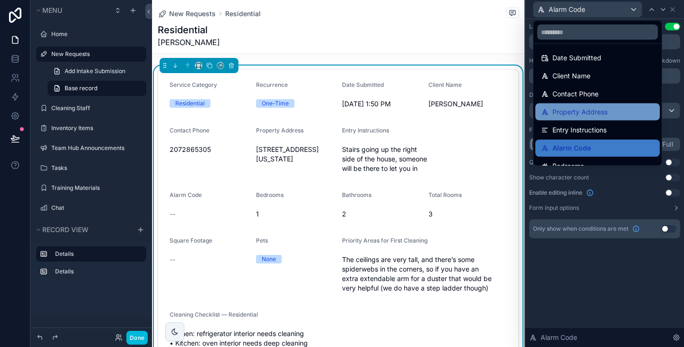
click at [581, 107] on span "Property Address" at bounding box center [580, 111] width 55 height 11
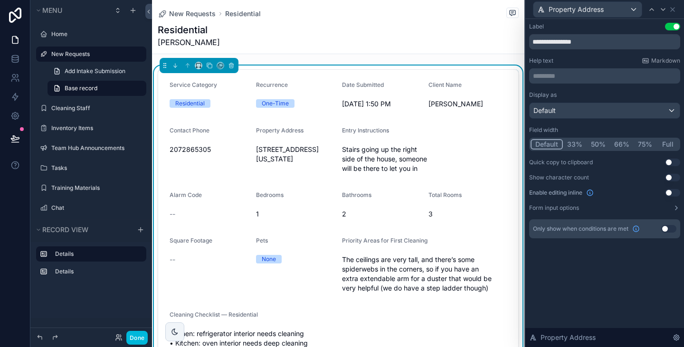
click at [573, 143] on button "33%" at bounding box center [575, 144] width 24 height 10
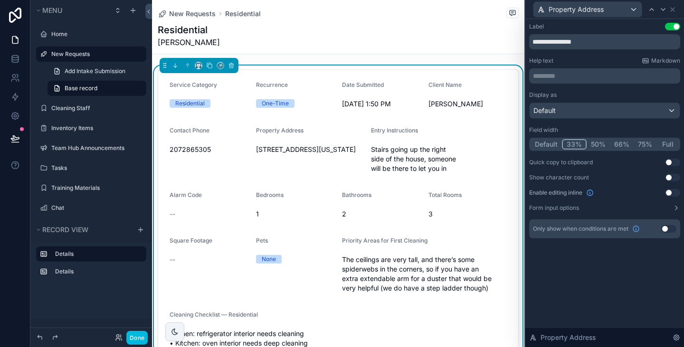
click at [550, 147] on button "Default" at bounding box center [546, 144] width 31 height 10
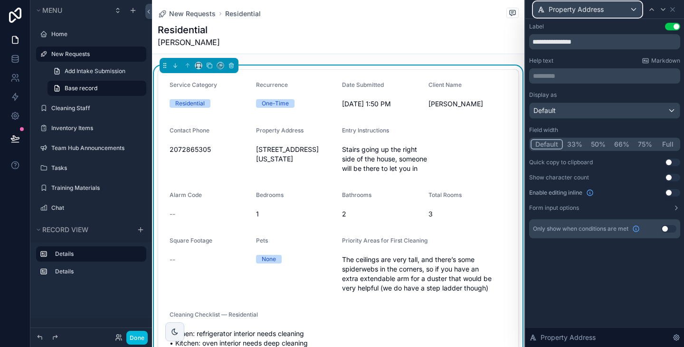
click at [580, 10] on span "Property Address" at bounding box center [576, 10] width 55 height 10
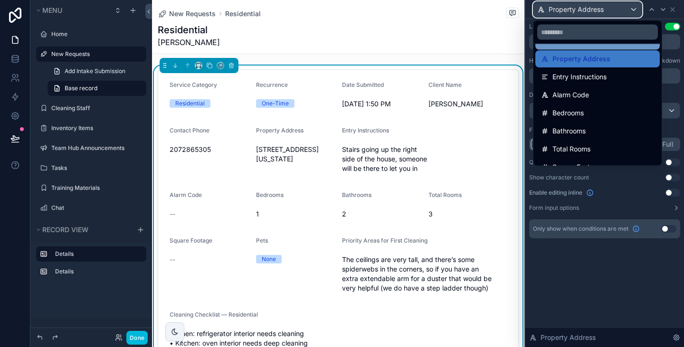
scroll to position [100, 0]
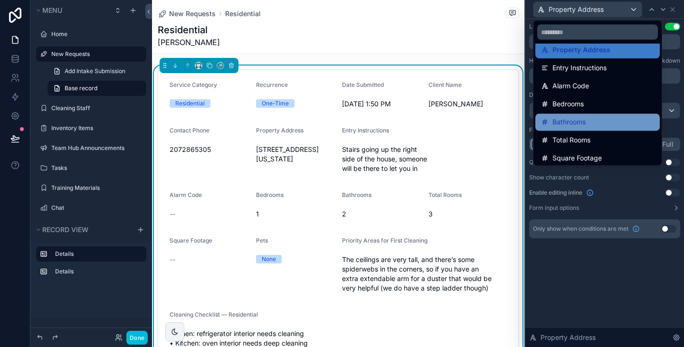
click at [585, 125] on div "Bathrooms" at bounding box center [597, 122] width 113 height 11
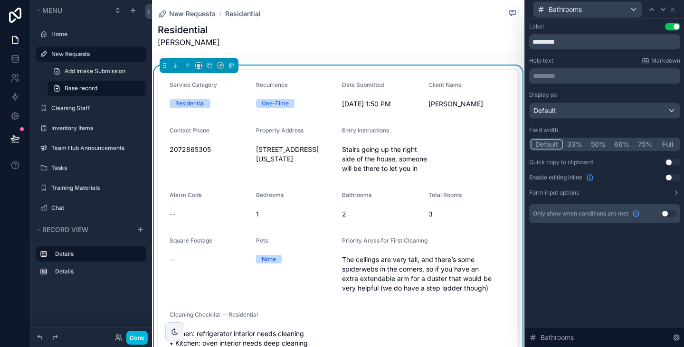
click at [577, 141] on button "33%" at bounding box center [575, 144] width 24 height 10
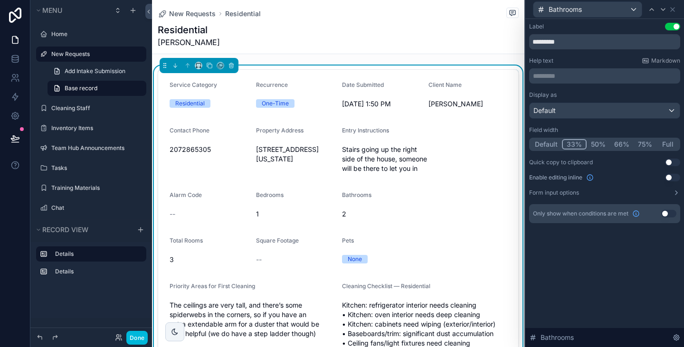
click at [553, 144] on button "Default" at bounding box center [546, 144] width 31 height 10
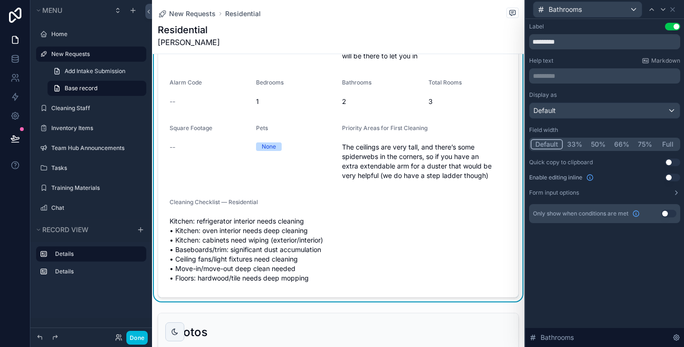
scroll to position [114, 0]
click at [674, 9] on div "Bathrooms" at bounding box center [604, 9] width 151 height 19
click at [674, 9] on icon at bounding box center [673, 10] width 8 height 8
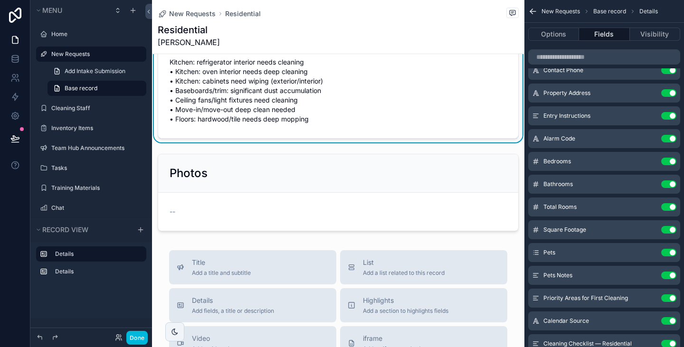
scroll to position [291, 0]
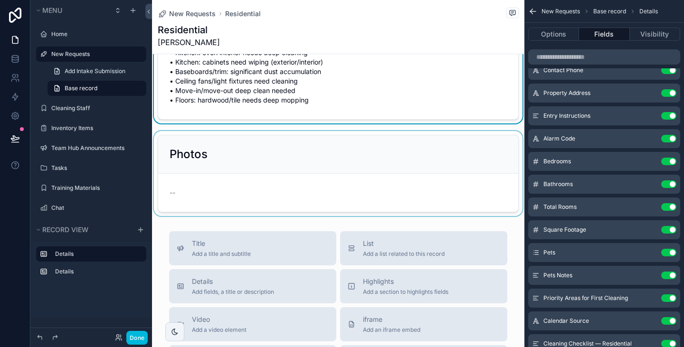
click at [306, 176] on div "scrollable content" at bounding box center [338, 173] width 373 height 85
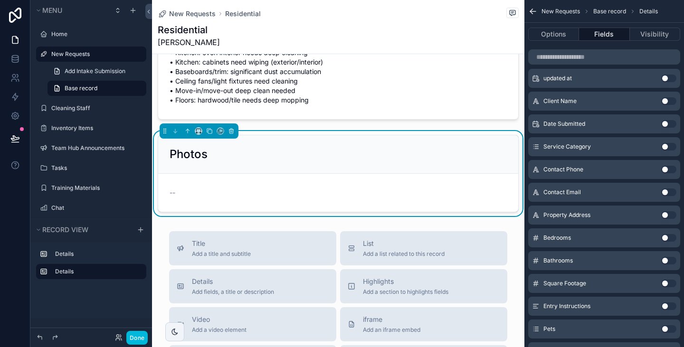
click at [329, 194] on div "--" at bounding box center [338, 193] width 337 height 10
click at [535, 13] on icon "scrollable content" at bounding box center [534, 12] width 10 height 10
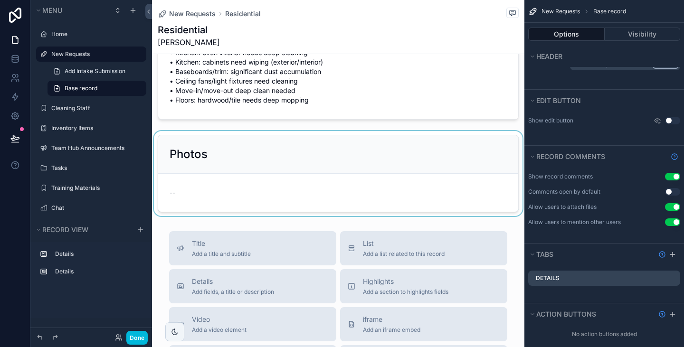
click at [412, 147] on div "scrollable content" at bounding box center [338, 173] width 373 height 85
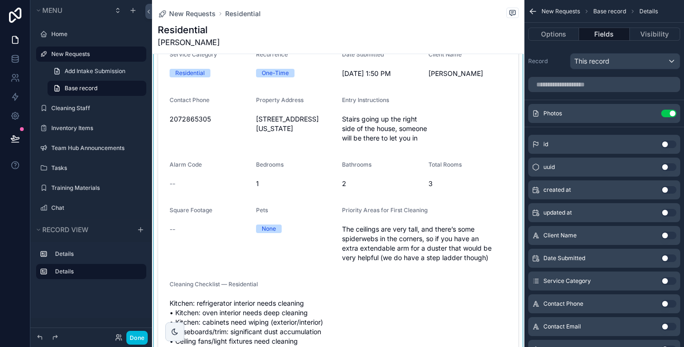
scroll to position [0, 0]
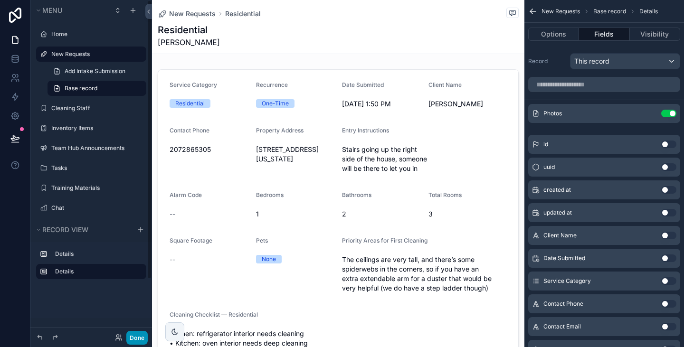
click at [136, 336] on button "Done" at bounding box center [136, 338] width 21 height 14
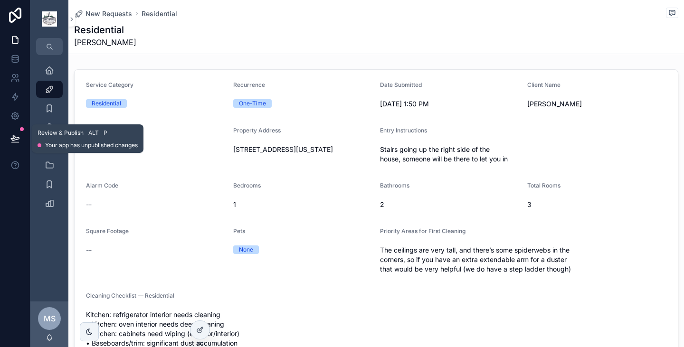
click at [16, 137] on icon at bounding box center [15, 138] width 8 height 5
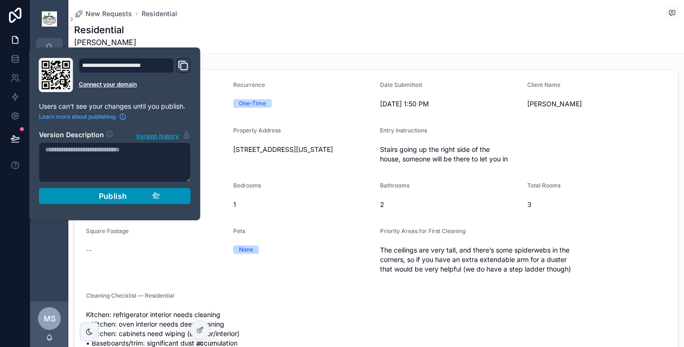
click at [104, 200] on span "Publish" at bounding box center [113, 197] width 29 height 10
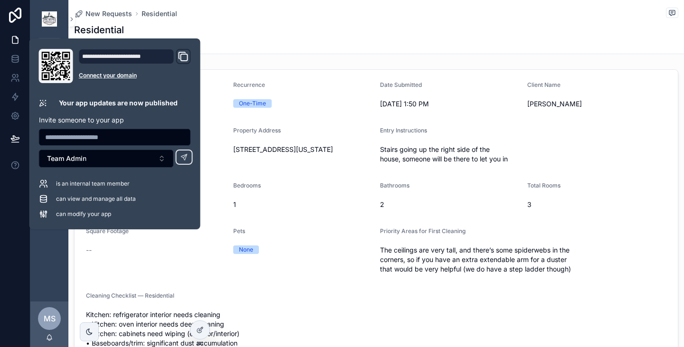
click at [181, 58] on icon "Domain and Custom Link" at bounding box center [184, 57] width 7 height 7
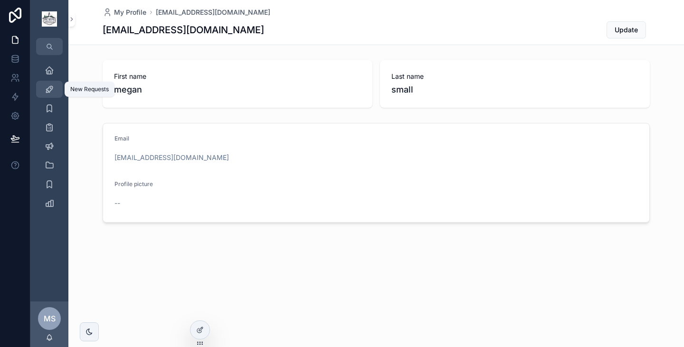
click at [47, 87] on icon "scrollable content" at bounding box center [50, 90] width 10 height 10
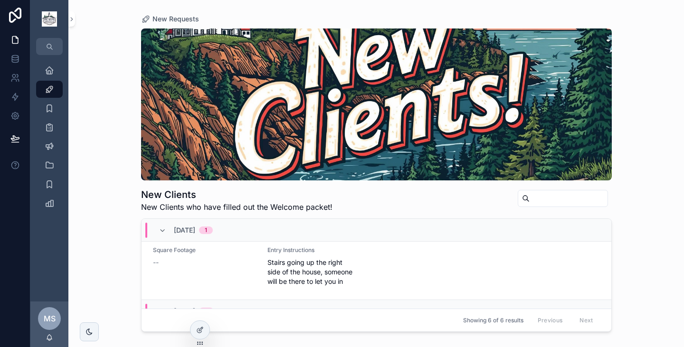
scroll to position [76, 0]
click at [221, 267] on div "Square Footage --" at bounding box center [204, 266] width 103 height 40
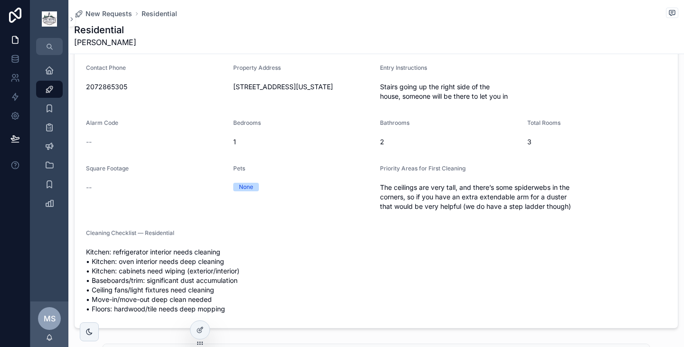
scroll to position [63, 0]
click at [0, 0] on icon at bounding box center [0, 0] width 0 height 0
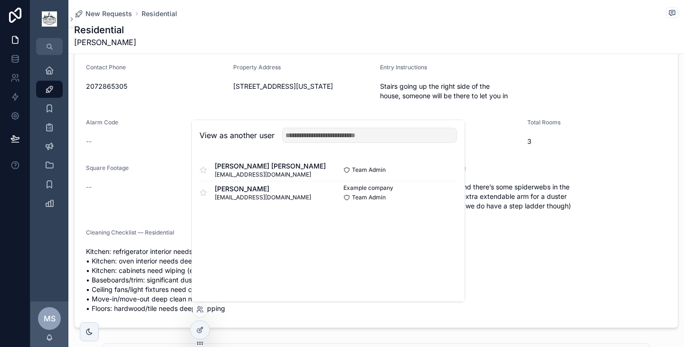
click at [0, 0] on button "Select" at bounding box center [0, 0] width 0 height 0
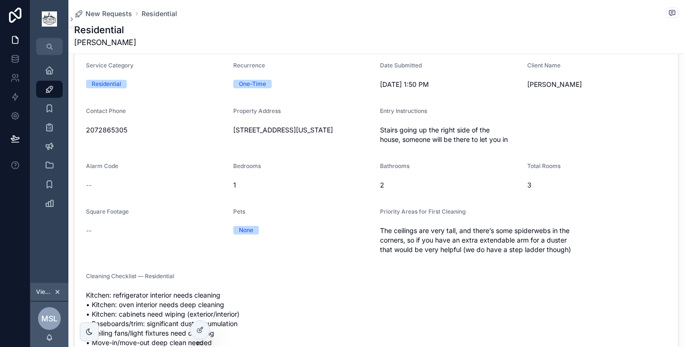
scroll to position [20, 0]
click at [22, 61] on link at bounding box center [15, 58] width 30 height 19
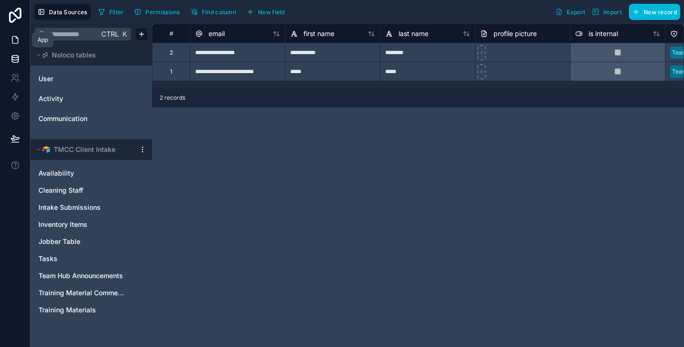
click at [12, 37] on icon at bounding box center [15, 40] width 6 height 7
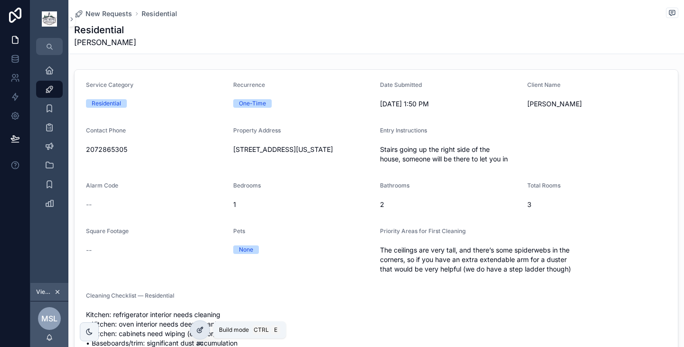
click at [201, 328] on icon at bounding box center [200, 331] width 8 height 8
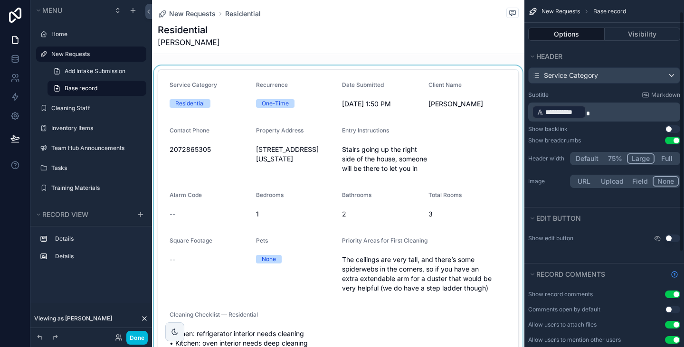
scroll to position [17, 0]
click at [264, 313] on div "scrollable content" at bounding box center [338, 240] width 373 height 349
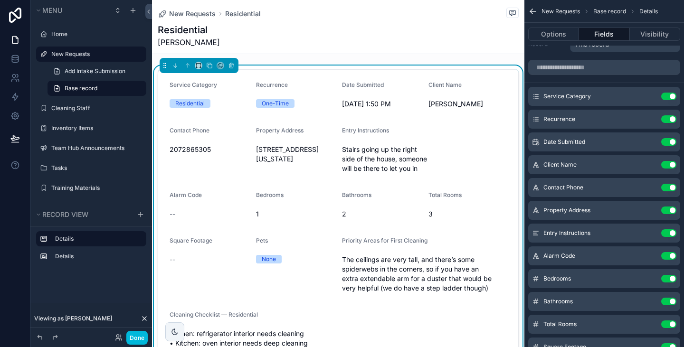
click at [232, 278] on div "Square Footage --" at bounding box center [209, 266] width 79 height 59
click at [552, 29] on button "Options" at bounding box center [554, 34] width 51 height 13
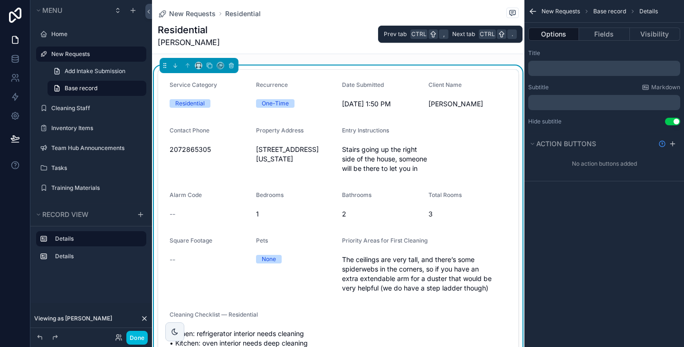
scroll to position [0, 0]
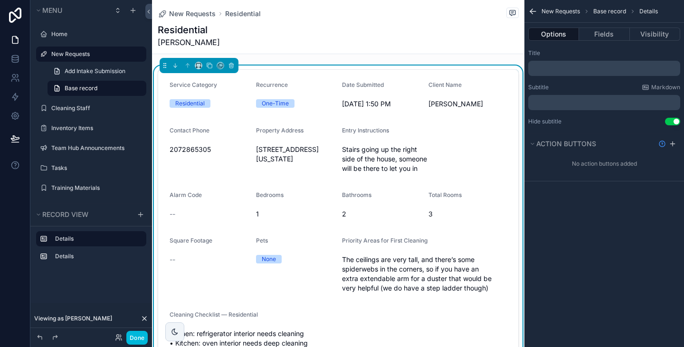
click at [600, 27] on div "Options Fields Visibility" at bounding box center [605, 34] width 160 height 23
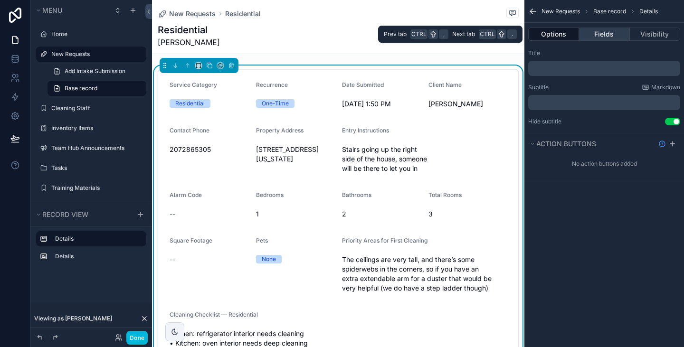
click at [600, 35] on button "Fields" at bounding box center [604, 34] width 50 height 13
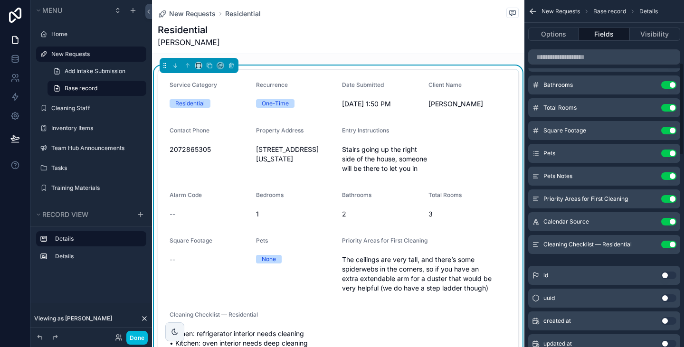
scroll to position [234, 0]
click at [676, 131] on button "Use setting" at bounding box center [669, 130] width 15 height 8
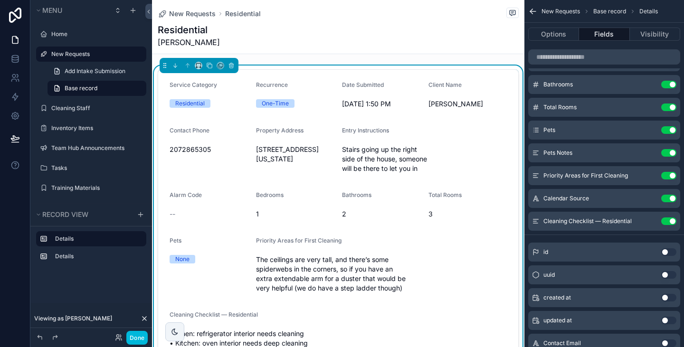
click at [0, 0] on icon "scrollable content" at bounding box center [0, 0] width 0 height 0
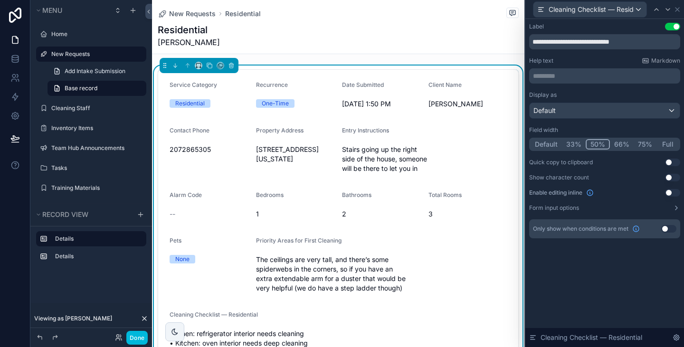
click at [576, 141] on button "33%" at bounding box center [574, 144] width 24 height 10
click at [604, 143] on button "50%" at bounding box center [598, 144] width 23 height 10
click at [678, 10] on icon at bounding box center [678, 10] width 8 height 8
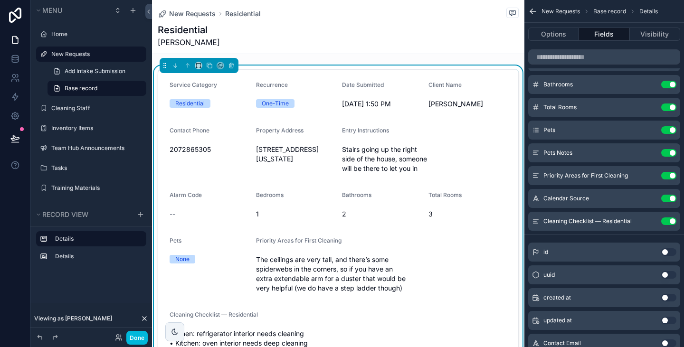
click at [673, 174] on button "Use setting" at bounding box center [669, 176] width 15 height 8
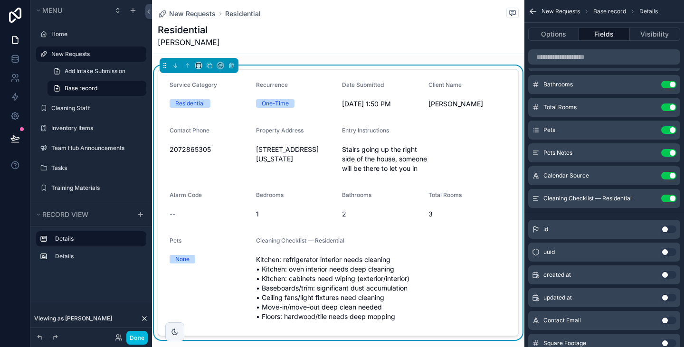
click at [673, 174] on button "Use setting" at bounding box center [669, 176] width 15 height 8
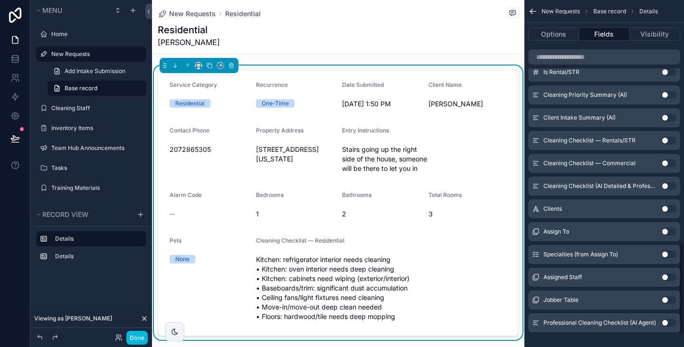
scroll to position [951, 0]
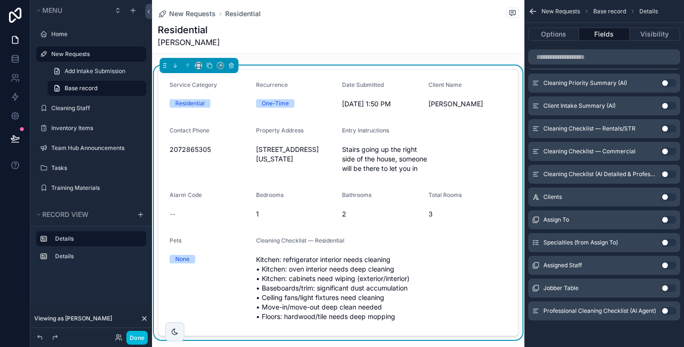
click at [676, 311] on button "Use setting" at bounding box center [669, 312] width 15 height 8
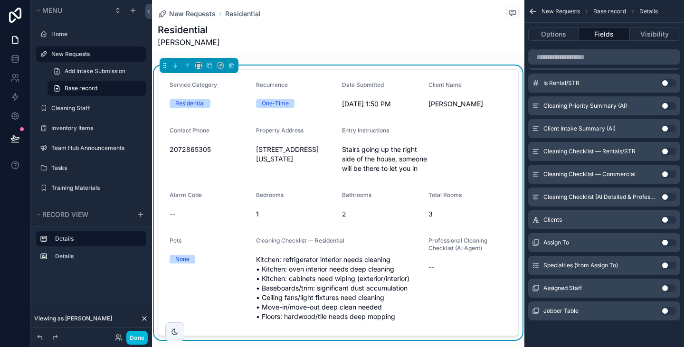
click at [666, 196] on button "Use setting" at bounding box center [669, 197] width 15 height 8
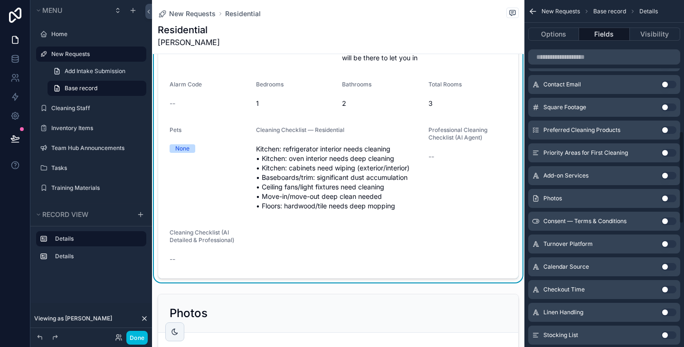
scroll to position [490, 0]
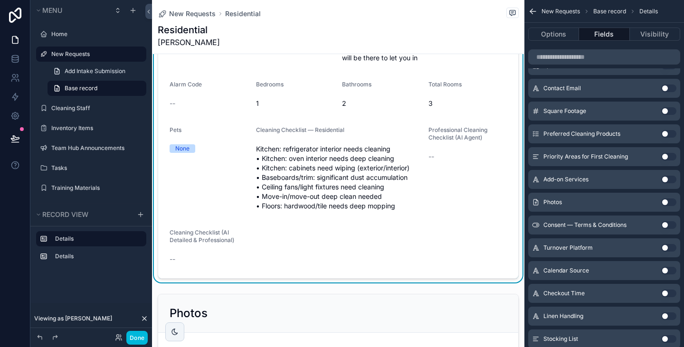
click at [669, 156] on button "Use setting" at bounding box center [669, 157] width 15 height 8
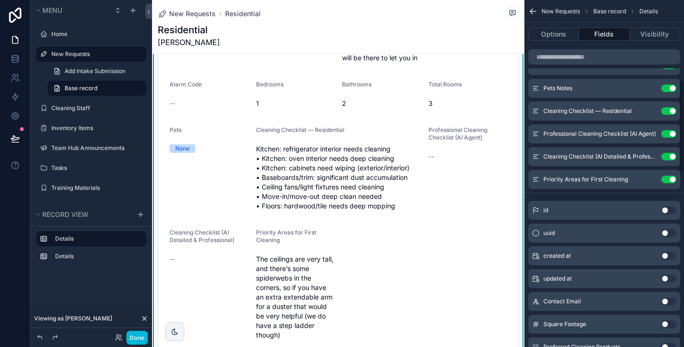
scroll to position [298, 0]
click at [673, 156] on button "Use setting" at bounding box center [669, 158] width 15 height 8
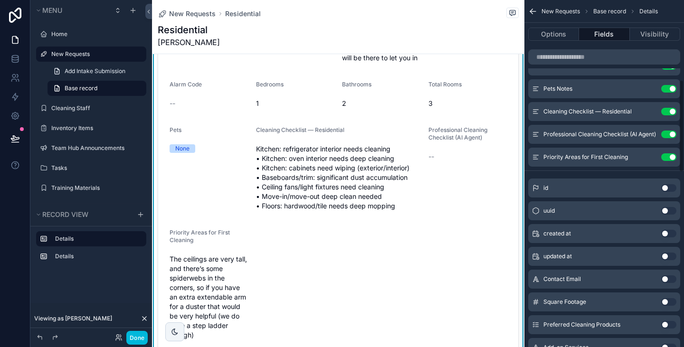
click at [672, 133] on button "Use setting" at bounding box center [669, 135] width 15 height 8
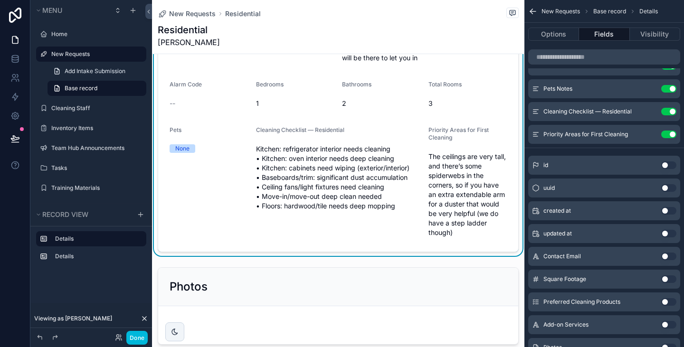
click at [401, 30] on div "Residential [PERSON_NAME]" at bounding box center [338, 35] width 361 height 25
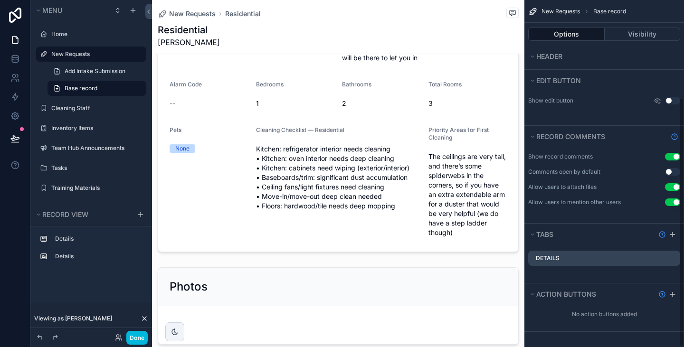
scroll to position [154, 0]
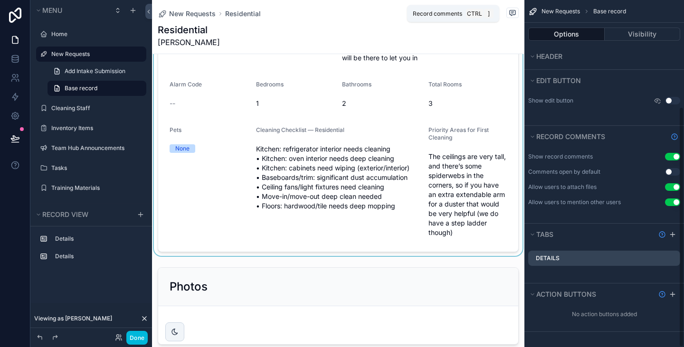
drag, startPoint x: 659, startPoint y: 13, endPoint x: 299, endPoint y: 58, distance: 362.1
click at [299, 58] on div "Home New Requests Cleaning Staff Inventory Items Team Hub Announcements 2 Tasks…" at bounding box center [418, 173] width 532 height 347
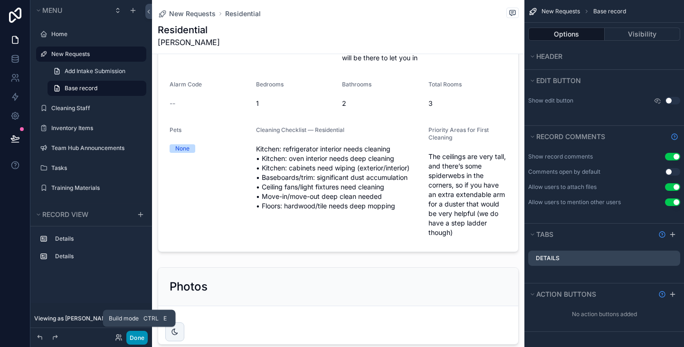
click at [138, 337] on button "Done" at bounding box center [136, 338] width 21 height 14
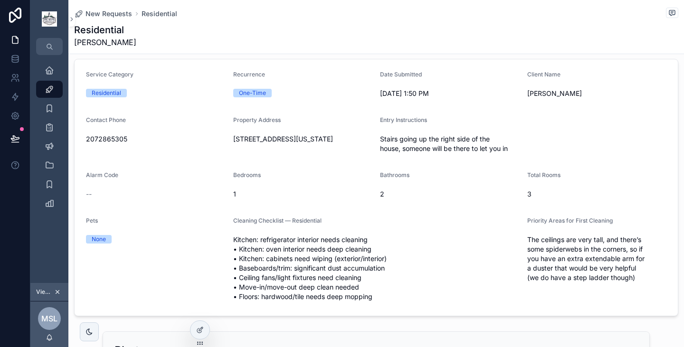
scroll to position [11, 0]
drag, startPoint x: 298, startPoint y: 113, endPoint x: 487, endPoint y: 190, distance: 204.0
click at [487, 190] on span "2" at bounding box center [450, 194] width 140 height 10
